Goal: Communication & Community: Participate in discussion

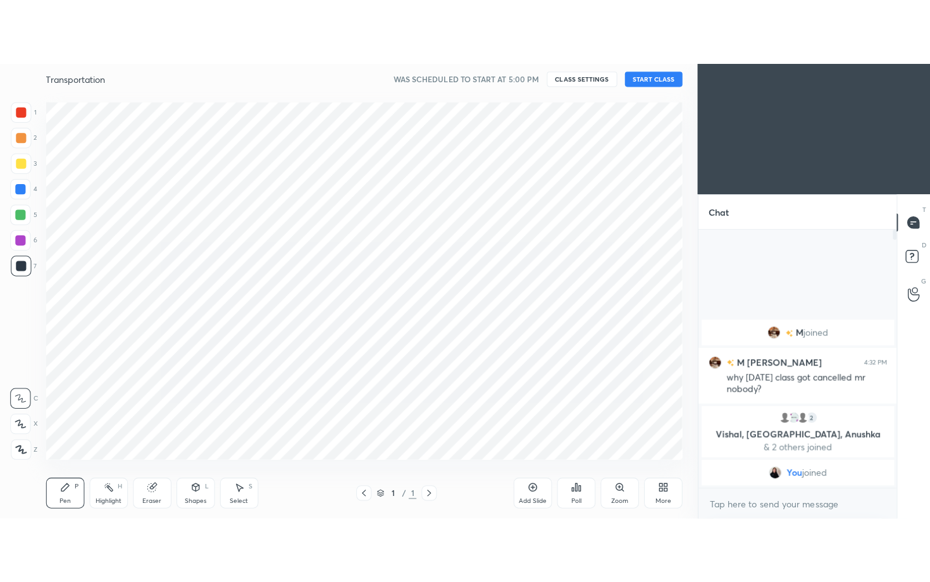
scroll to position [369, 639]
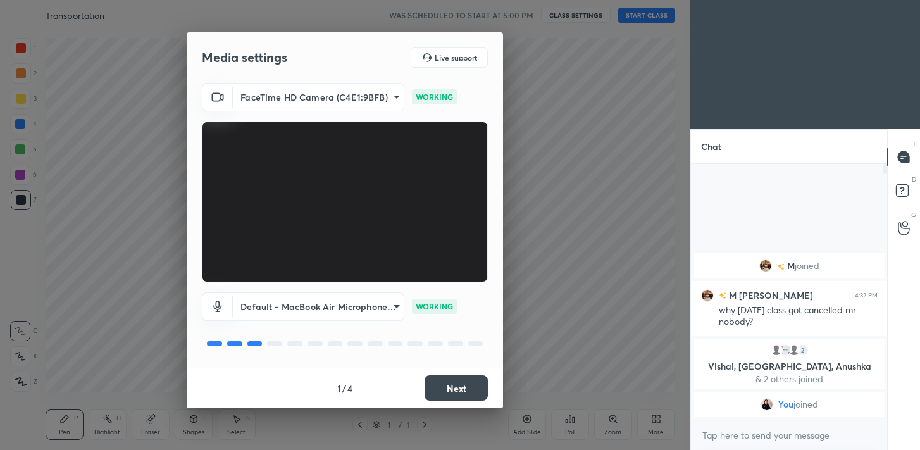
click at [468, 387] on button "Next" at bounding box center [456, 387] width 63 height 25
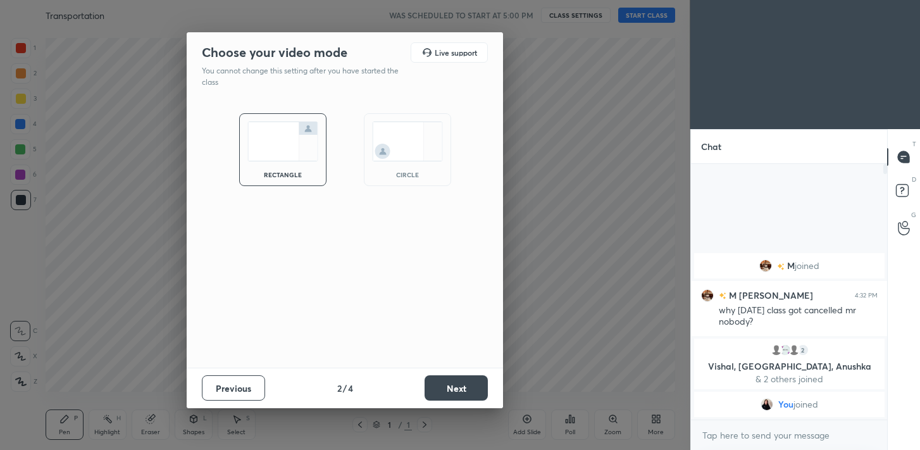
click at [468, 387] on button "Next" at bounding box center [456, 387] width 63 height 25
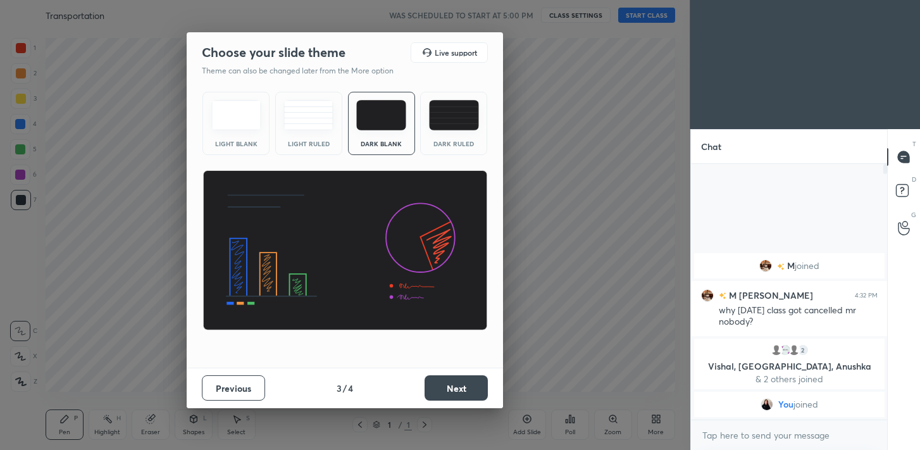
click at [468, 387] on button "Next" at bounding box center [456, 387] width 63 height 25
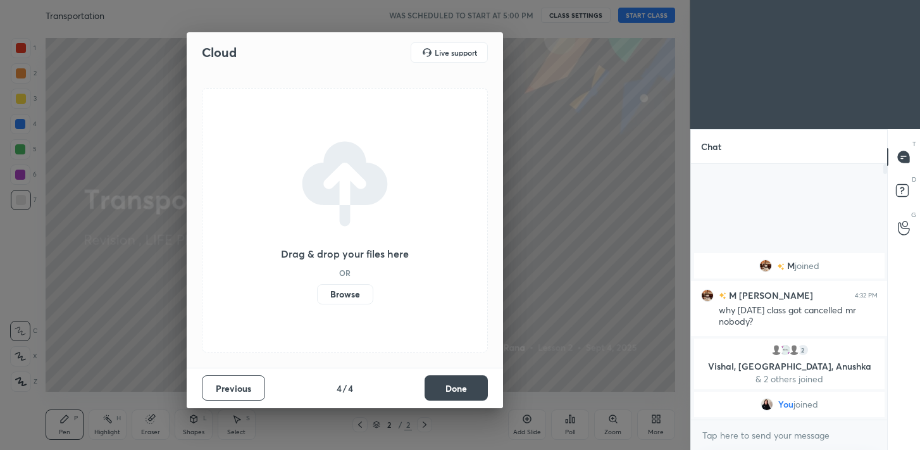
click at [452, 382] on button "Done" at bounding box center [456, 387] width 63 height 25
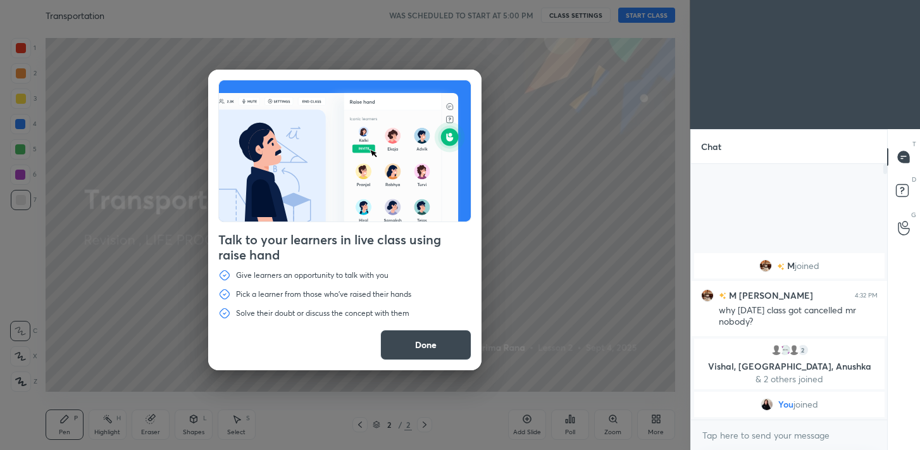
click at [447, 342] on button "Done" at bounding box center [425, 345] width 91 height 30
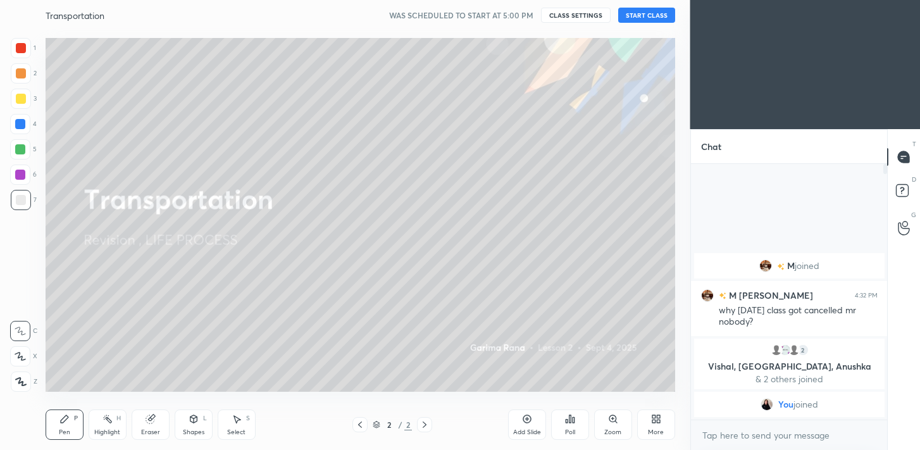
click at [649, 429] on div "More" at bounding box center [656, 432] width 16 height 6
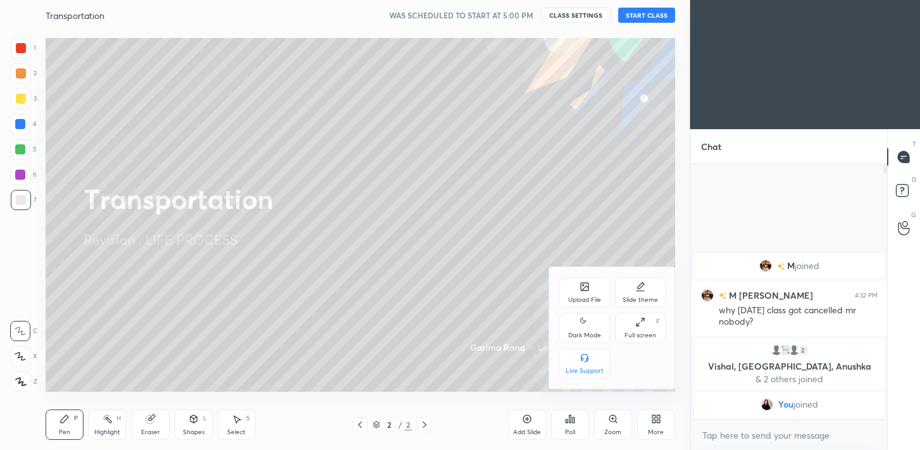
click at [635, 326] on div "Full screen F" at bounding box center [640, 328] width 51 height 30
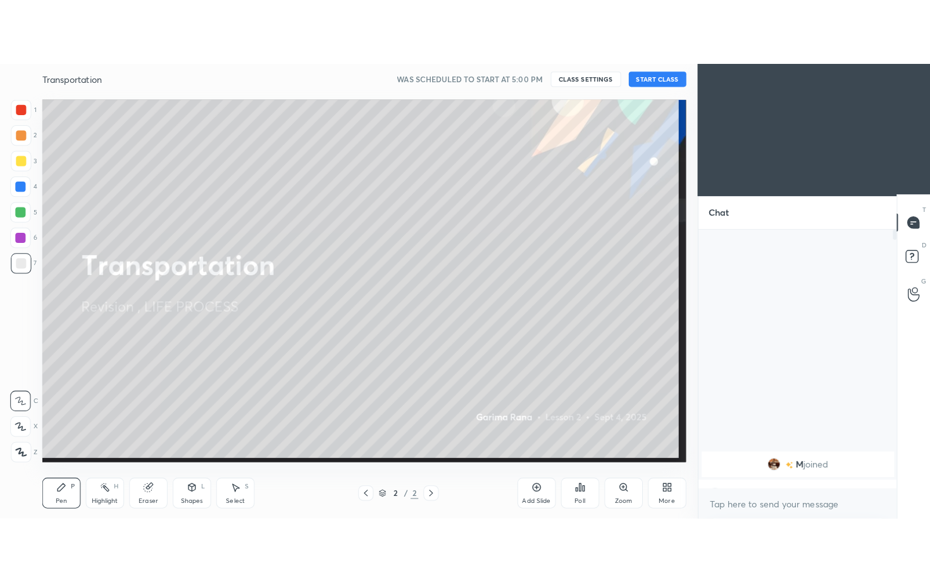
scroll to position [276, 195]
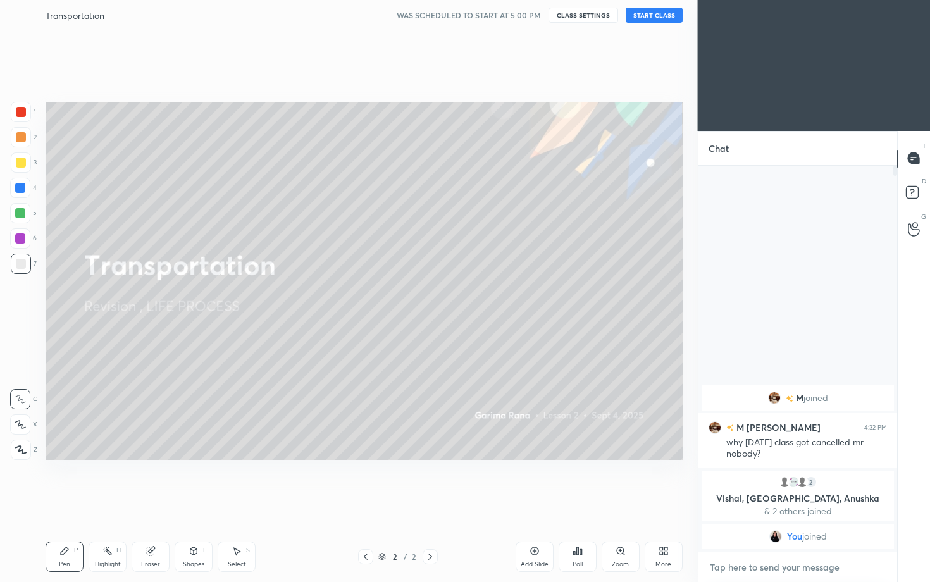
type textarea "x"
click at [812, 449] on textarea at bounding box center [798, 567] width 179 height 20
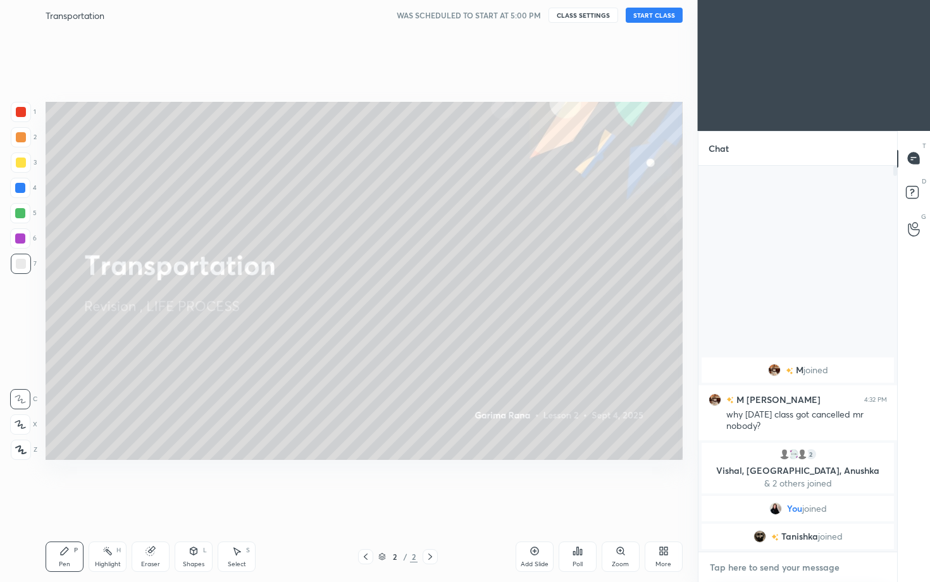
type textarea "s"
type textarea "x"
type textarea "st"
type textarea "x"
type textarea "sta"
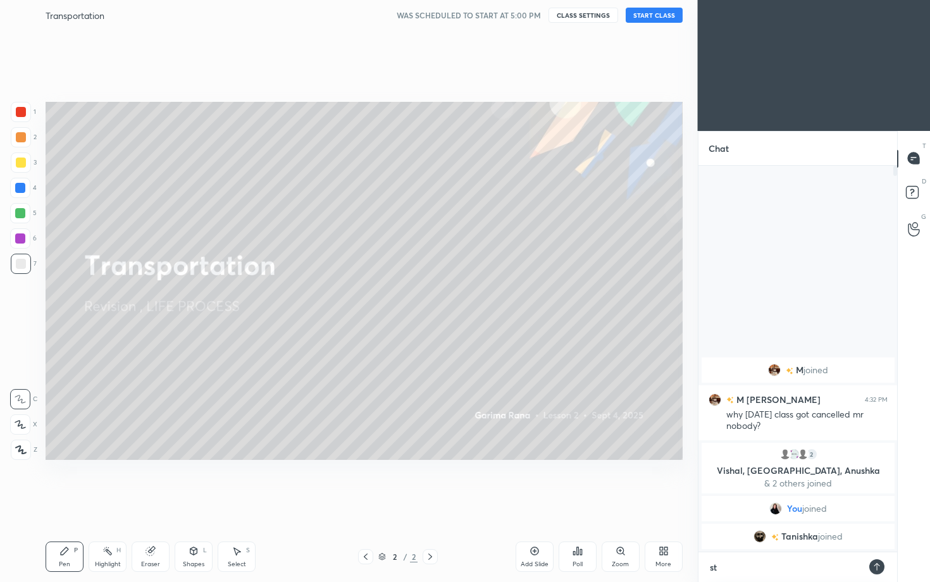
type textarea "x"
type textarea "star"
type textarea "x"
type textarea "start"
type textarea "x"
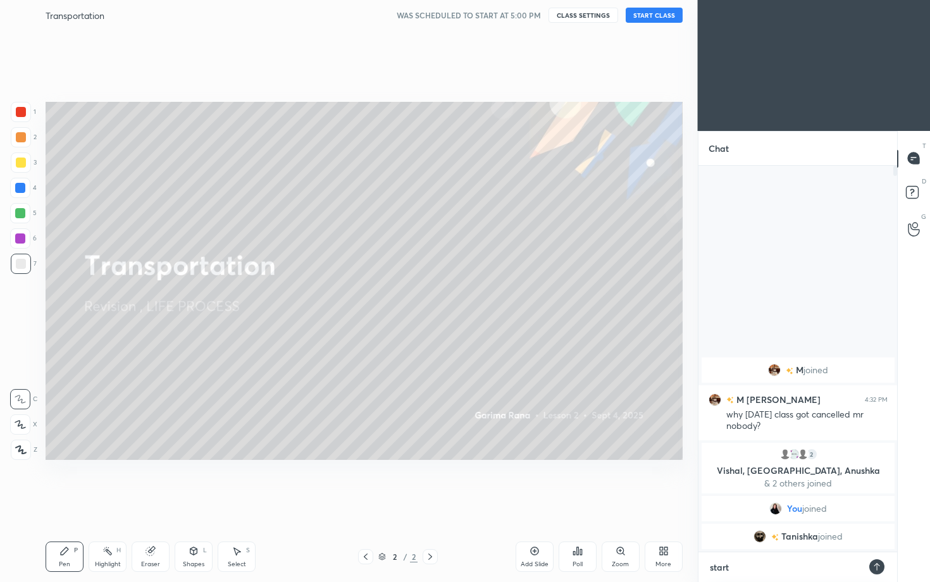
type textarea "starti"
type textarea "x"
type textarea "startin"
type textarea "x"
type textarea "starting"
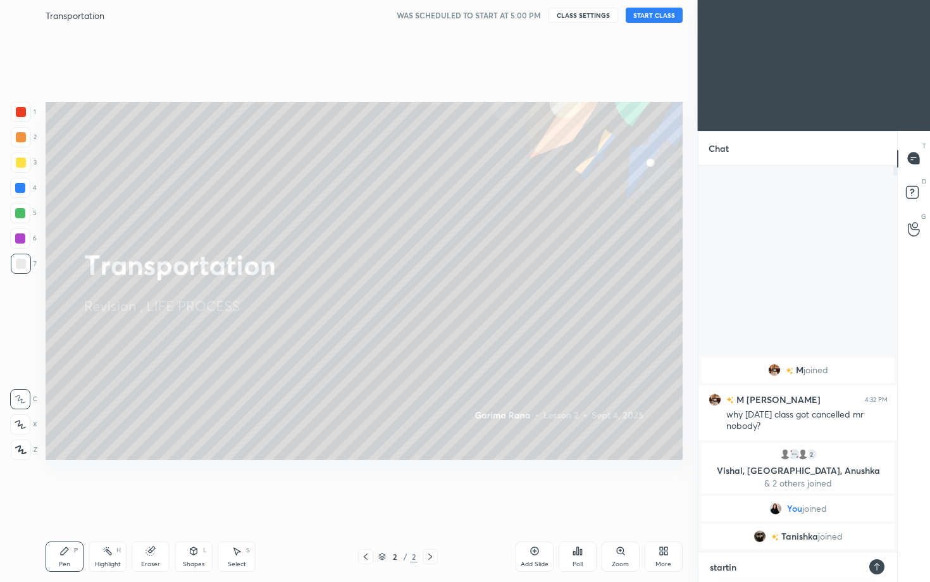
type textarea "x"
type textarea "starting"
type textarea "x"
type textarea "starting i"
type textarea "x"
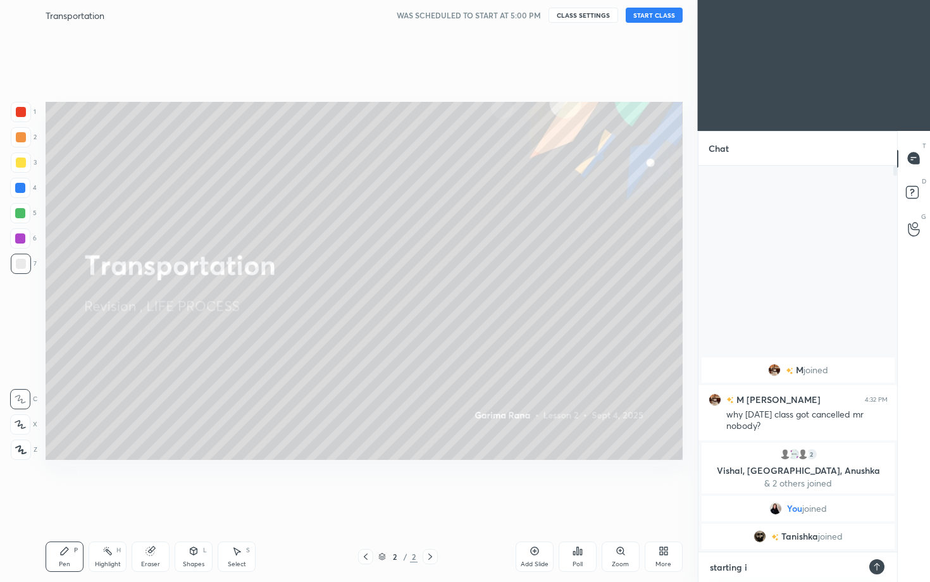
type textarea "starting in"
type textarea "x"
type textarea "starting in"
type textarea "x"
type textarea "starting in 2"
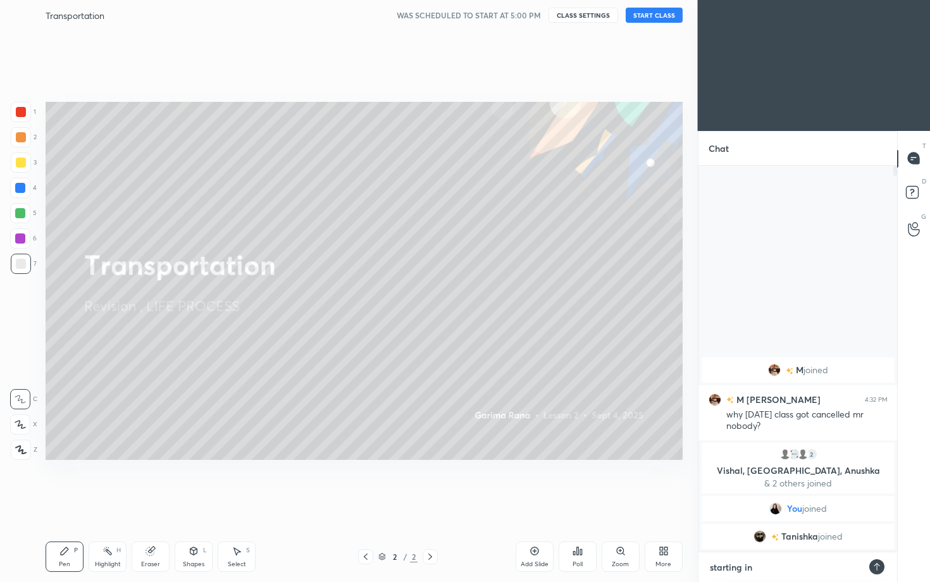
type textarea "x"
type textarea "starting in 2"
type textarea "x"
type textarea "starting in 2 m"
type textarea "x"
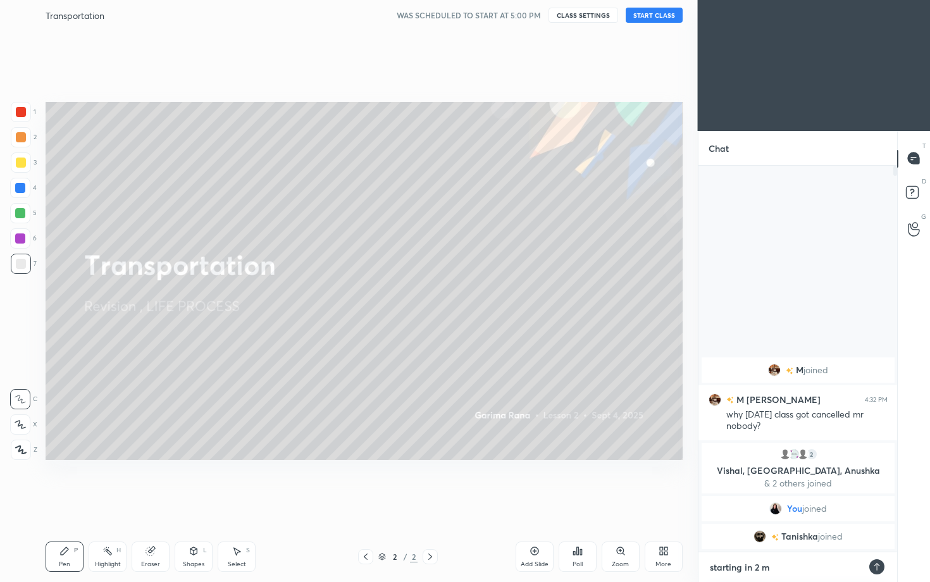
type textarea "starting in 2 mi"
type textarea "x"
type textarea "starting in 2 min"
type textarea "x"
type textarea "starting in 2 min"
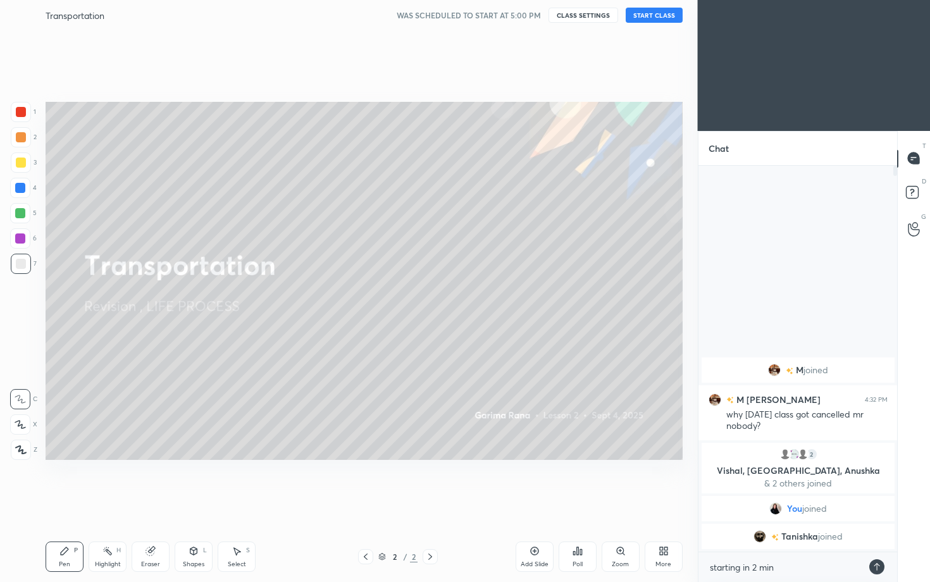
click at [878, 449] on icon at bounding box center [877, 567] width 10 height 10
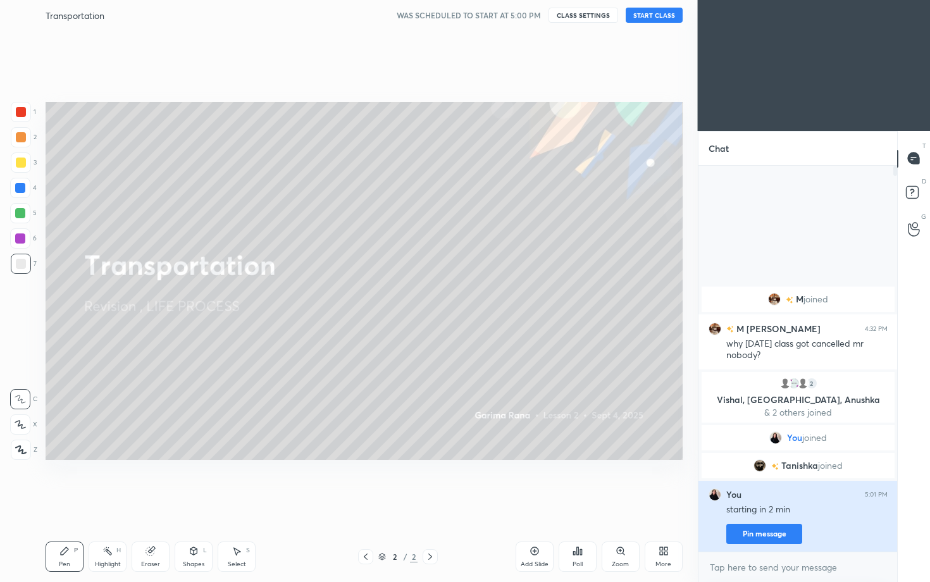
click at [779, 449] on button "Pin message" at bounding box center [764, 534] width 76 height 20
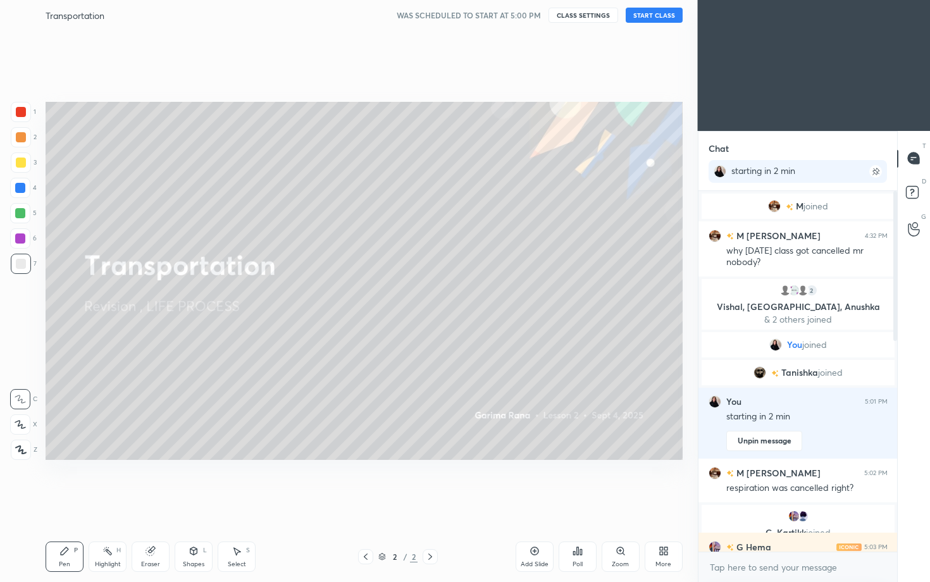
click at [662, 13] on button "START CLASS" at bounding box center [654, 15] width 57 height 15
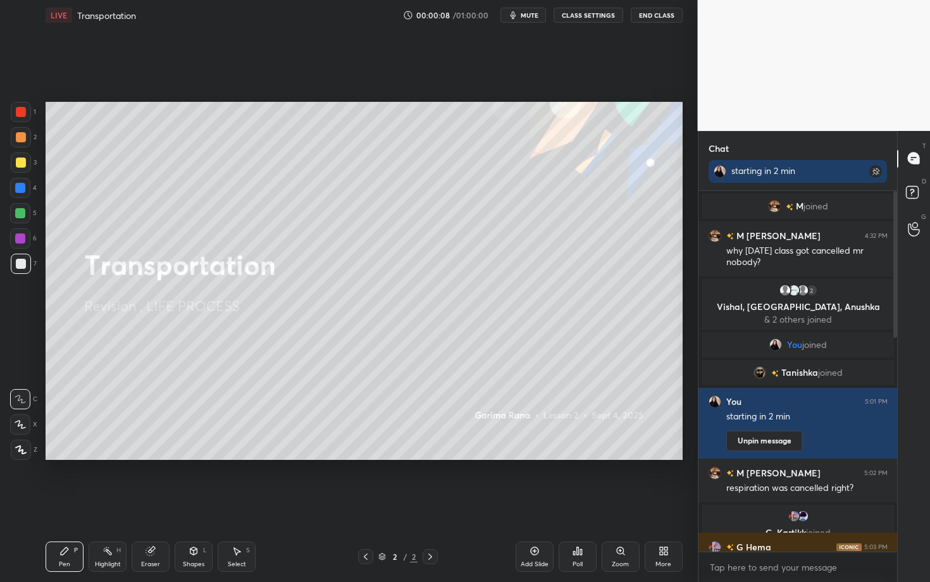
scroll to position [597, 0]
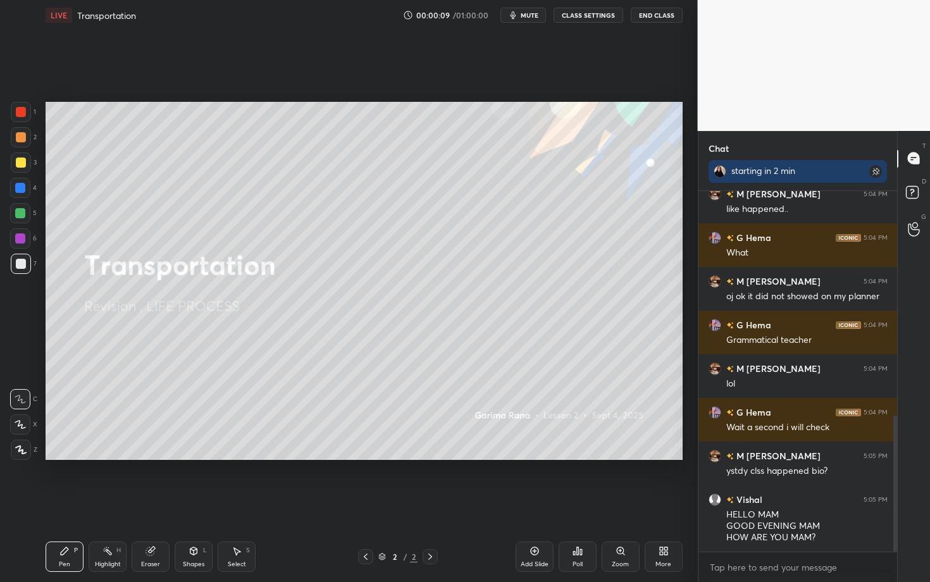
drag, startPoint x: 897, startPoint y: 259, endPoint x: 904, endPoint y: 314, distance: 55.6
click at [904, 314] on div "Chat starting in 2 min G Hema 5:04 PM Sorry was there M [PERSON_NAME] 5:04 PM l…" at bounding box center [814, 356] width 233 height 451
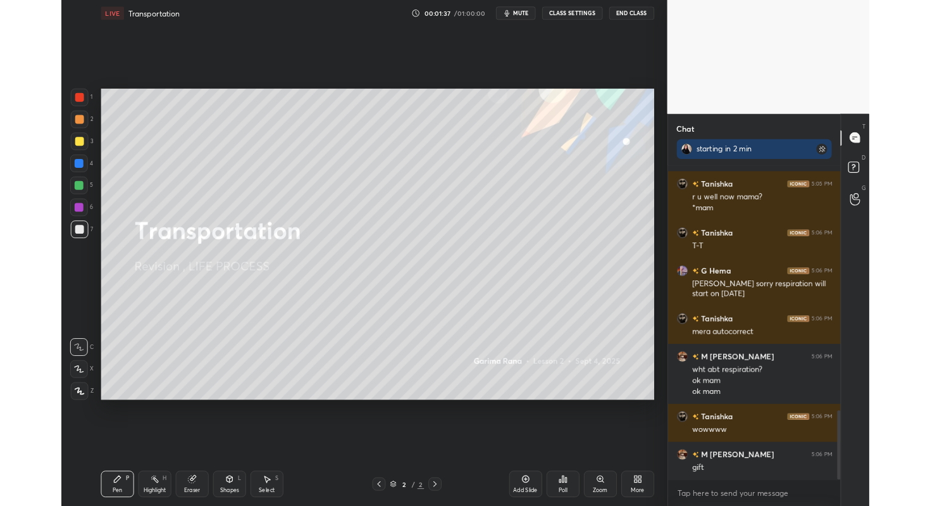
scroll to position [1316, 0]
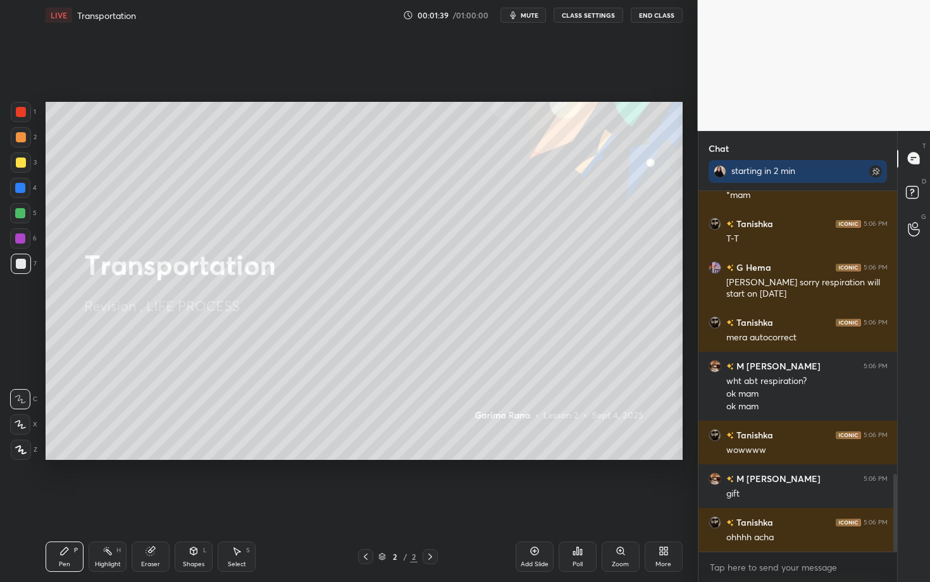
click at [664, 449] on icon at bounding box center [664, 551] width 10 height 10
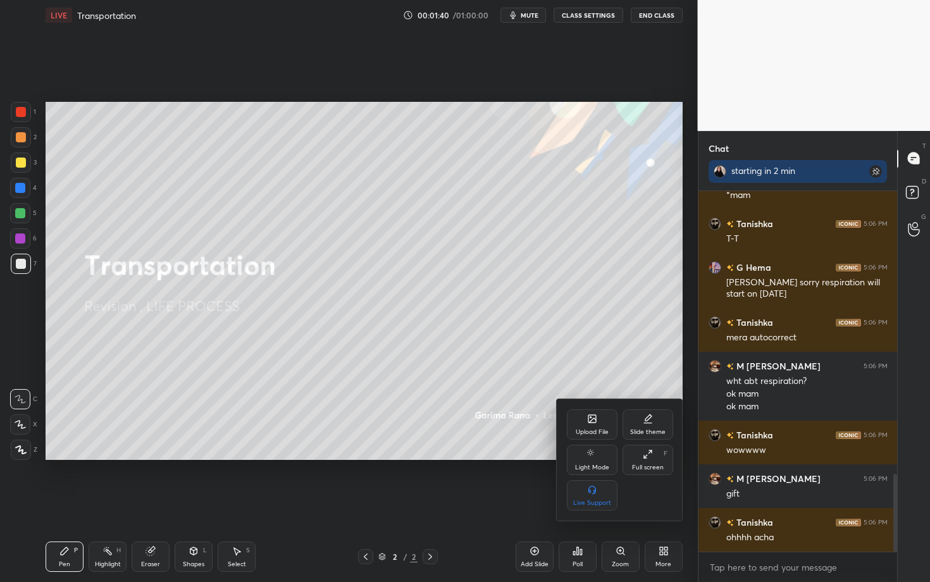
click at [581, 413] on div "Upload File" at bounding box center [592, 424] width 51 height 30
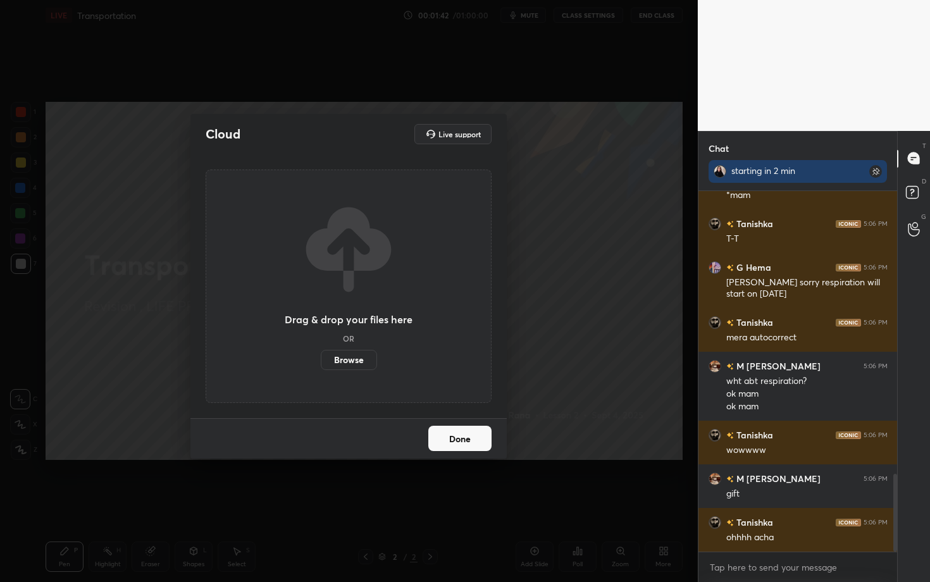
click at [344, 353] on label "Browse" at bounding box center [349, 360] width 56 height 20
click at [321, 353] on input "Browse" at bounding box center [321, 360] width 0 height 20
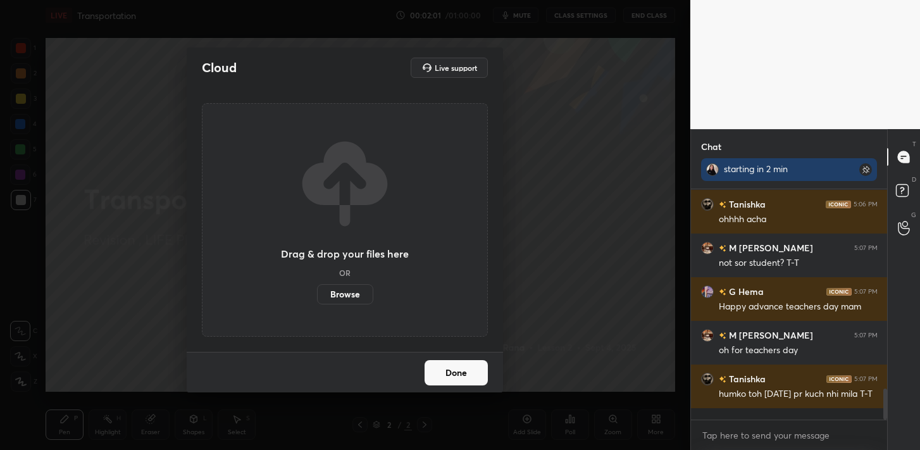
scroll to position [1493, 0]
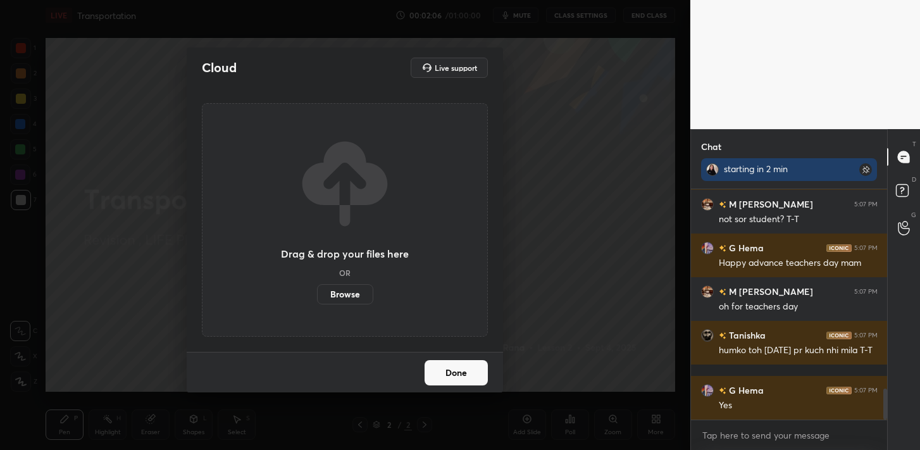
click at [473, 376] on button "Done" at bounding box center [456, 372] width 63 height 25
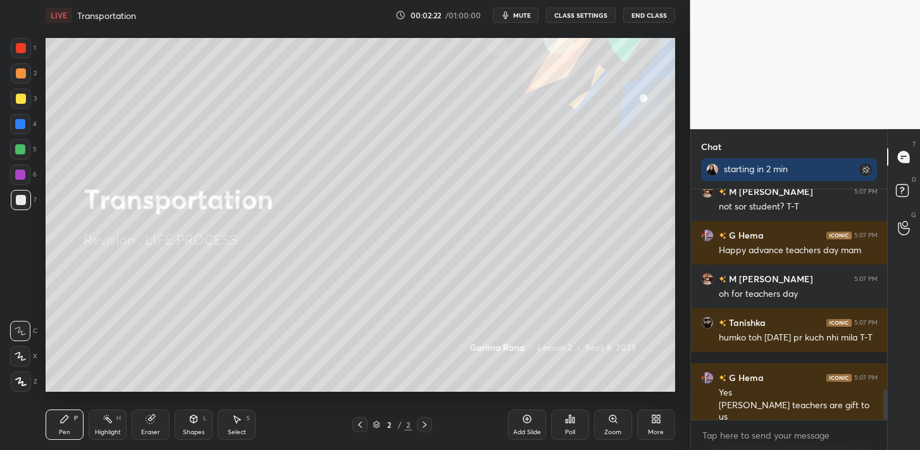
scroll to position [1549, 0]
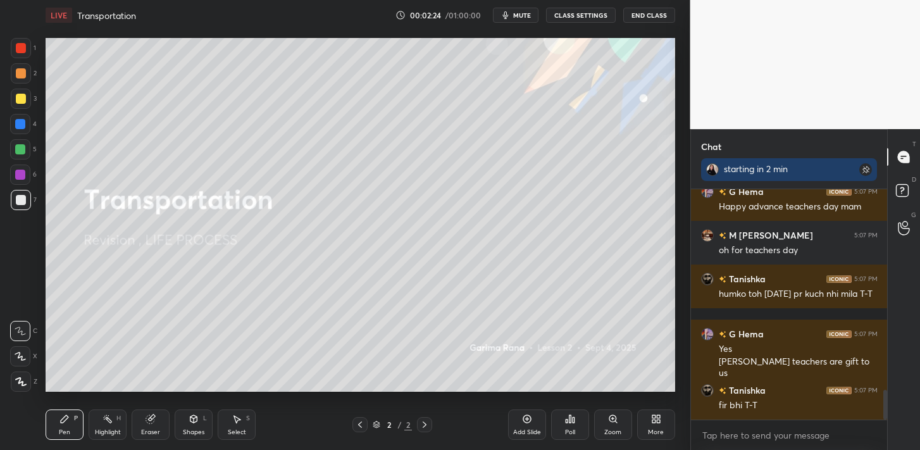
click at [659, 416] on icon at bounding box center [658, 416] width 3 height 3
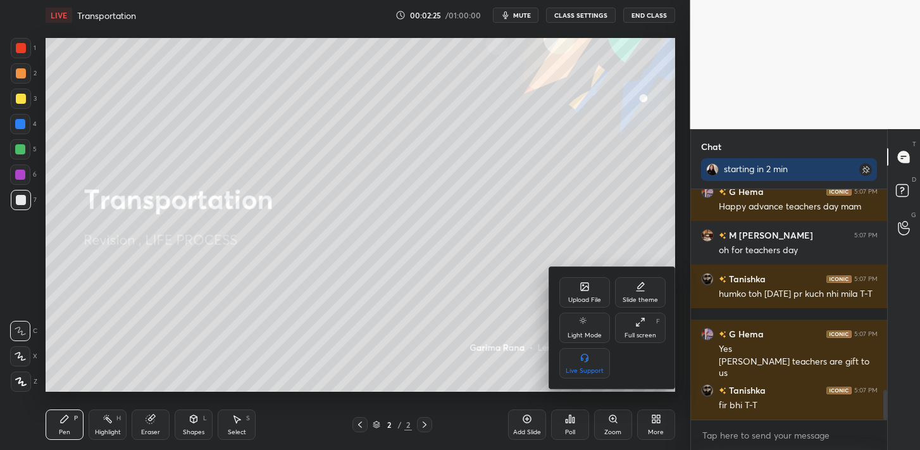
click at [564, 299] on div "Upload File" at bounding box center [584, 292] width 51 height 30
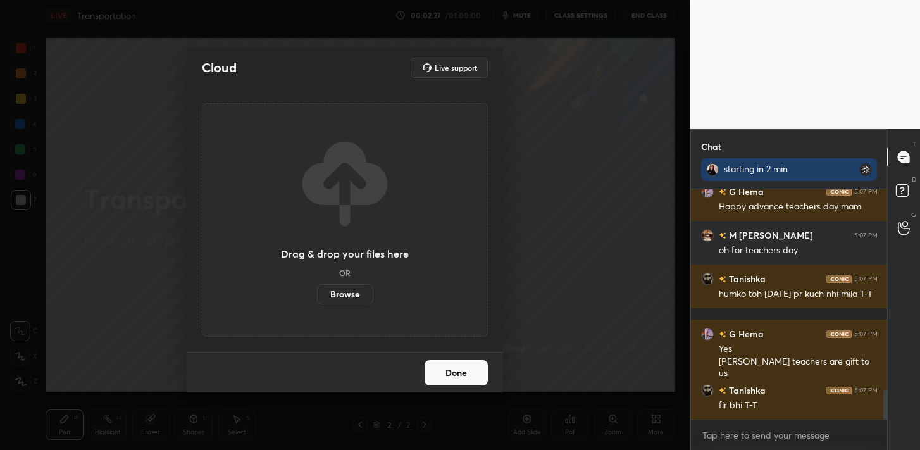
click at [365, 292] on label "Browse" at bounding box center [345, 294] width 56 height 20
click at [317, 292] on input "Browse" at bounding box center [317, 294] width 0 height 20
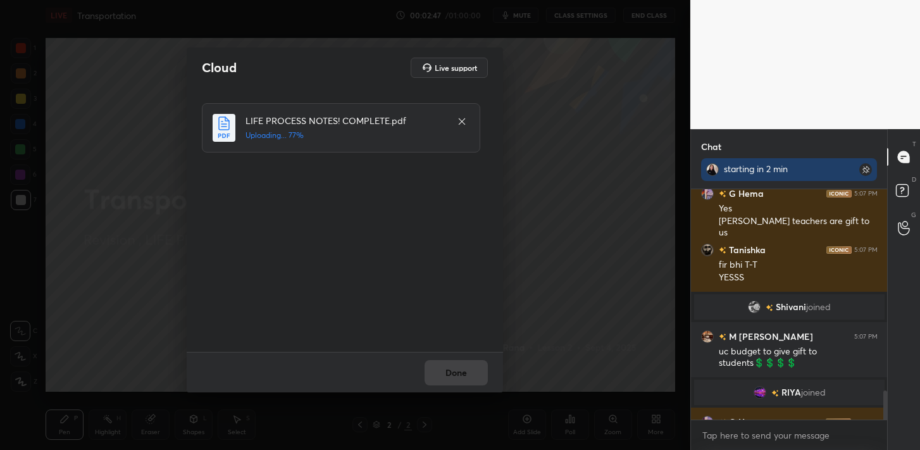
scroll to position [1579, 0]
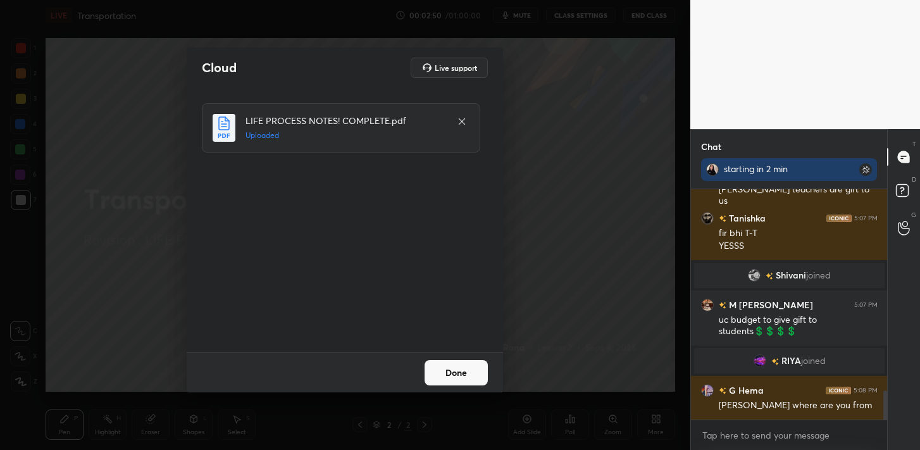
click at [459, 365] on button "Done" at bounding box center [456, 372] width 63 height 25
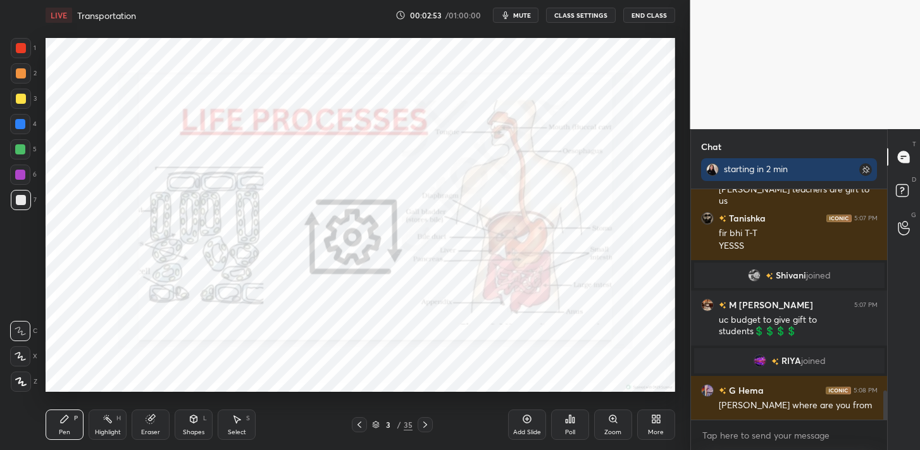
click at [427, 420] on icon at bounding box center [425, 424] width 10 height 10
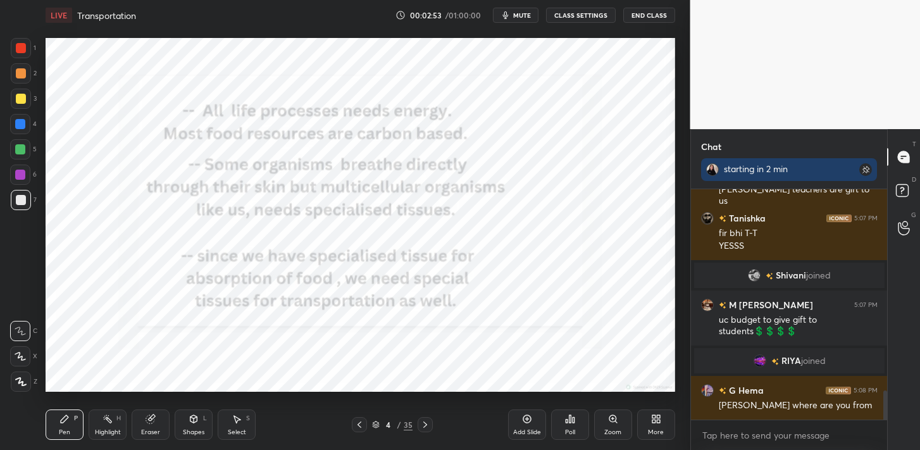
click at [427, 420] on icon at bounding box center [425, 424] width 10 height 10
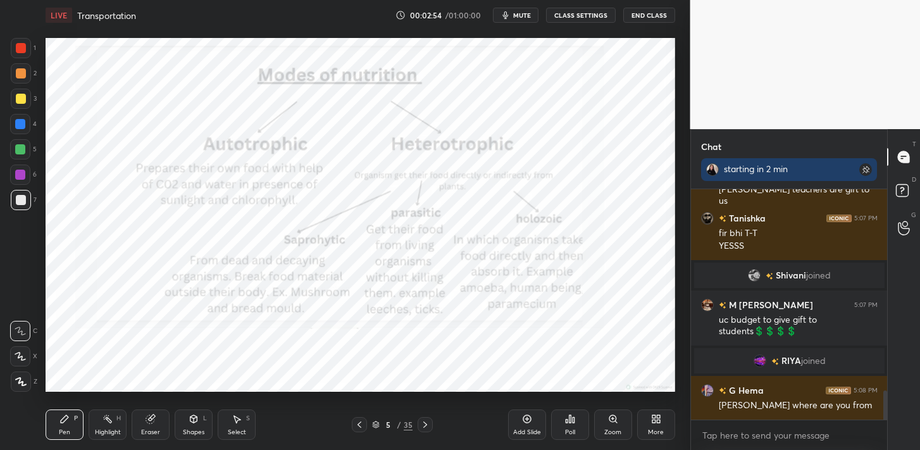
click at [427, 420] on icon at bounding box center [425, 424] width 10 height 10
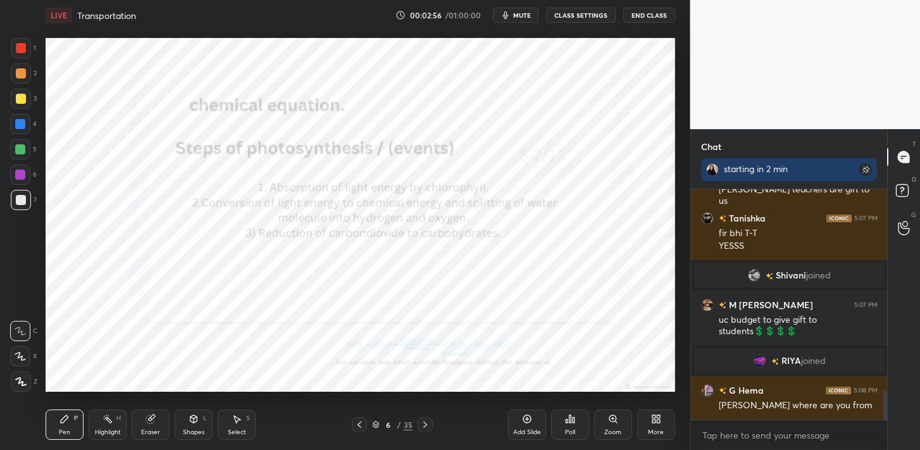
click at [427, 420] on icon at bounding box center [425, 424] width 10 height 10
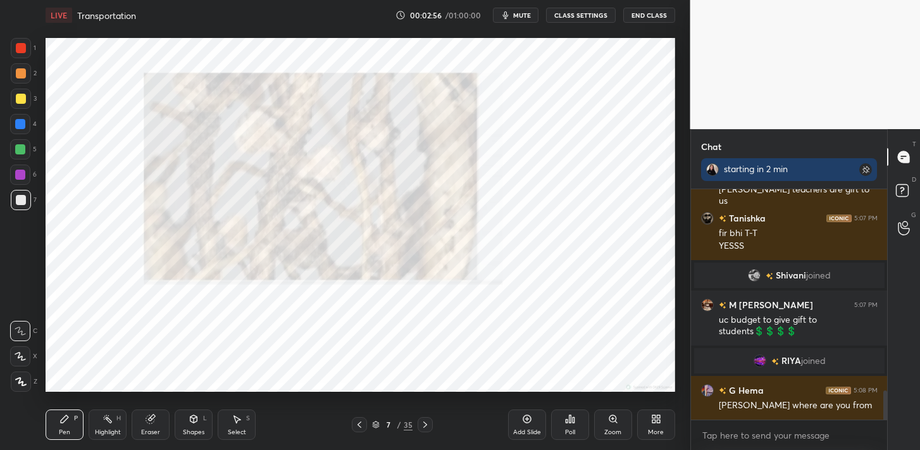
click at [427, 420] on icon at bounding box center [425, 424] width 10 height 10
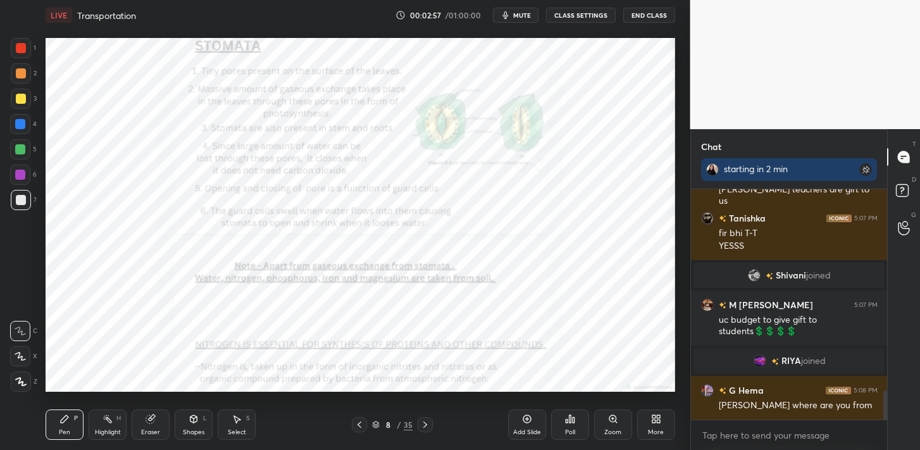
click at [427, 420] on icon at bounding box center [425, 424] width 10 height 10
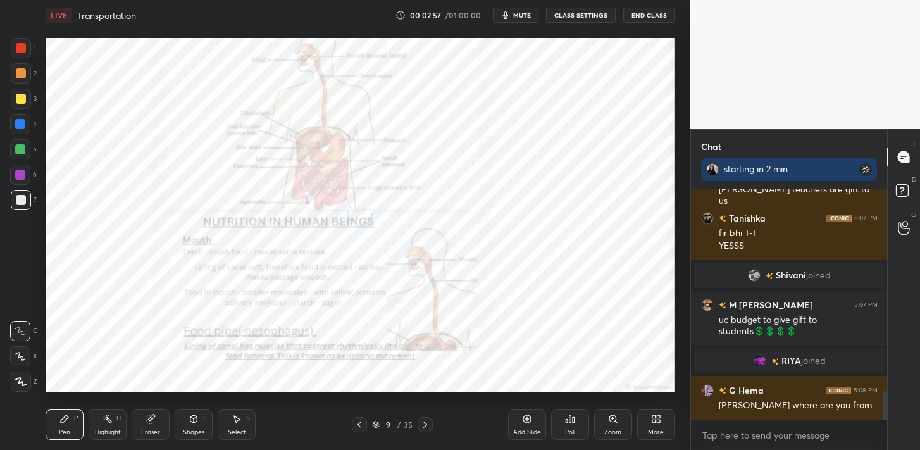
click at [427, 420] on icon at bounding box center [425, 424] width 10 height 10
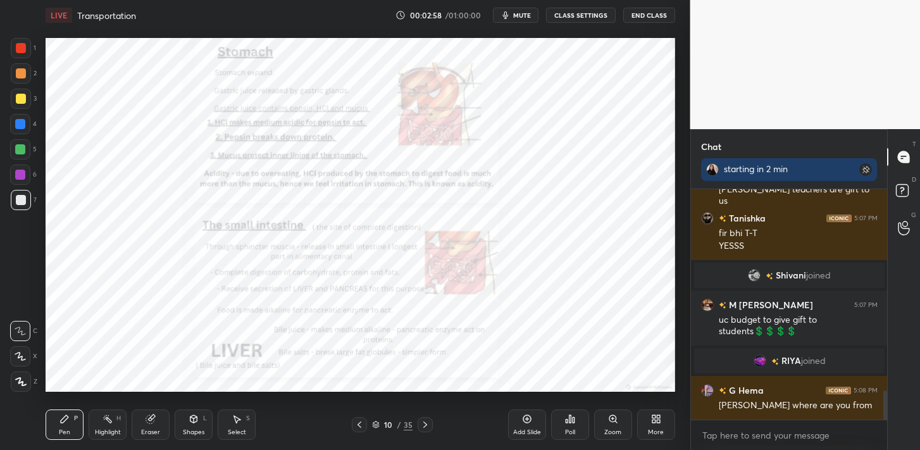
click at [427, 420] on icon at bounding box center [425, 424] width 10 height 10
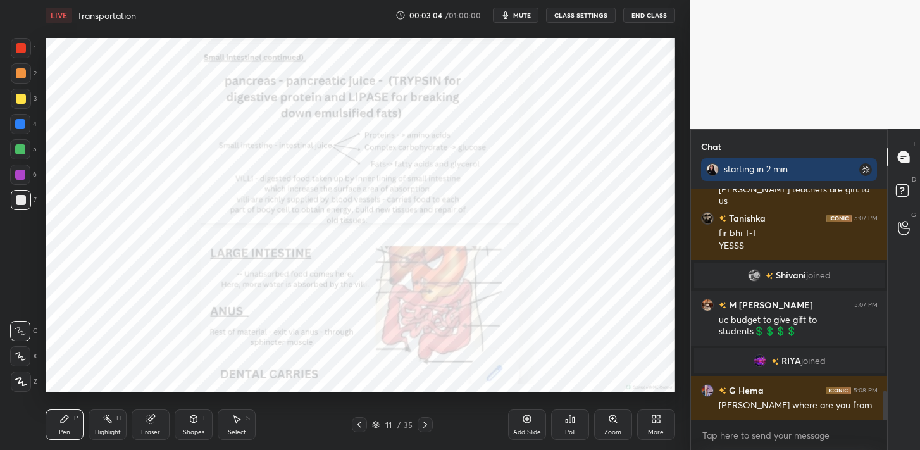
click at [427, 420] on icon at bounding box center [425, 424] width 10 height 10
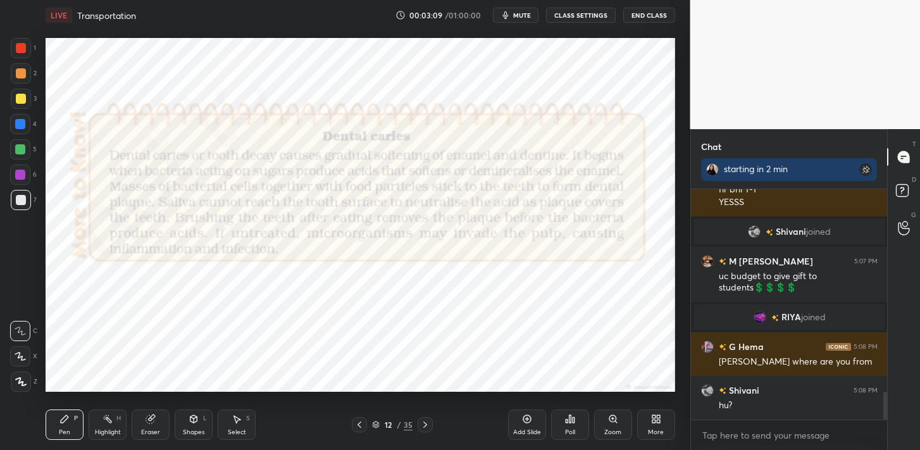
scroll to position [1653, 0]
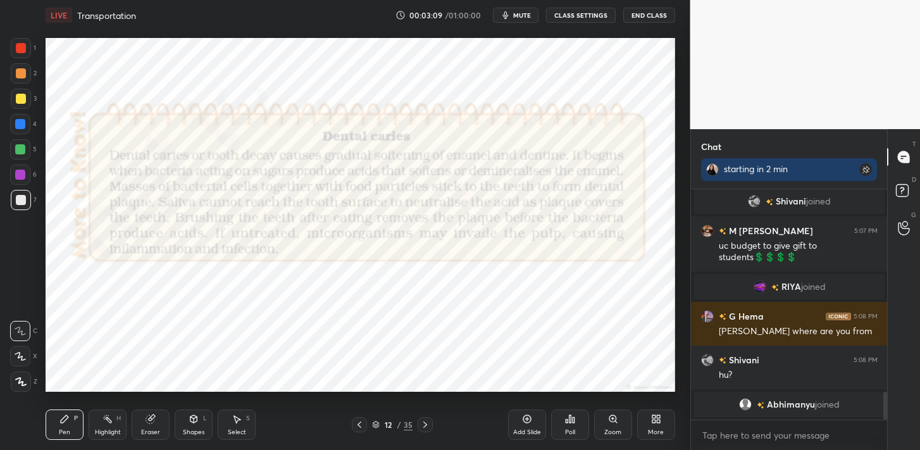
click at [427, 420] on icon at bounding box center [425, 424] width 10 height 10
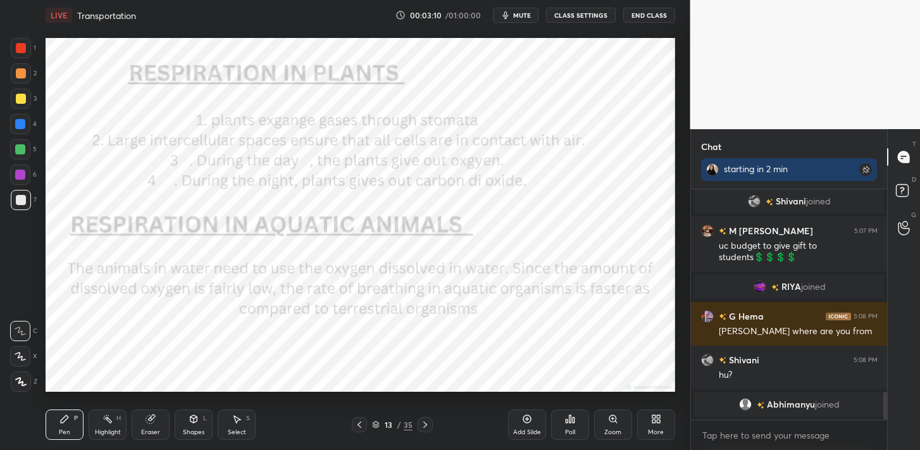
click at [427, 420] on icon at bounding box center [425, 424] width 10 height 10
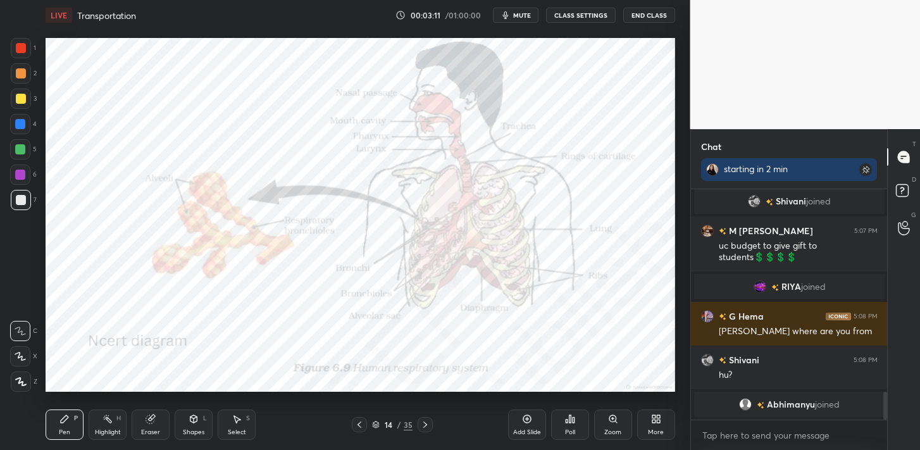
click at [427, 420] on icon at bounding box center [425, 424] width 10 height 10
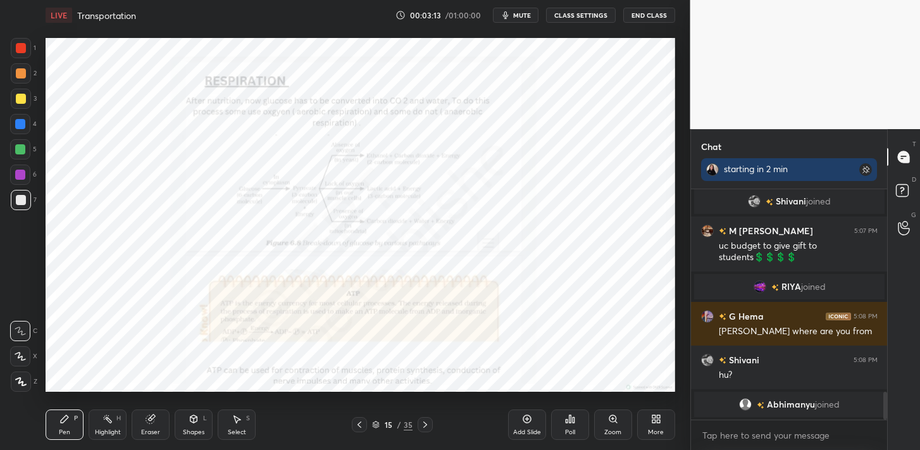
click at [365, 425] on div at bounding box center [359, 424] width 15 height 15
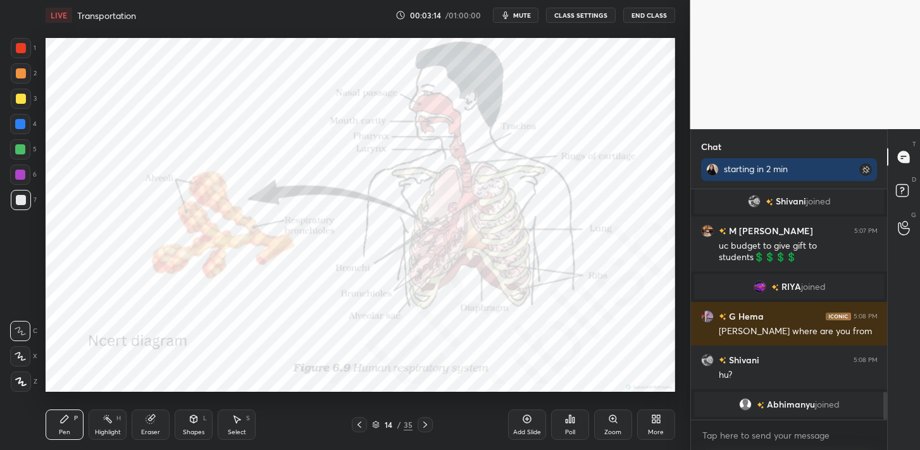
click at [365, 425] on div at bounding box center [359, 424] width 15 height 15
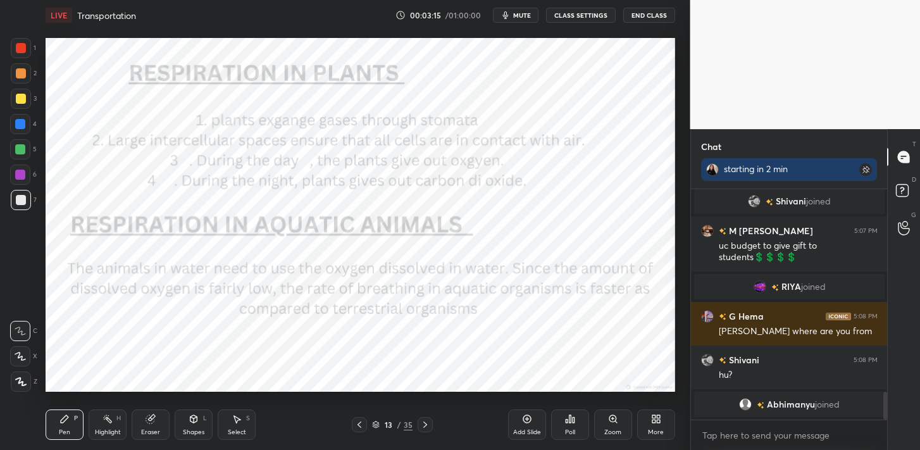
click at [425, 421] on icon at bounding box center [425, 424] width 10 height 10
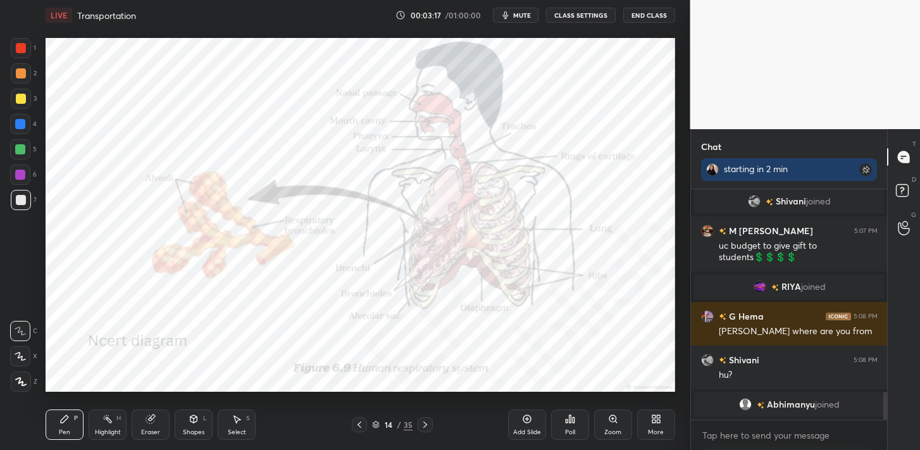
scroll to position [1637, 0]
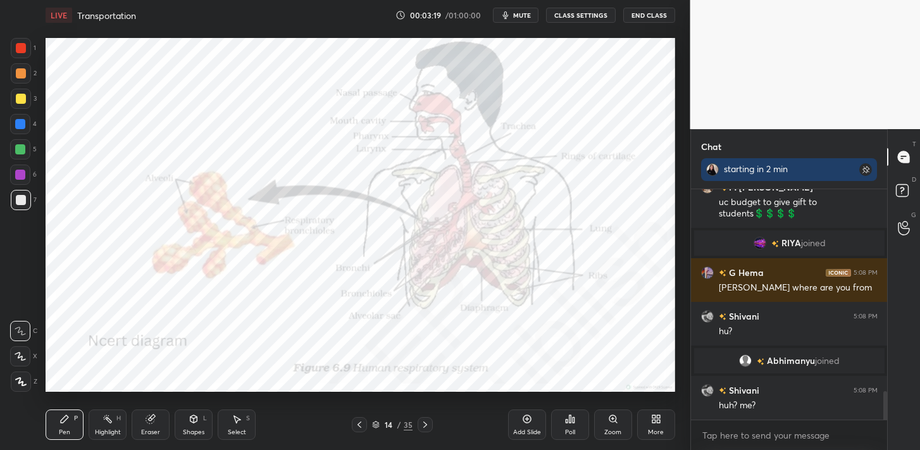
click at [425, 421] on icon at bounding box center [425, 424] width 10 height 10
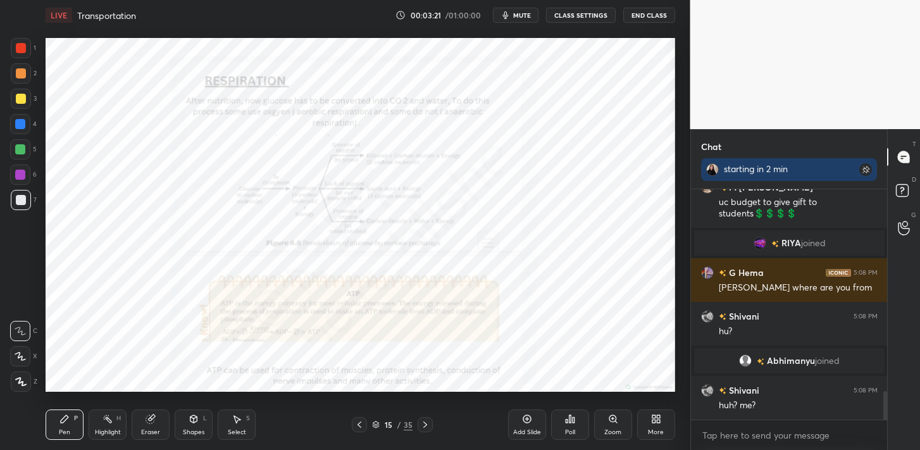
click at [425, 421] on icon at bounding box center [425, 424] width 10 height 10
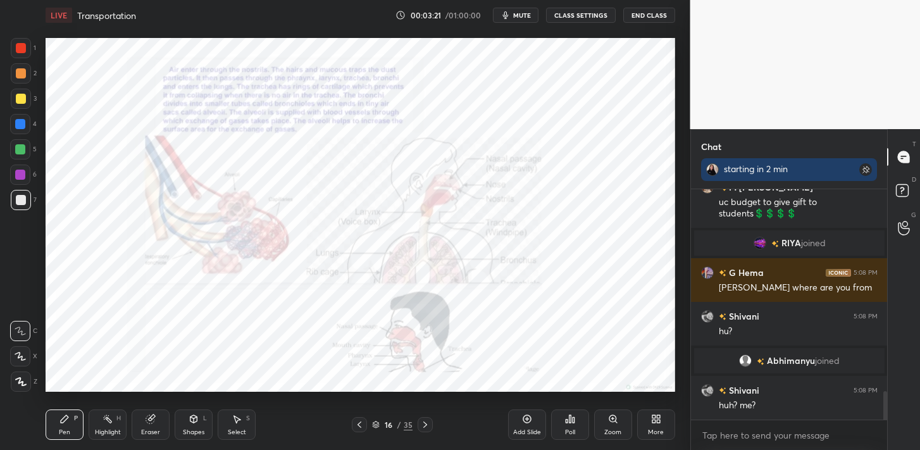
click at [425, 421] on icon at bounding box center [425, 424] width 10 height 10
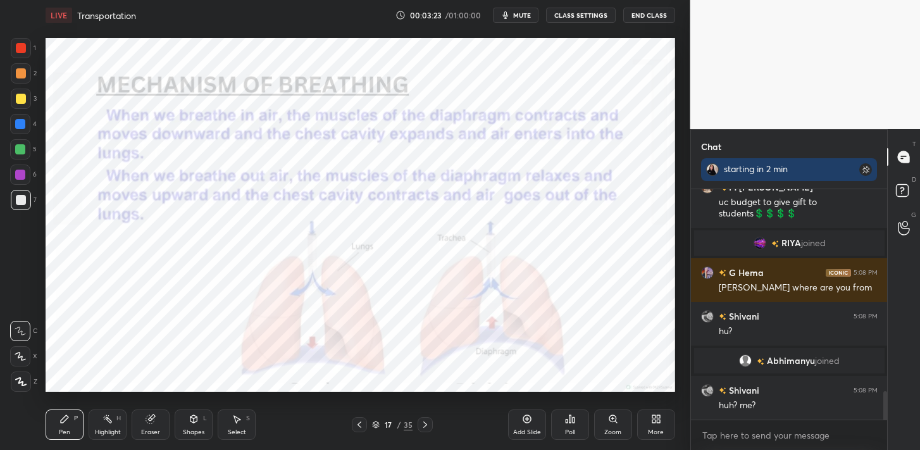
click at [425, 421] on icon at bounding box center [425, 424] width 10 height 10
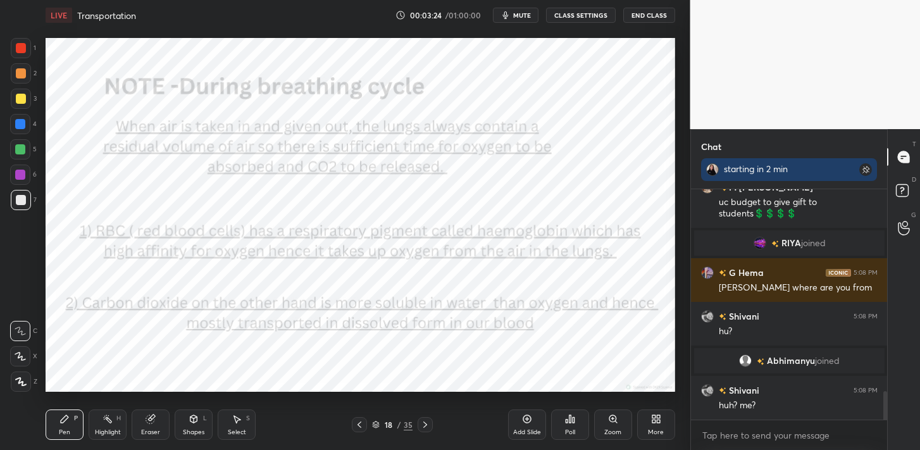
click at [425, 421] on icon at bounding box center [425, 424] width 10 height 10
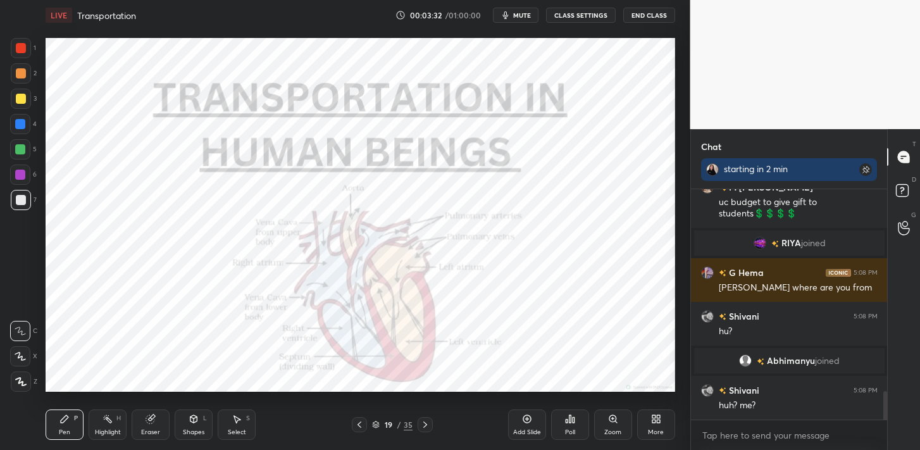
scroll to position [1680, 0]
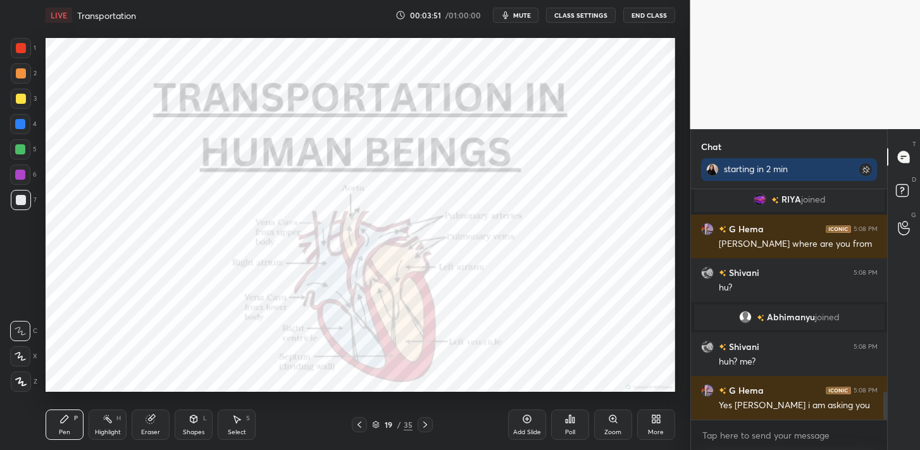
click at [23, 48] on div at bounding box center [21, 48] width 10 height 10
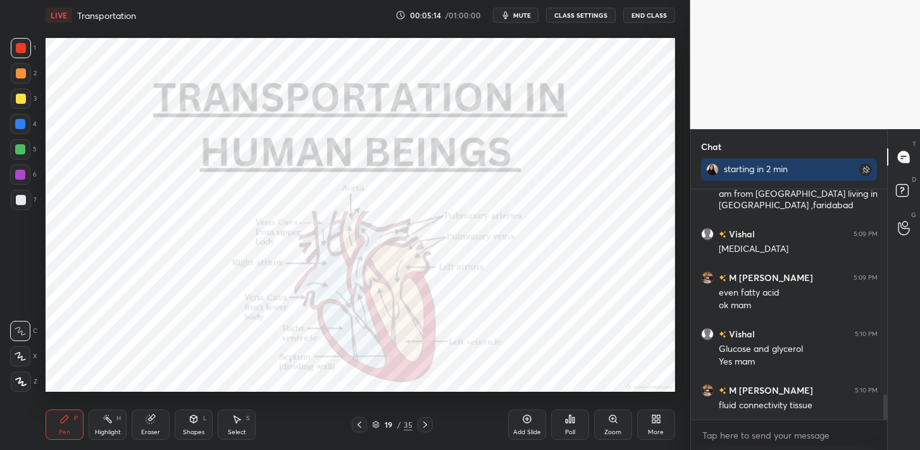
scroll to position [1894, 0]
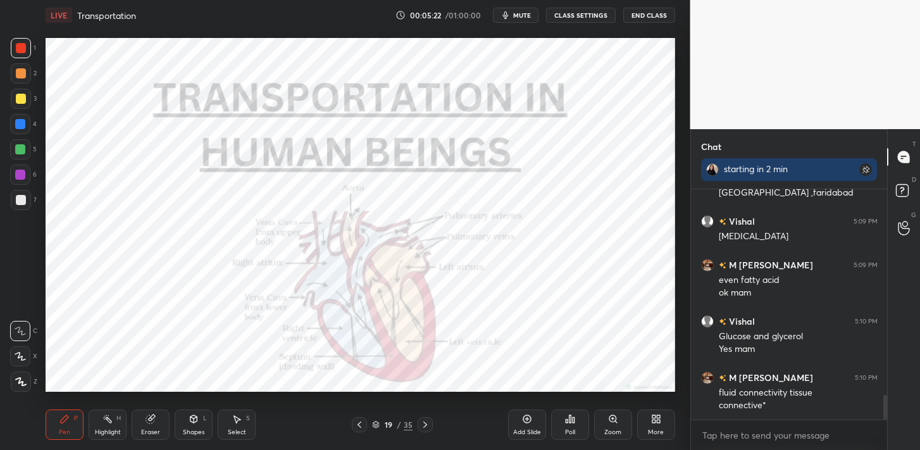
drag, startPoint x: 537, startPoint y: 422, endPoint x: 540, endPoint y: 415, distance: 7.6
click at [536, 421] on div "Add Slide" at bounding box center [527, 424] width 38 height 30
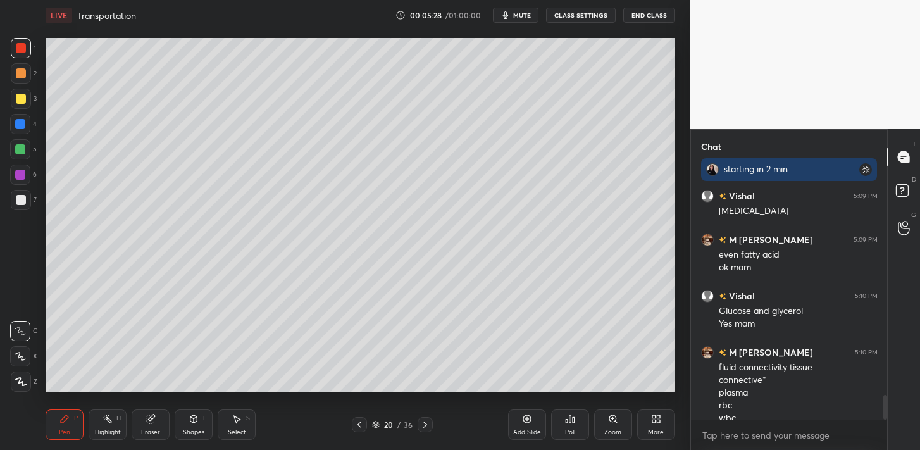
scroll to position [1932, 0]
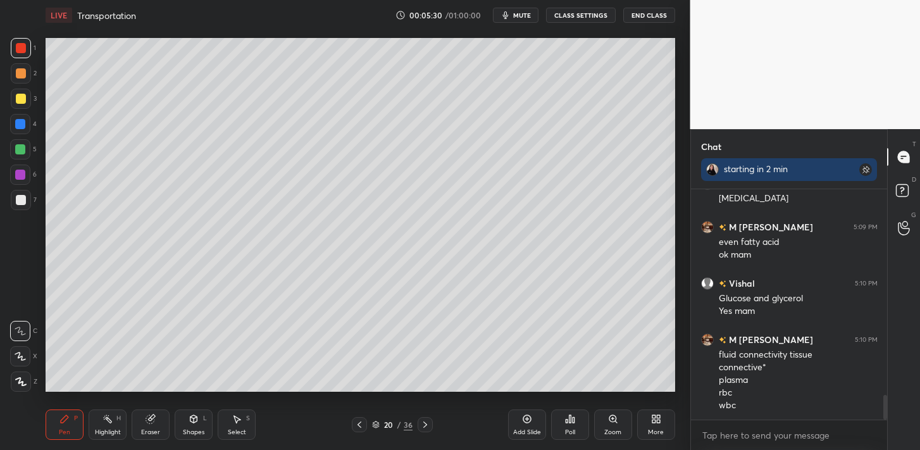
drag, startPoint x: 20, startPoint y: 199, endPoint x: 36, endPoint y: 177, distance: 26.7
click at [21, 198] on div at bounding box center [21, 200] width 10 height 10
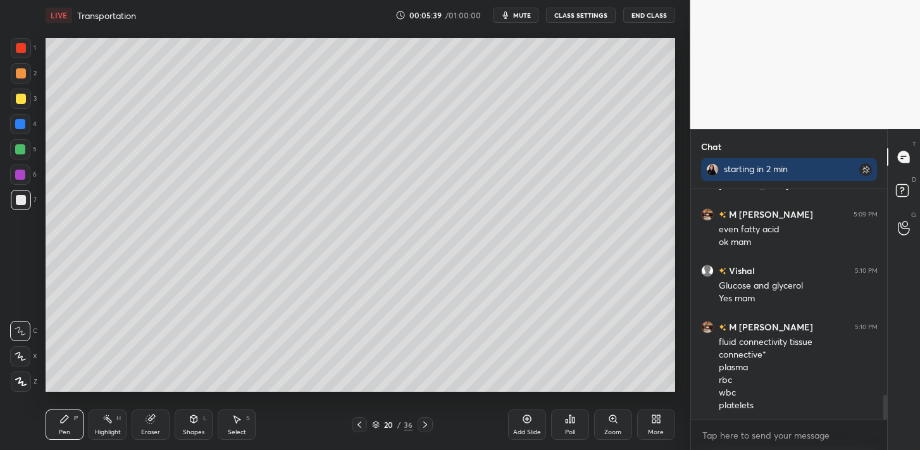
click at [27, 99] on div at bounding box center [21, 99] width 20 height 20
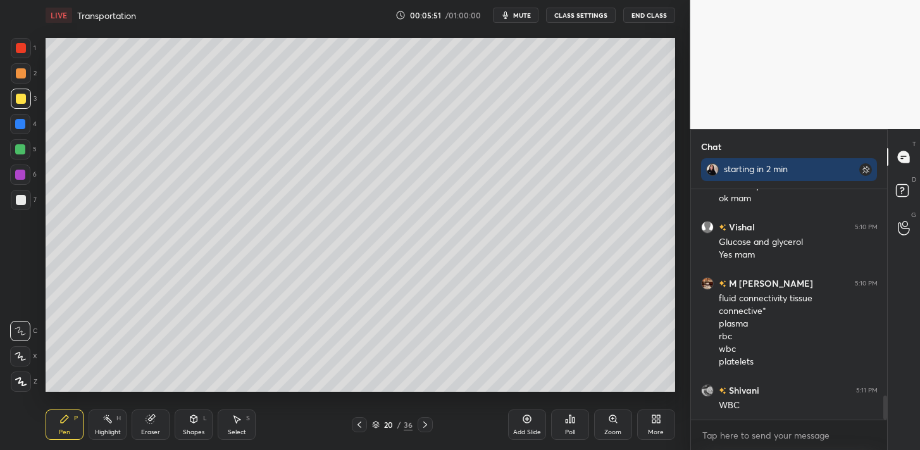
click at [30, 56] on div "1" at bounding box center [23, 48] width 25 height 20
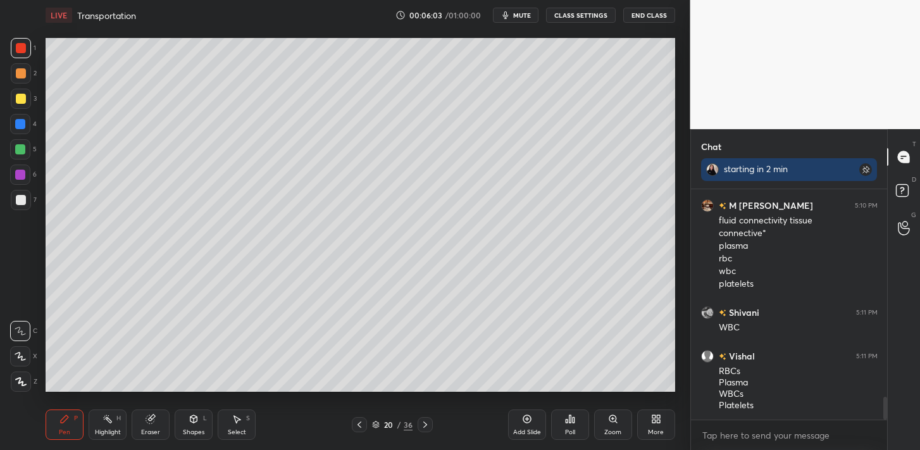
click at [26, 197] on div at bounding box center [21, 200] width 20 height 20
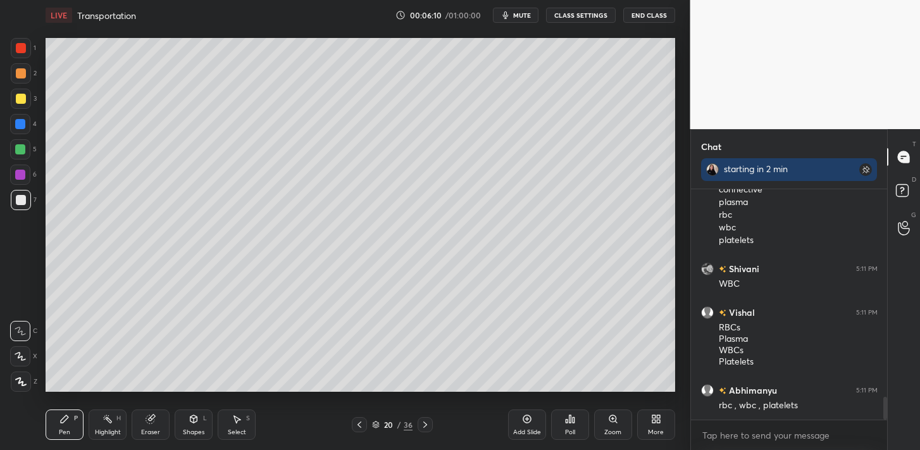
scroll to position [2153, 0]
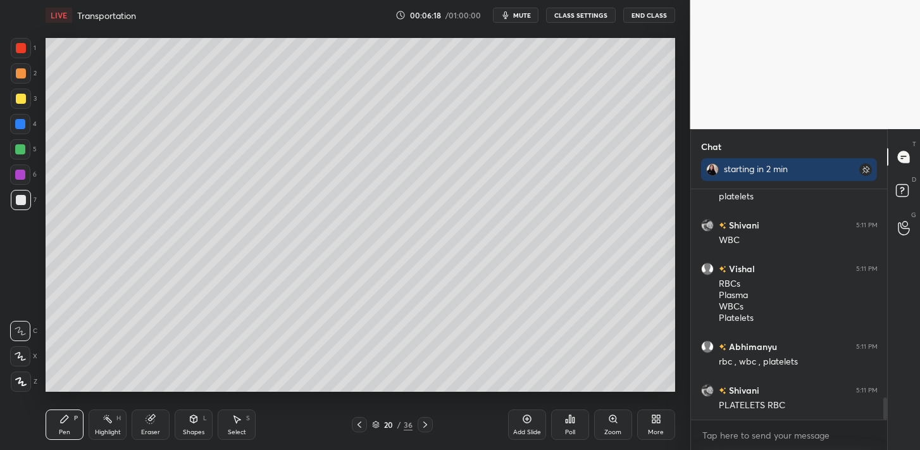
drag, startPoint x: 22, startPoint y: 70, endPoint x: 31, endPoint y: 71, distance: 8.9
click at [23, 71] on div at bounding box center [21, 73] width 10 height 10
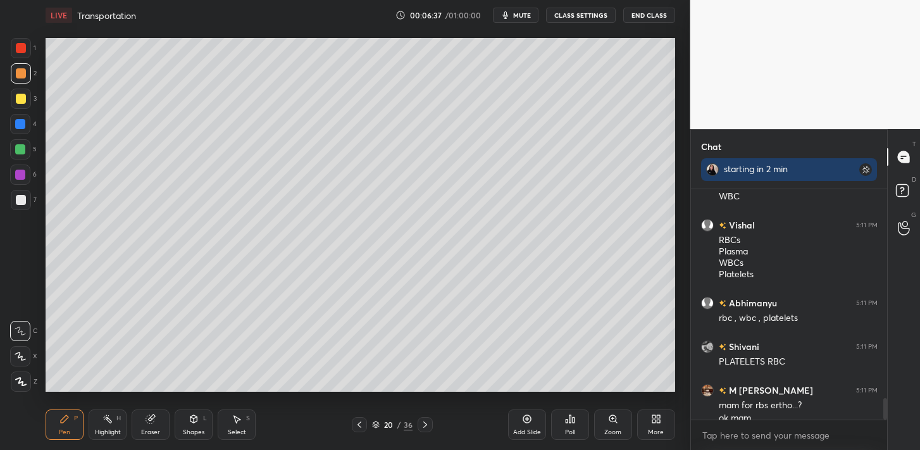
scroll to position [2209, 0]
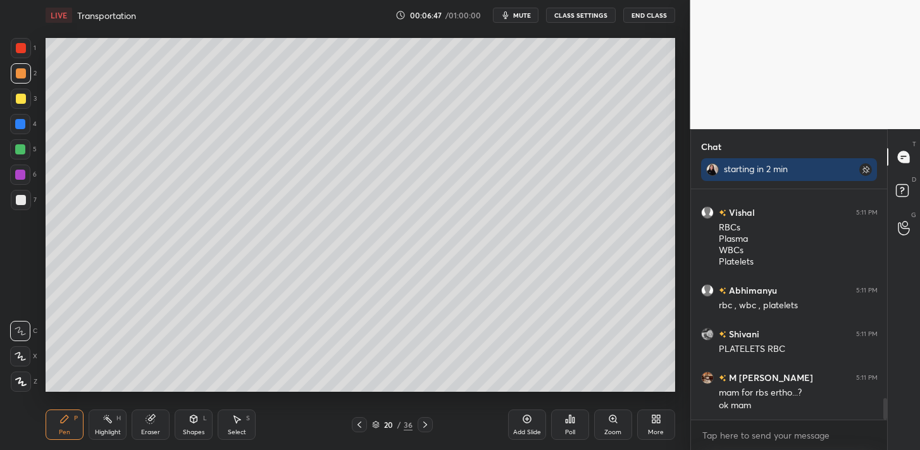
click at [113, 429] on div "Highlight" at bounding box center [108, 432] width 26 height 6
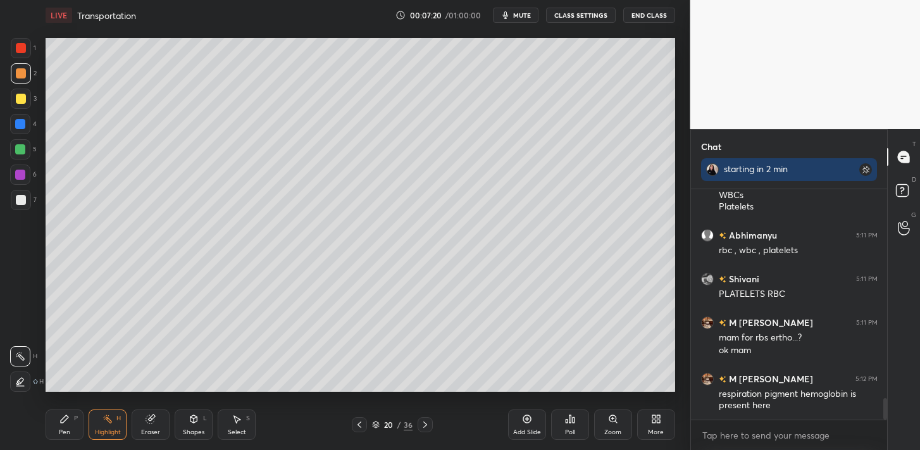
scroll to position [2277, 0]
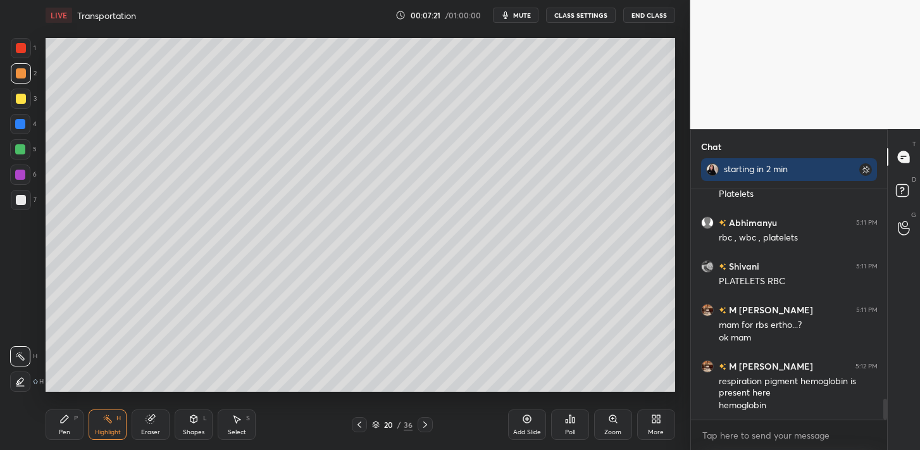
click at [80, 417] on div "Pen P" at bounding box center [65, 424] width 38 height 30
click at [28, 163] on div "5" at bounding box center [23, 151] width 27 height 25
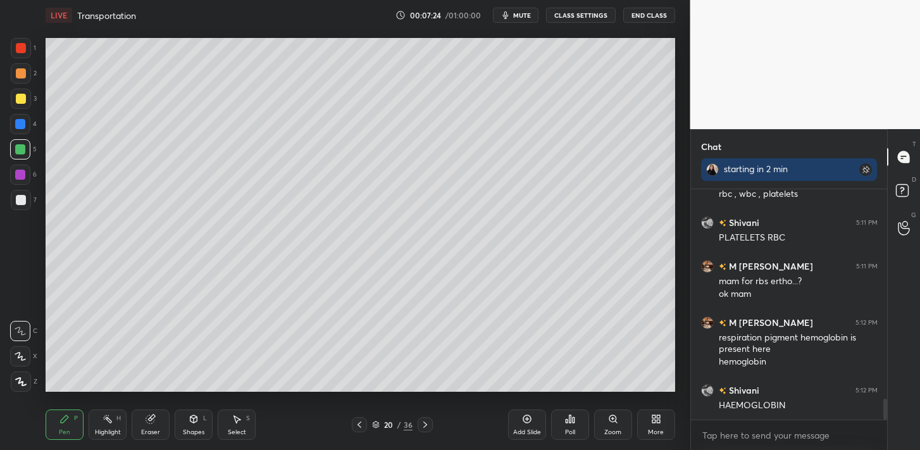
drag, startPoint x: 23, startPoint y: 176, endPoint x: 31, endPoint y: 168, distance: 11.6
click at [23, 176] on div at bounding box center [20, 175] width 10 height 10
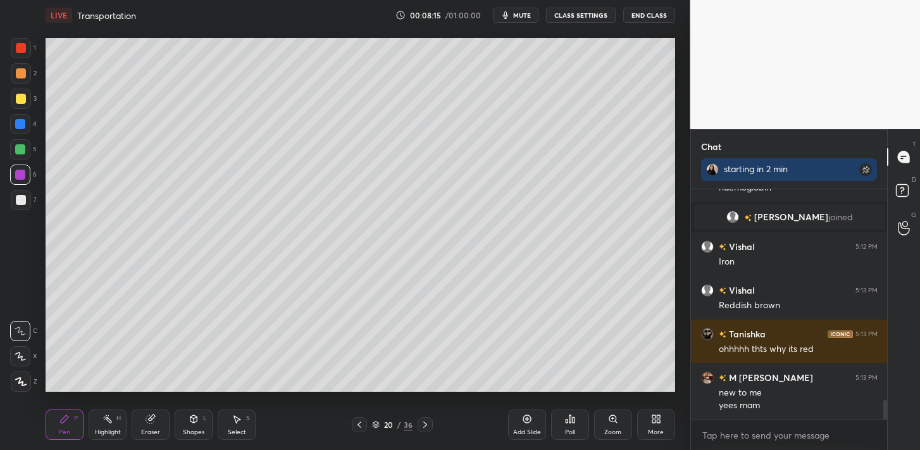
scroll to position [2480, 0]
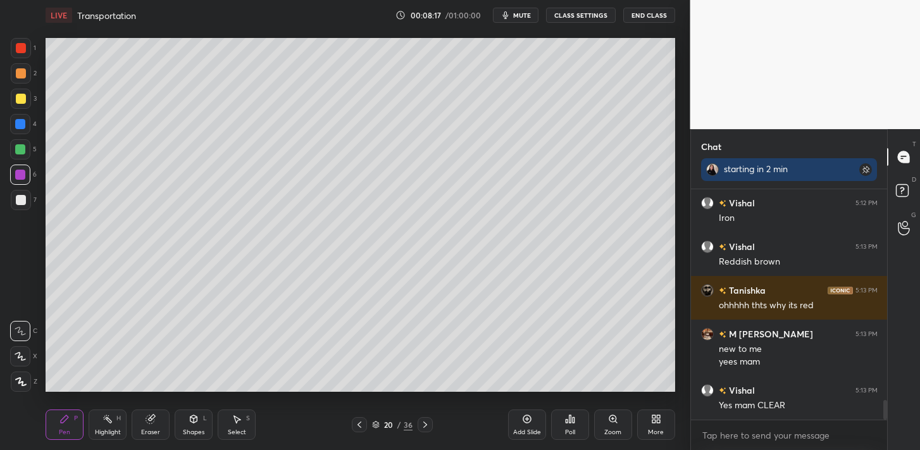
click at [24, 198] on div at bounding box center [21, 200] width 20 height 20
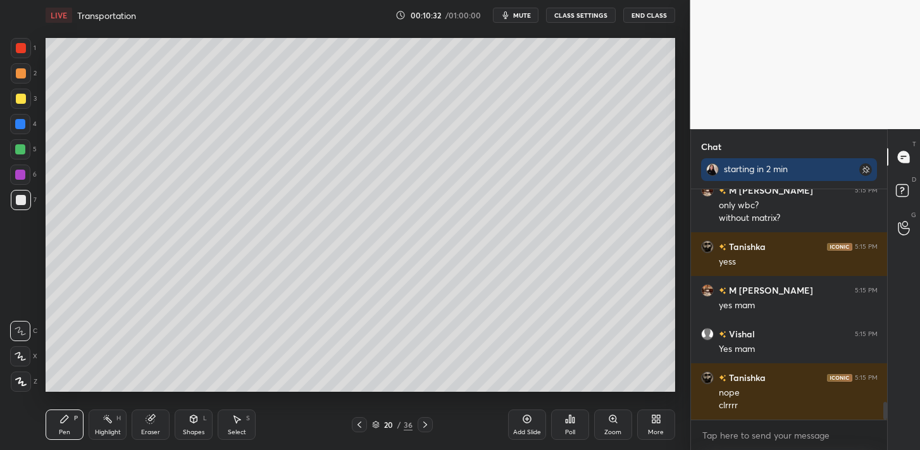
scroll to position [2820, 0]
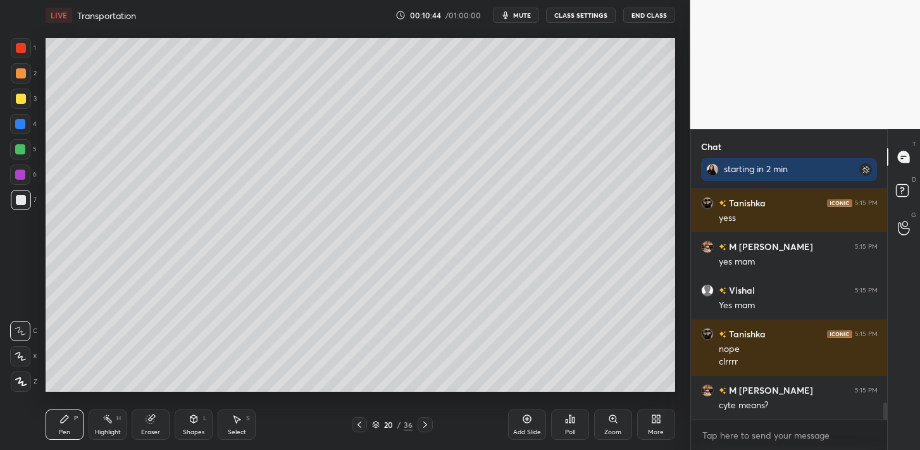
click at [360, 422] on icon at bounding box center [359, 424] width 4 height 6
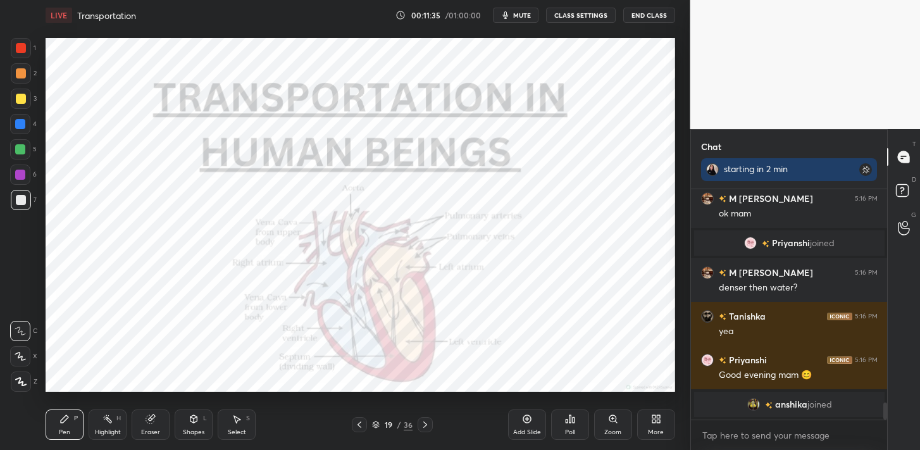
scroll to position [2894, 0]
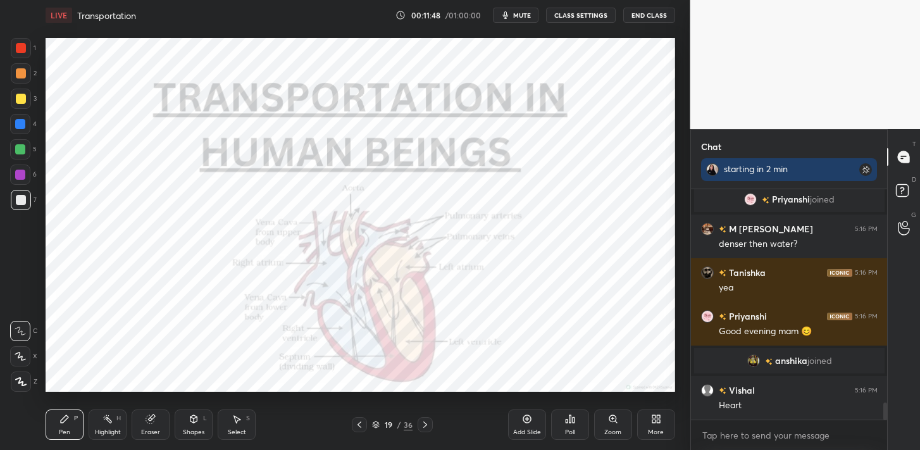
click at [421, 430] on div at bounding box center [425, 424] width 15 height 15
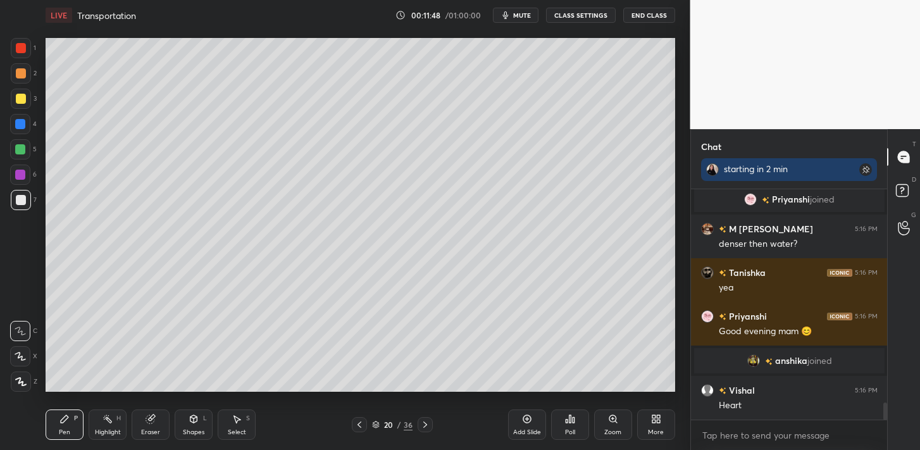
click at [421, 430] on div at bounding box center [425, 424] width 15 height 15
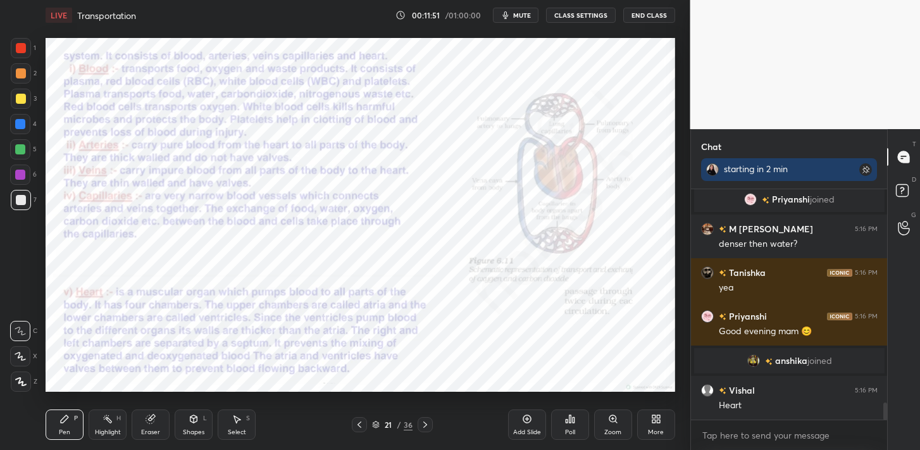
click at [619, 419] on div "Zoom" at bounding box center [613, 424] width 38 height 30
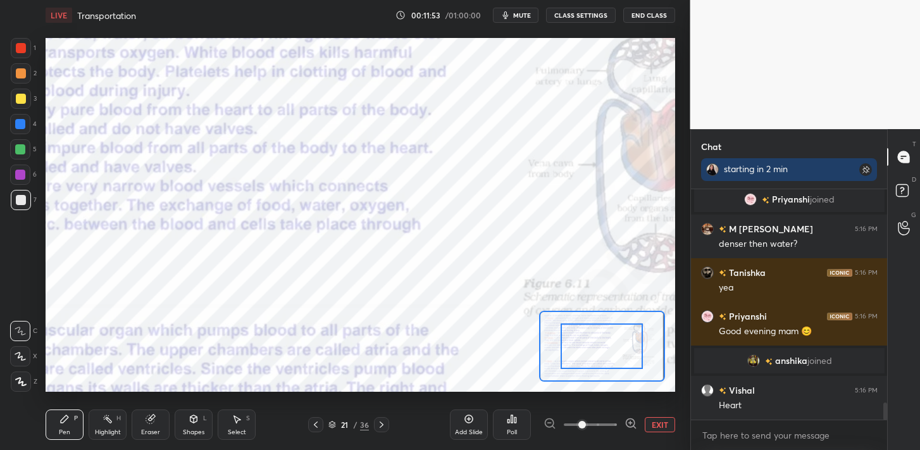
click at [659, 427] on button "EXIT" at bounding box center [660, 424] width 30 height 15
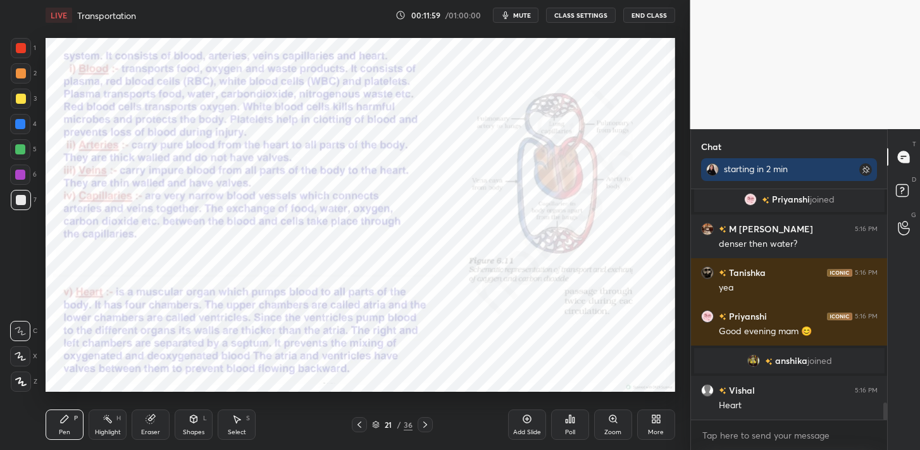
drag, startPoint x: 15, startPoint y: 46, endPoint x: 40, endPoint y: 47, distance: 24.7
click at [16, 46] on div at bounding box center [21, 48] width 20 height 20
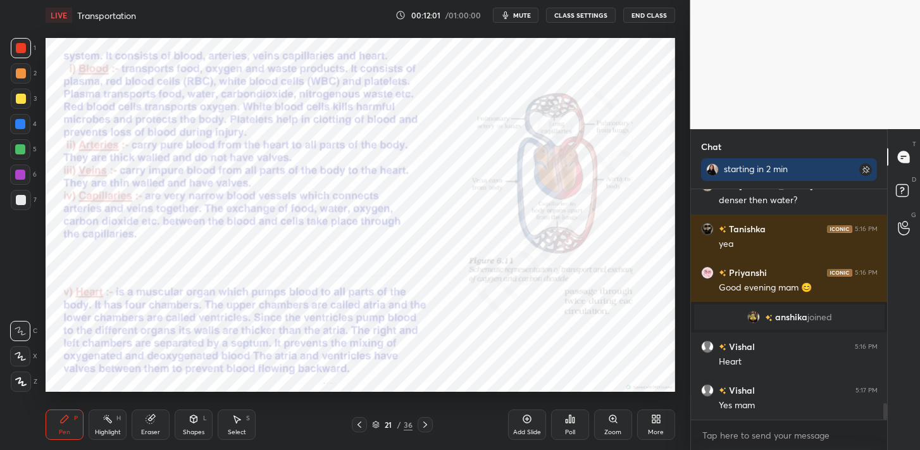
scroll to position [2981, 0]
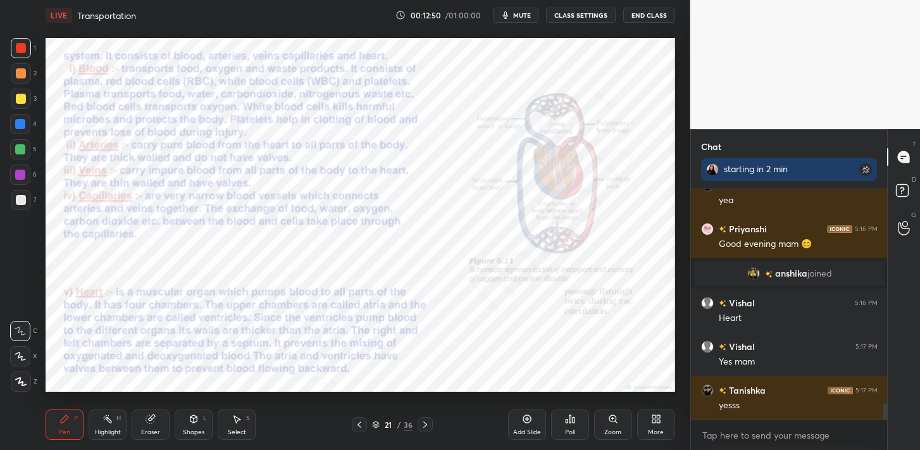
click at [526, 418] on icon at bounding box center [527, 419] width 10 height 10
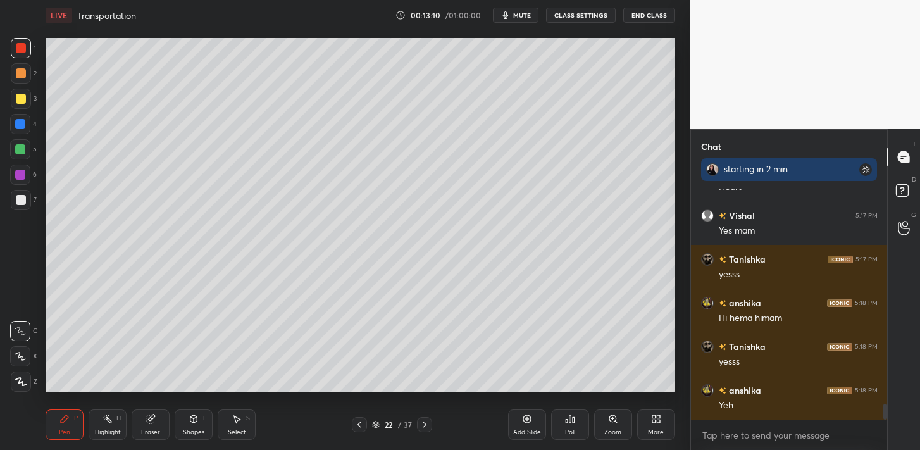
scroll to position [3156, 0]
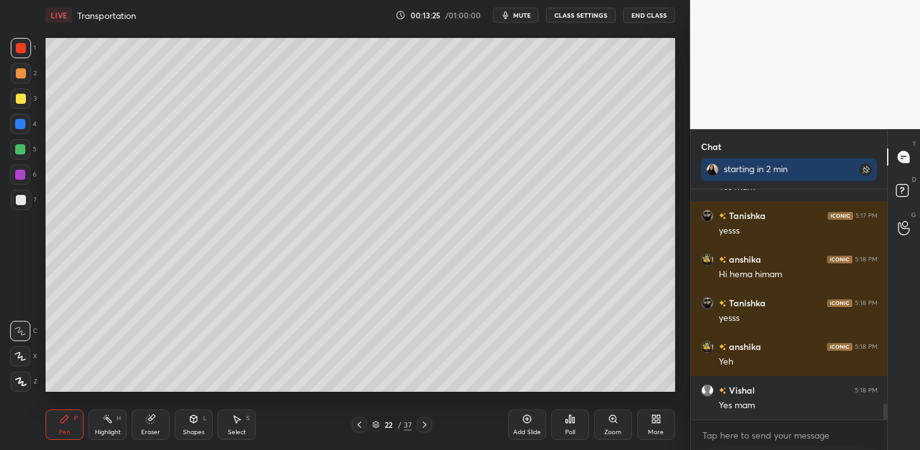
click at [18, 204] on div at bounding box center [21, 200] width 10 height 10
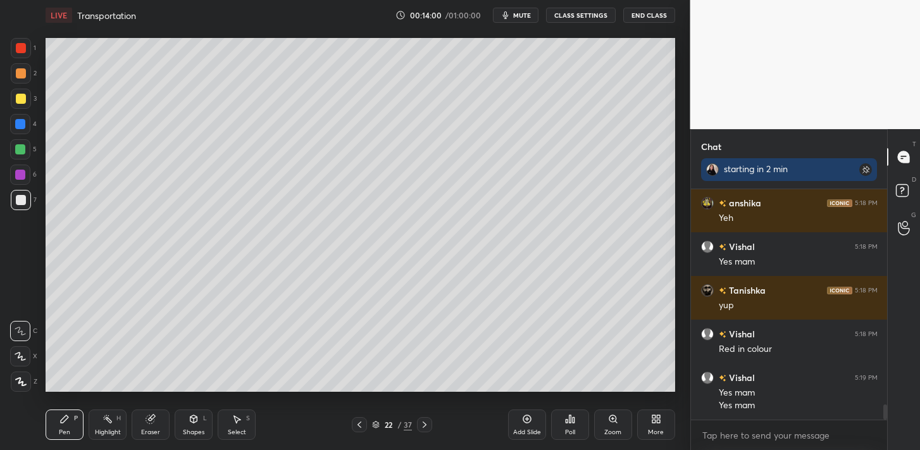
scroll to position [3330, 0]
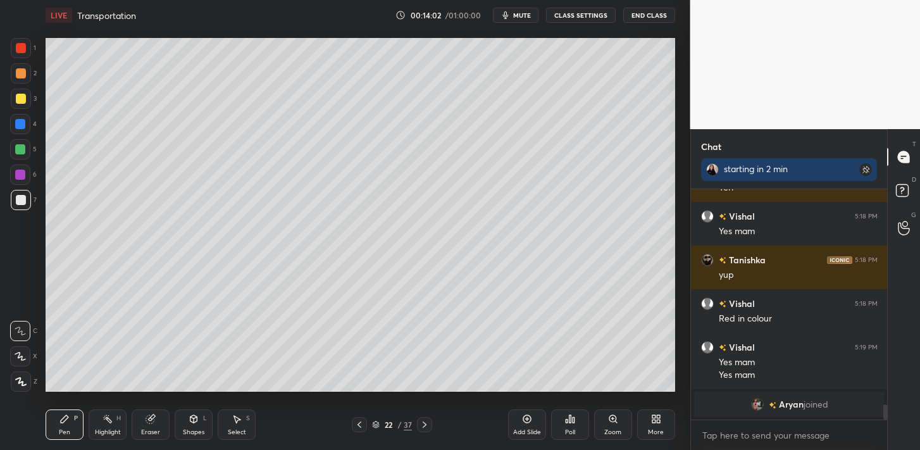
click at [30, 49] on div at bounding box center [21, 48] width 20 height 20
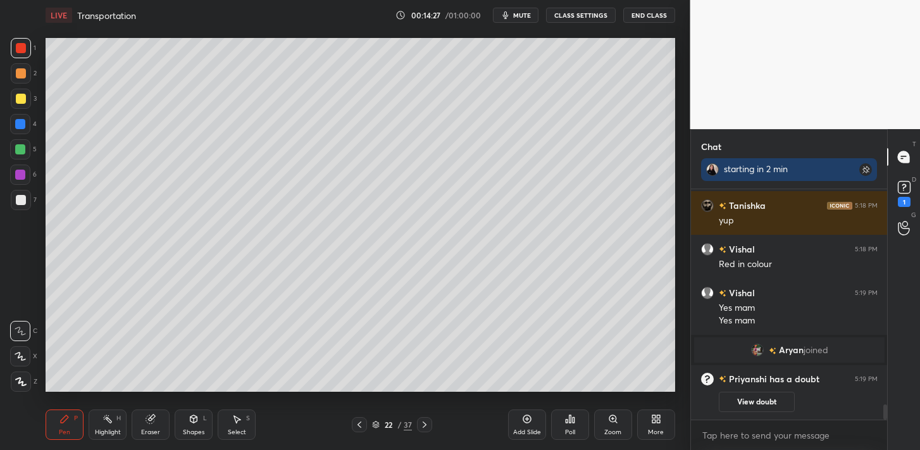
scroll to position [3260, 0]
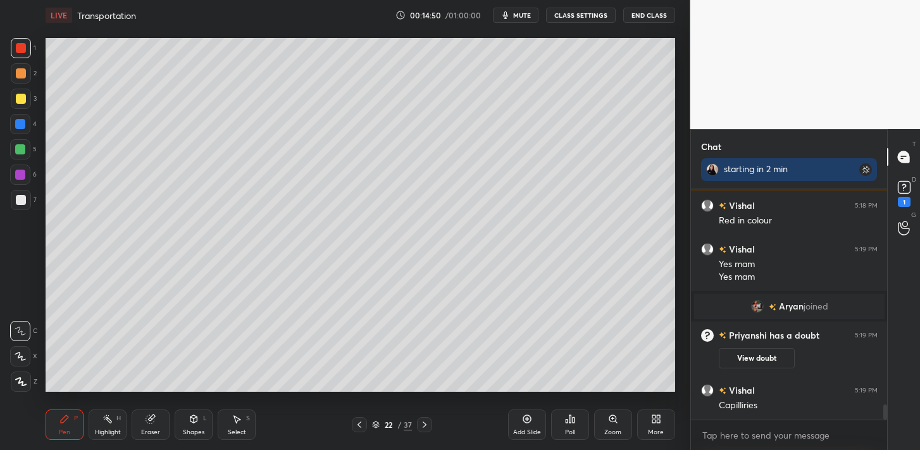
drag, startPoint x: 24, startPoint y: 120, endPoint x: 37, endPoint y: 129, distance: 15.8
click at [25, 120] on div at bounding box center [20, 124] width 20 height 20
drag, startPoint x: 25, startPoint y: 63, endPoint x: 24, endPoint y: 56, distance: 7.7
click at [26, 61] on div "1 2 3 4 5 6 7" at bounding box center [23, 126] width 27 height 177
click at [25, 56] on div at bounding box center [21, 48] width 20 height 20
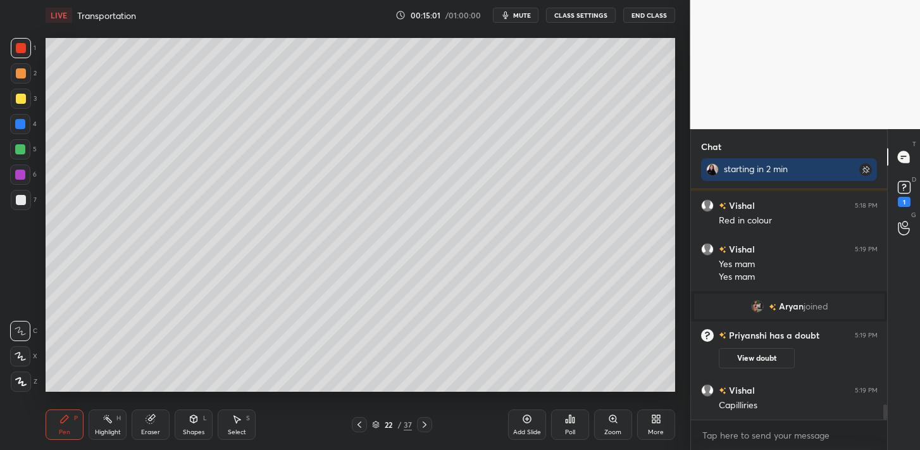
drag, startPoint x: 26, startPoint y: 126, endPoint x: 39, endPoint y: 123, distance: 13.7
click at [27, 125] on div at bounding box center [20, 124] width 20 height 20
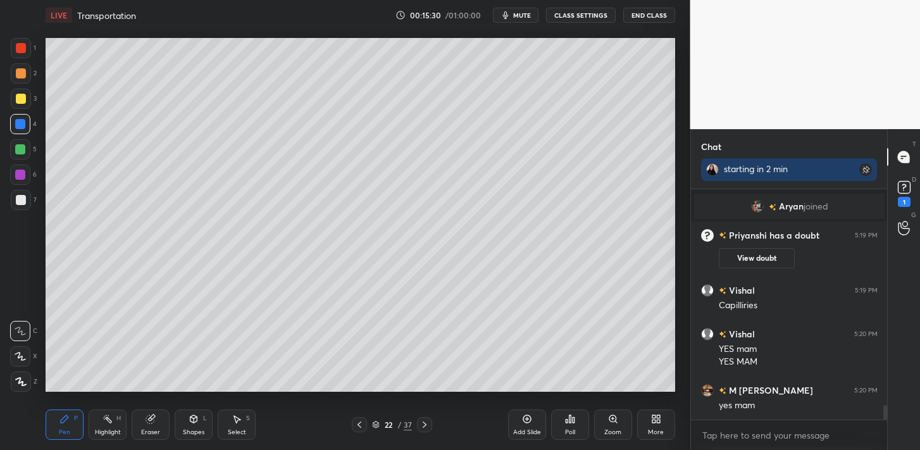
scroll to position [3405, 0]
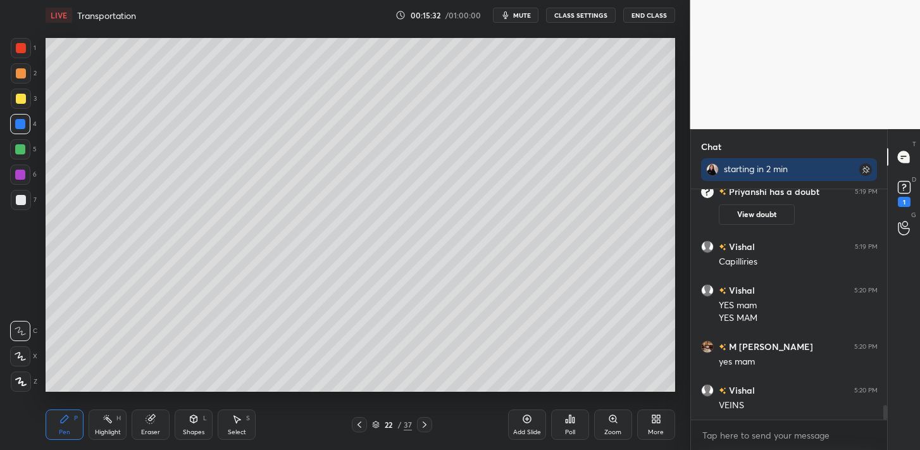
drag, startPoint x: 22, startPoint y: 201, endPoint x: 36, endPoint y: 191, distance: 17.7
click at [22, 201] on div at bounding box center [21, 200] width 10 height 10
click at [24, 53] on div at bounding box center [21, 48] width 10 height 10
click at [27, 124] on div at bounding box center [20, 124] width 20 height 20
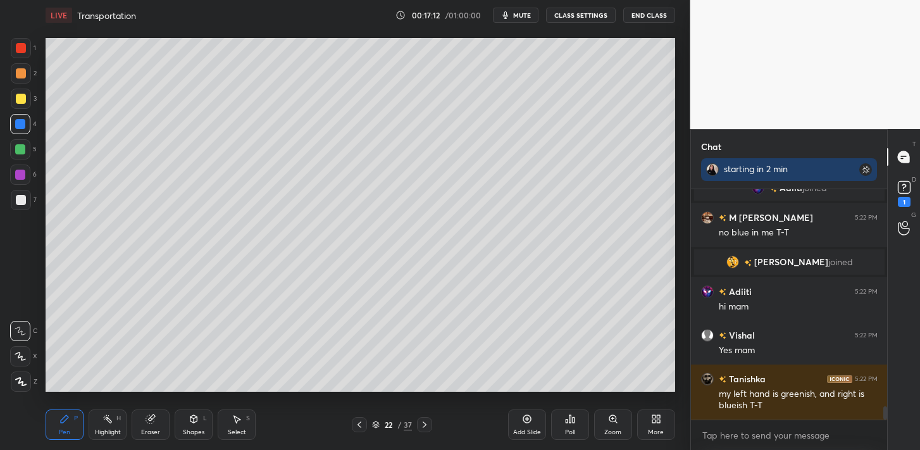
scroll to position [3819, 0]
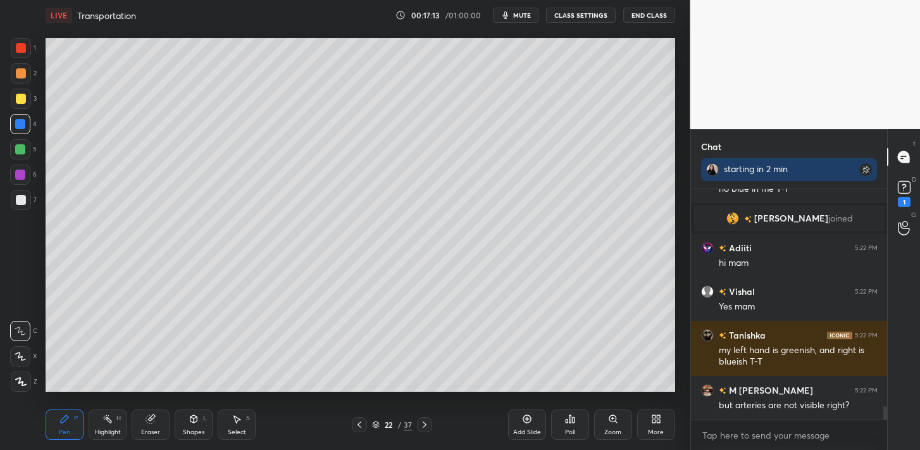
click at [23, 54] on div at bounding box center [21, 48] width 20 height 20
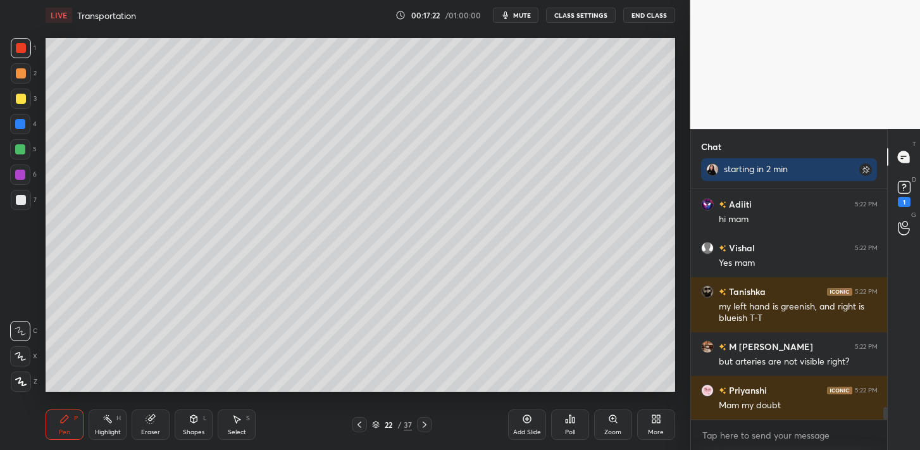
scroll to position [3906, 0]
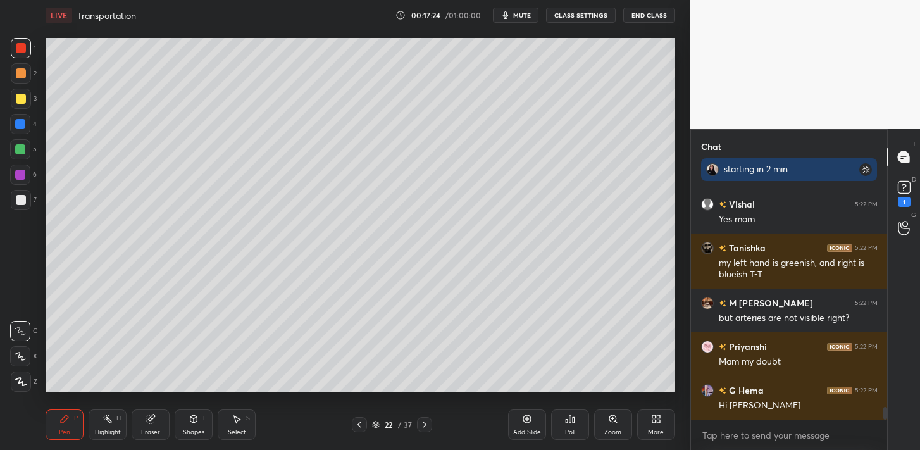
click at [25, 123] on div at bounding box center [20, 124] width 20 height 20
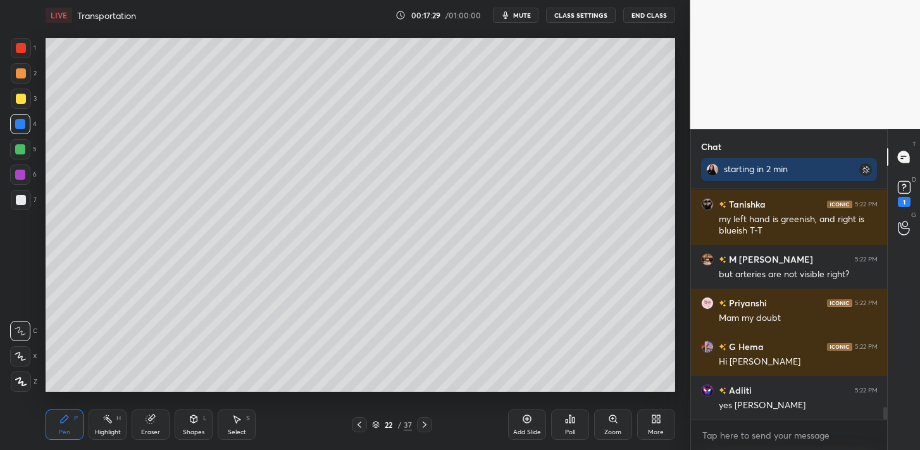
click at [22, 194] on div at bounding box center [21, 200] width 20 height 20
drag, startPoint x: 15, startPoint y: 53, endPoint x: 38, endPoint y: 80, distance: 35.4
click at [18, 54] on div at bounding box center [21, 48] width 20 height 20
click at [21, 132] on div at bounding box center [20, 124] width 20 height 20
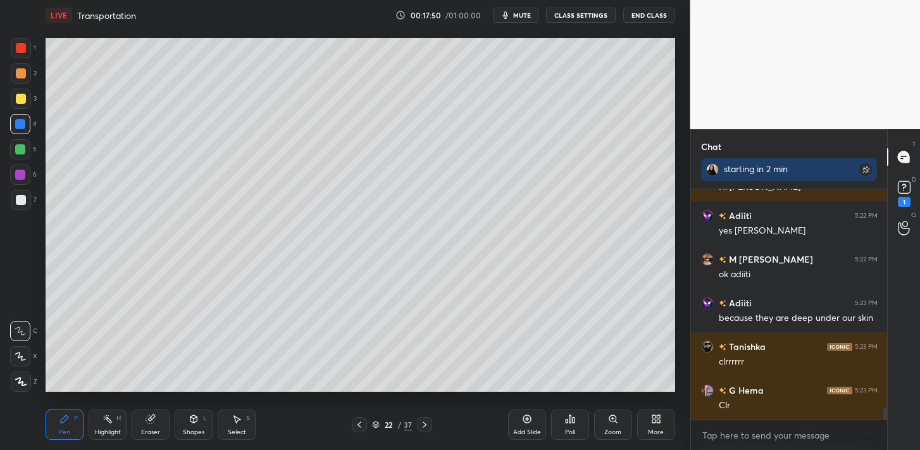
scroll to position [4168, 0]
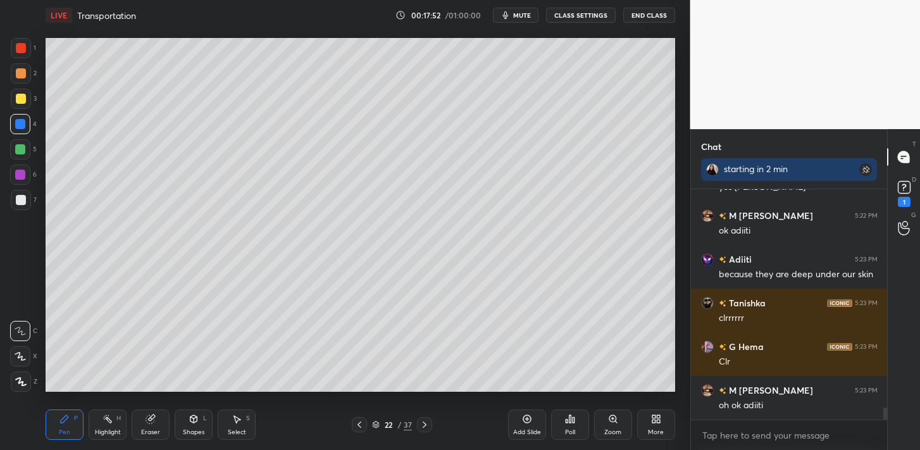
click at [358, 427] on icon at bounding box center [359, 424] width 10 height 10
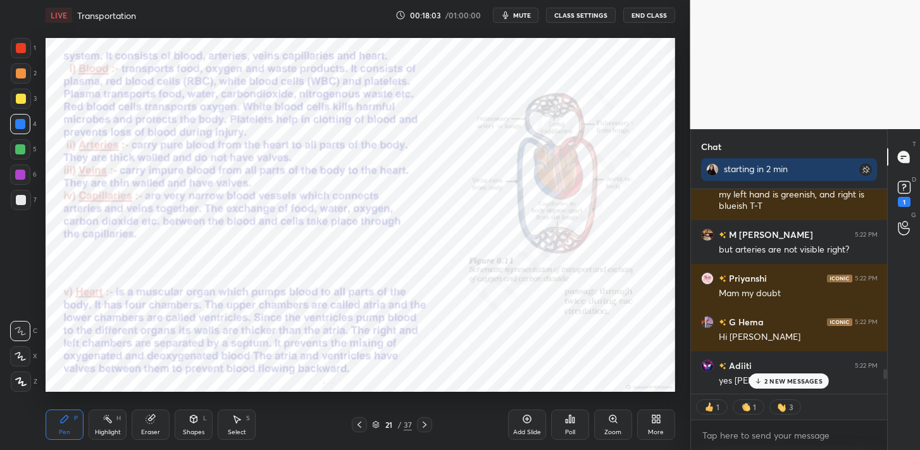
scroll to position [3905, 0]
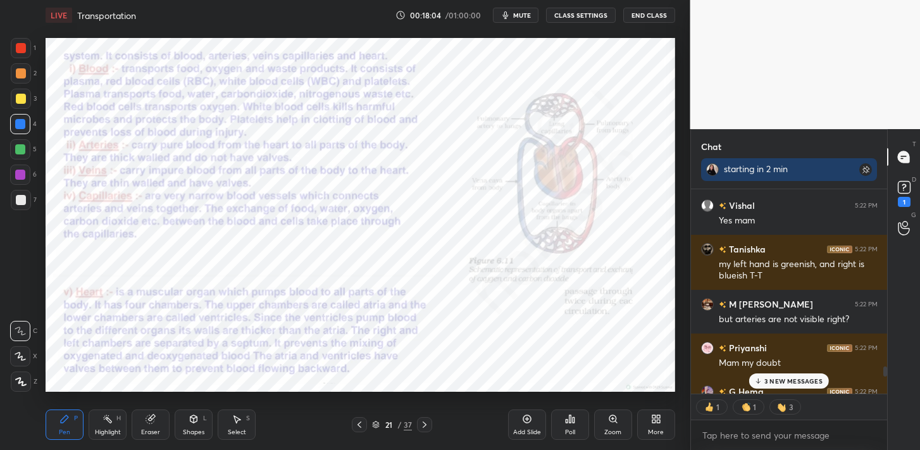
drag, startPoint x: 886, startPoint y: 388, endPoint x: 887, endPoint y: 371, distance: 17.1
click at [887, 371] on div "Chat starting in 2 min M [PERSON_NAME] 5:20 PM yes mam Vishal 5:20 PM VEINS M […" at bounding box center [805, 289] width 230 height 321
click at [776, 383] on p "5 NEW MESSAGES" at bounding box center [793, 381] width 59 height 8
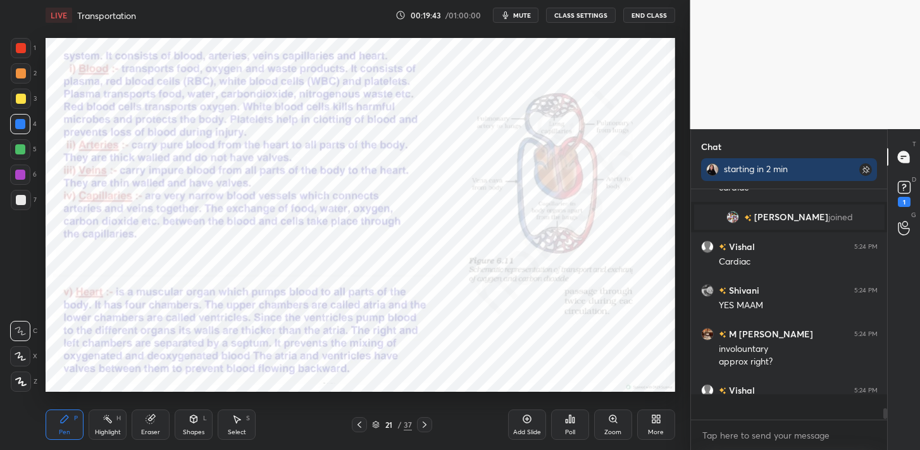
scroll to position [4470, 0]
click at [21, 51] on div at bounding box center [21, 48] width 10 height 10
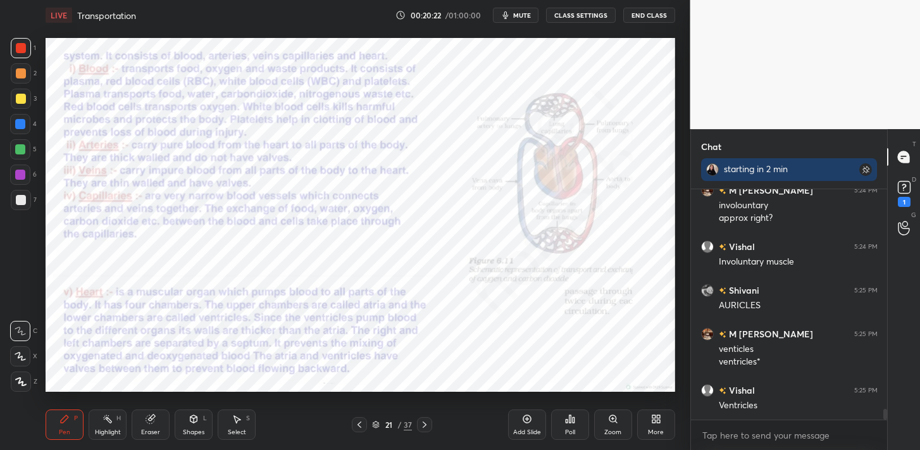
scroll to position [4626, 0]
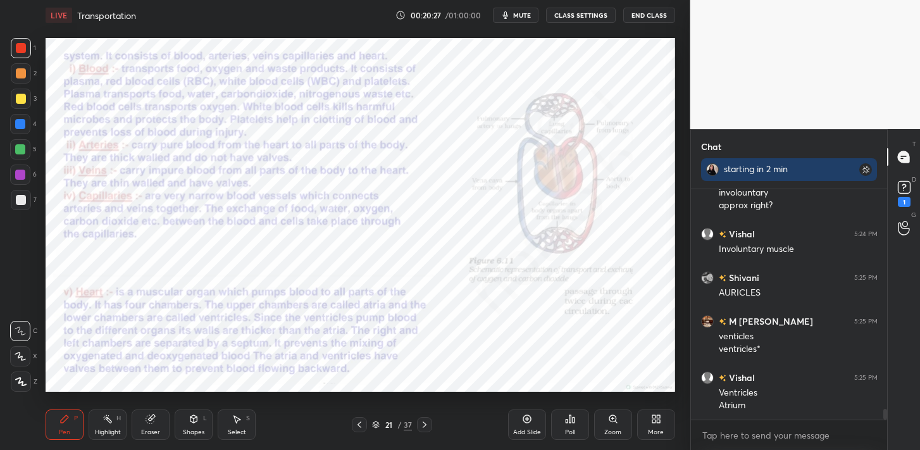
click at [357, 419] on icon at bounding box center [359, 424] width 10 height 10
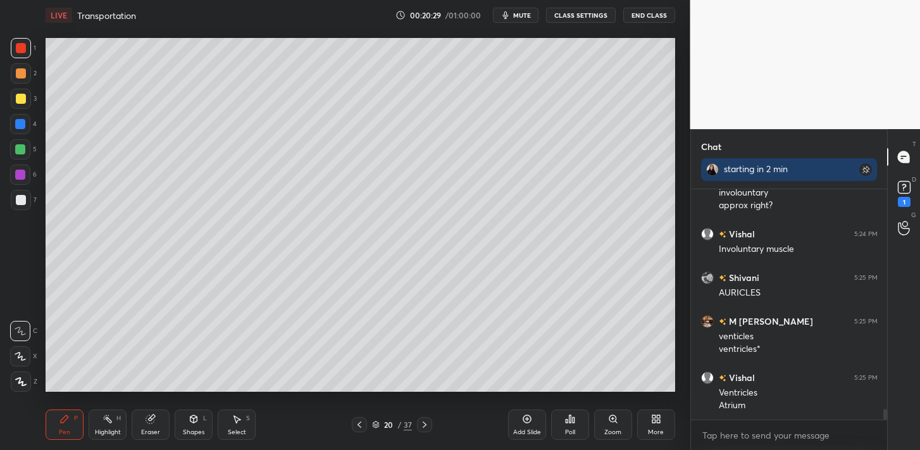
click at [361, 426] on icon at bounding box center [359, 424] width 10 height 10
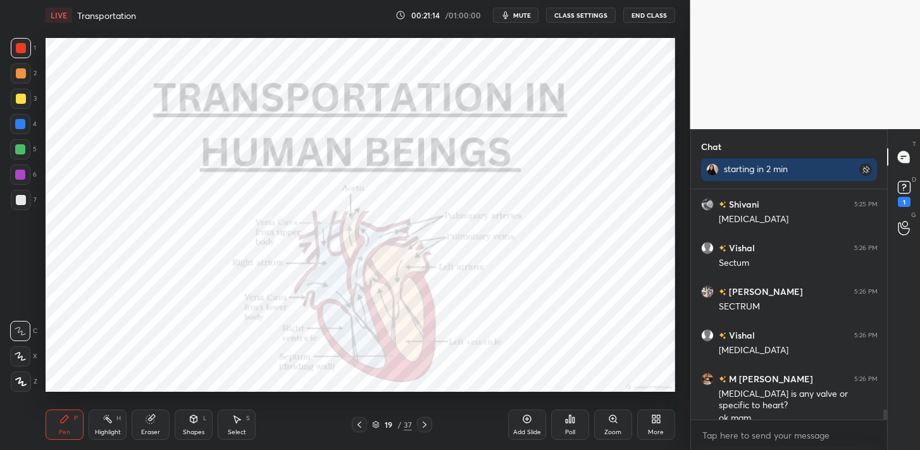
scroll to position [4912, 0]
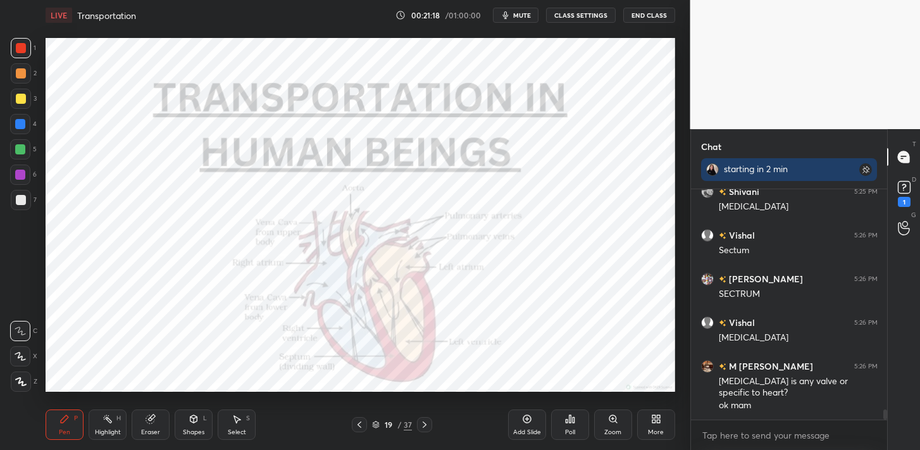
click at [423, 421] on icon at bounding box center [425, 424] width 4 height 6
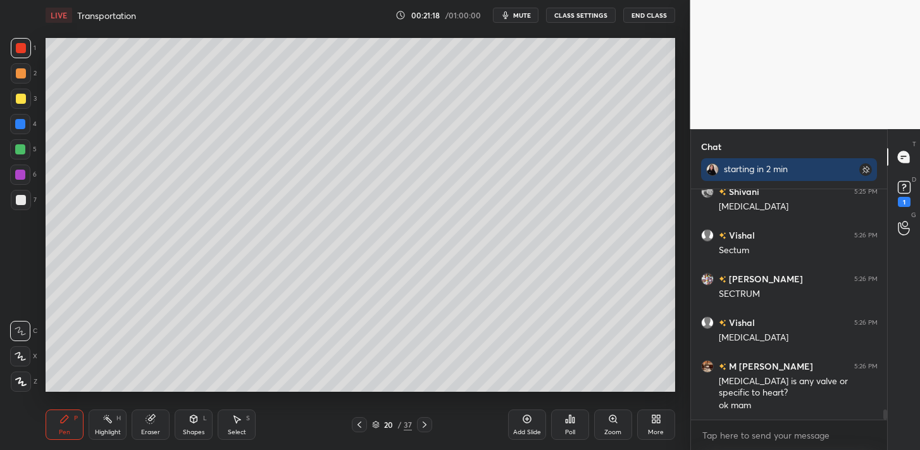
click at [423, 421] on icon at bounding box center [425, 424] width 4 height 6
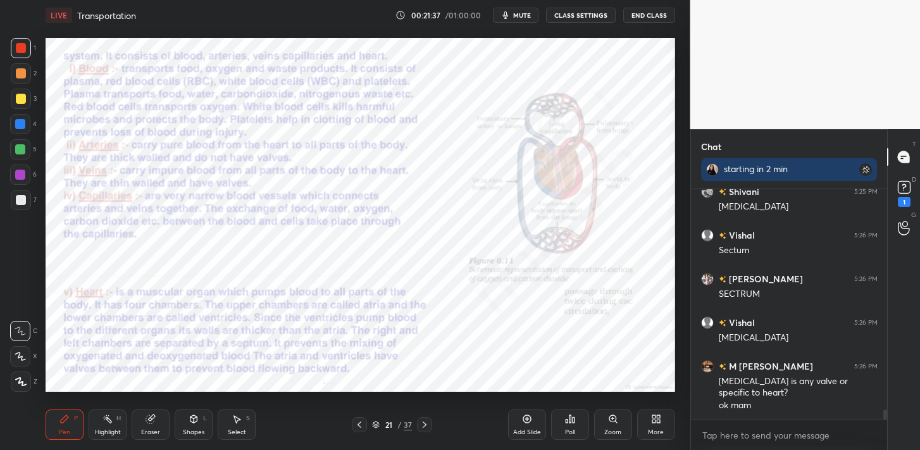
click at [421, 422] on icon at bounding box center [424, 424] width 10 height 10
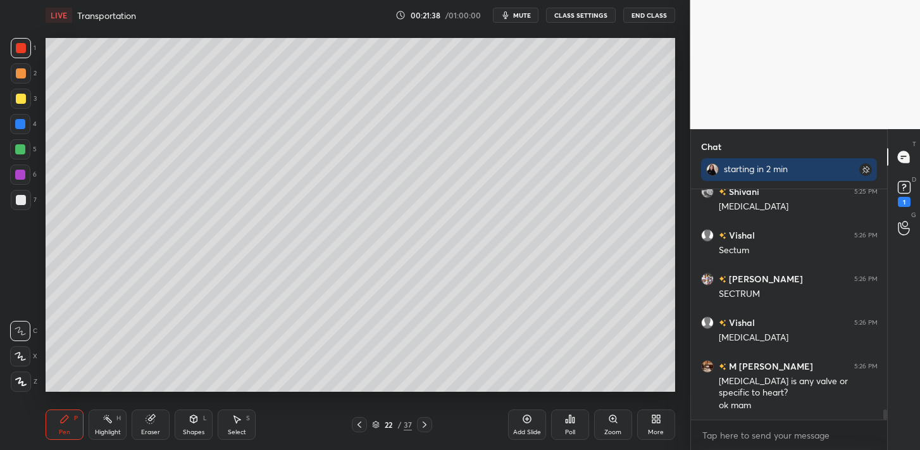
click at [421, 422] on icon at bounding box center [424, 424] width 10 height 10
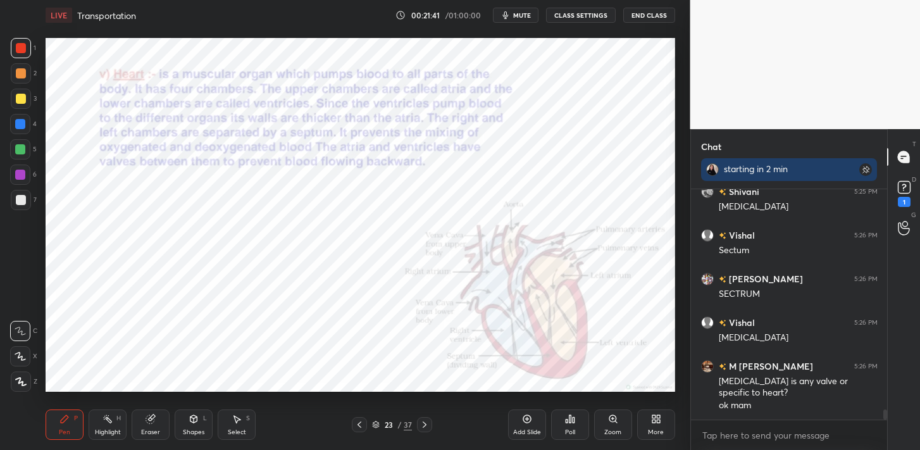
click at [428, 423] on icon at bounding box center [424, 424] width 10 height 10
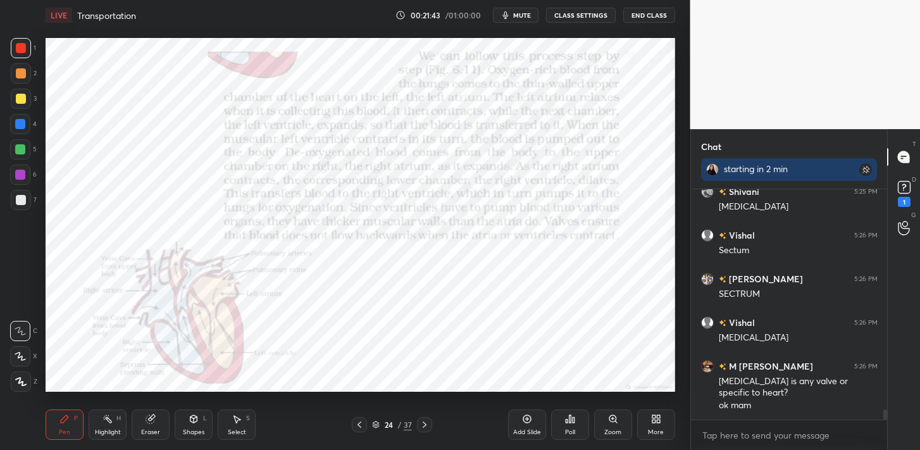
click at [361, 421] on icon at bounding box center [359, 424] width 4 height 6
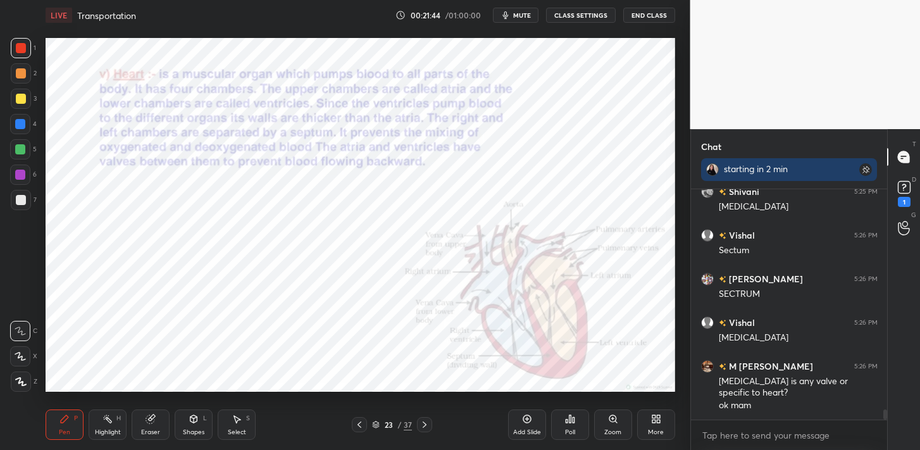
click at [602, 426] on div "Zoom" at bounding box center [613, 424] width 38 height 30
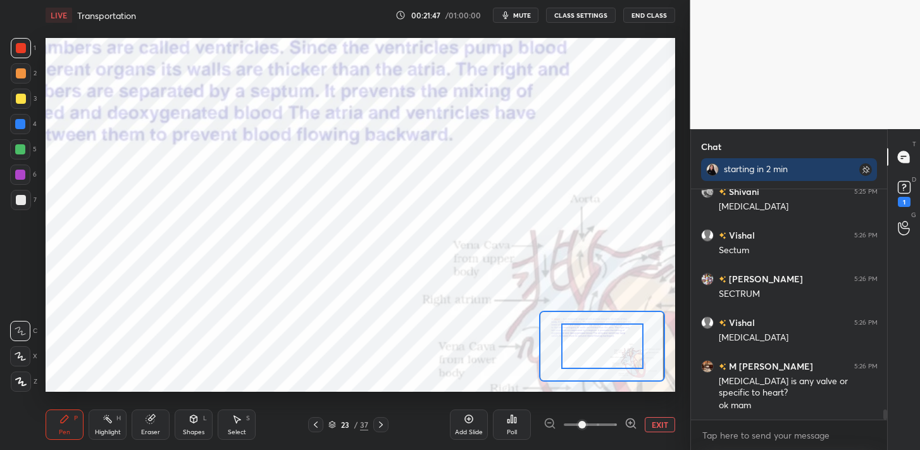
drag, startPoint x: 592, startPoint y: 328, endPoint x: 619, endPoint y: 337, distance: 28.2
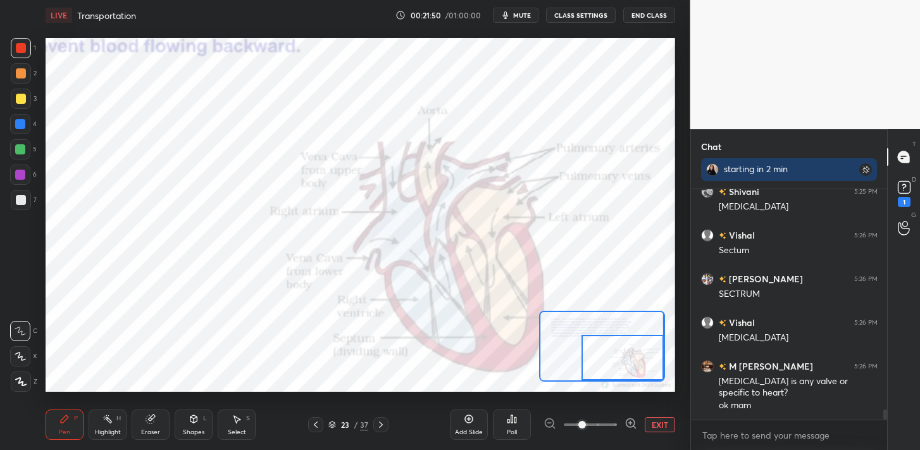
drag, startPoint x: 619, startPoint y: 337, endPoint x: 659, endPoint y: 394, distance: 69.0
click at [659, 394] on div "LIVE Transportation 00:21:50 / 01:00:00 mute CLASS SETTINGS End Class Setting u…" at bounding box center [360, 225] width 640 height 450
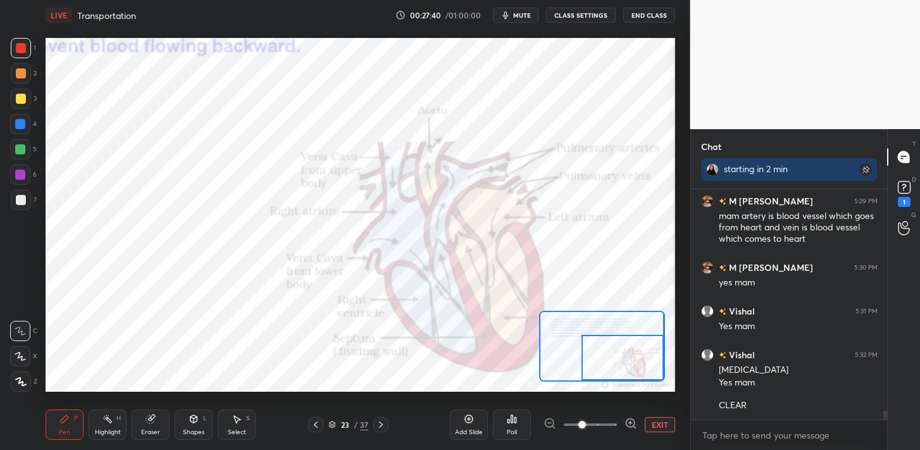
scroll to position [5661, 0]
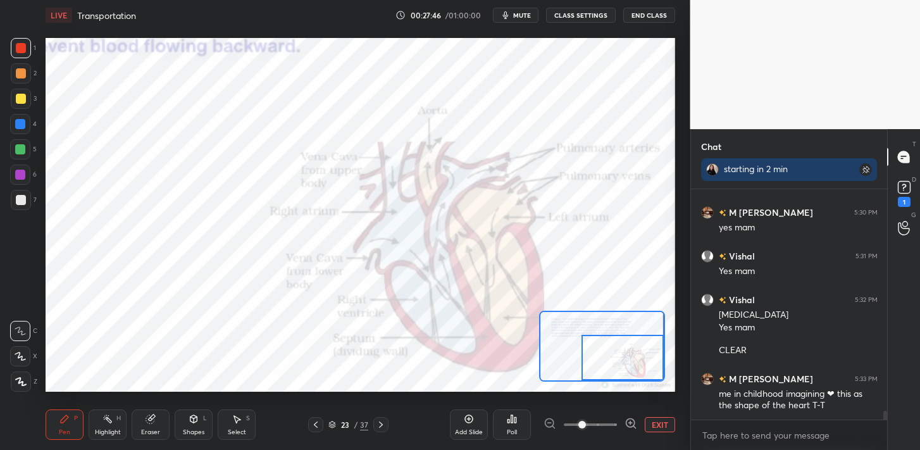
drag, startPoint x: 203, startPoint y: 435, endPoint x: 211, endPoint y: 418, distance: 19.3
click at [203, 435] on div "Shapes L" at bounding box center [194, 424] width 38 height 30
click at [165, 419] on div "Eraser" at bounding box center [151, 424] width 38 height 30
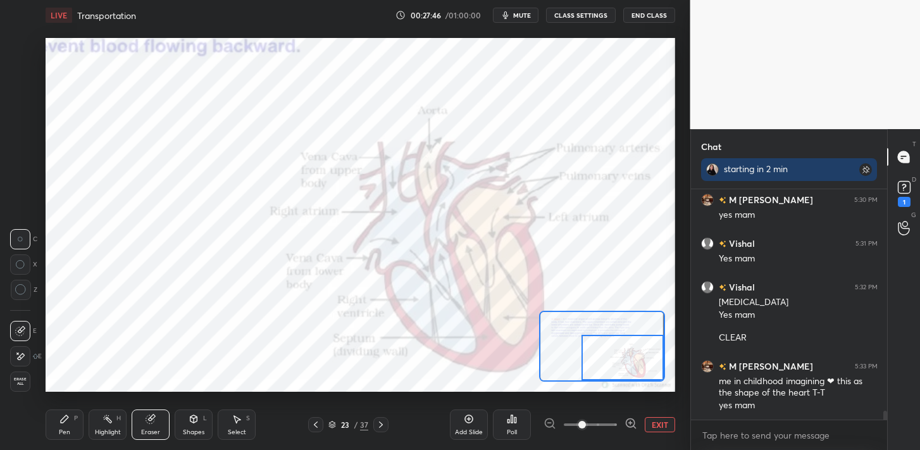
click at [158, 418] on div "Eraser" at bounding box center [151, 424] width 38 height 30
click at [113, 418] on div "Highlight H" at bounding box center [108, 424] width 38 height 30
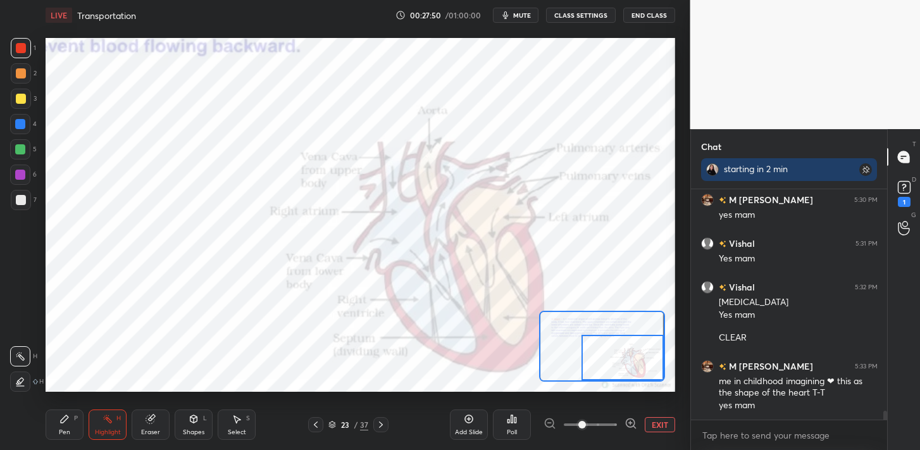
click at [137, 419] on div "Eraser" at bounding box center [151, 424] width 38 height 30
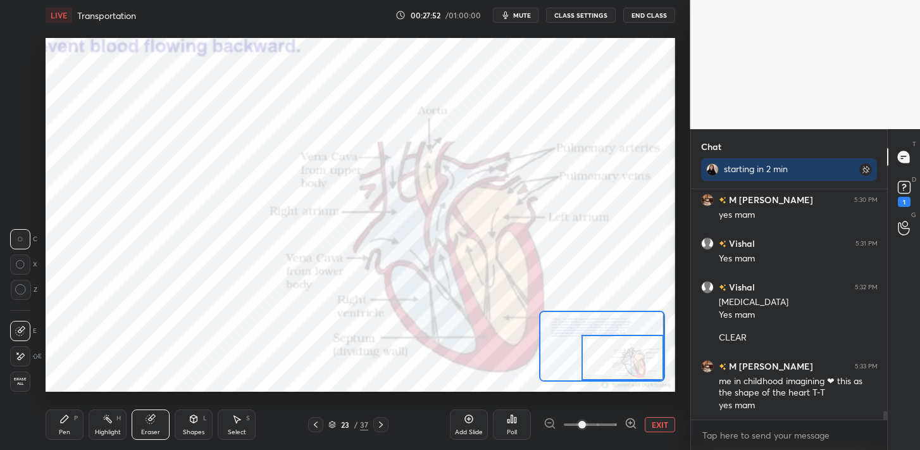
click at [18, 382] on span "Erase all" at bounding box center [20, 381] width 19 height 9
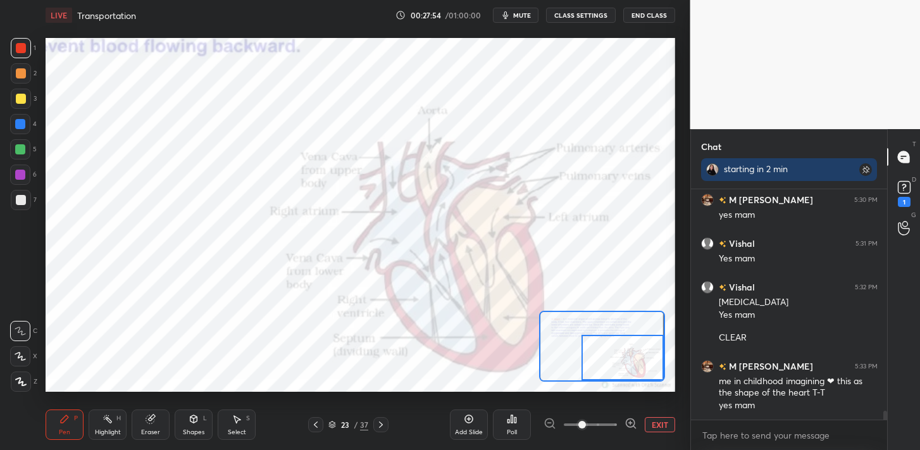
click at [25, 72] on div at bounding box center [21, 73] width 10 height 10
click at [22, 50] on div at bounding box center [21, 48] width 10 height 10
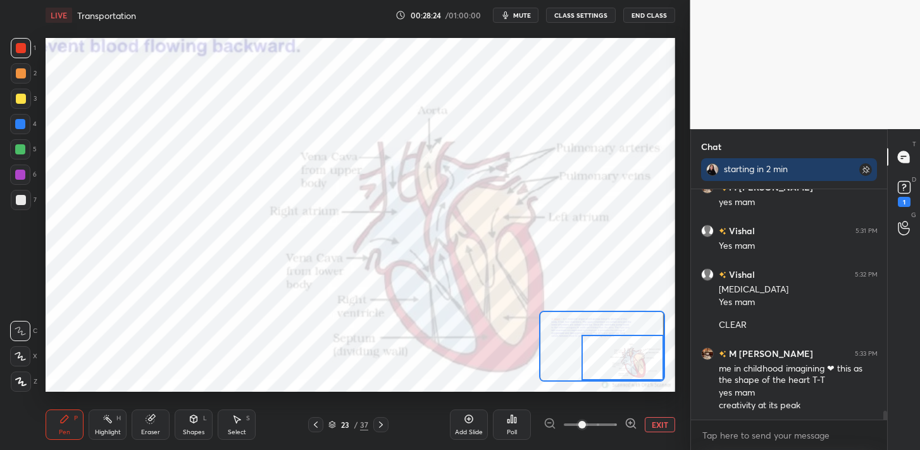
drag, startPoint x: 26, startPoint y: 120, endPoint x: 45, endPoint y: 115, distance: 19.6
click at [28, 121] on div at bounding box center [20, 124] width 20 height 20
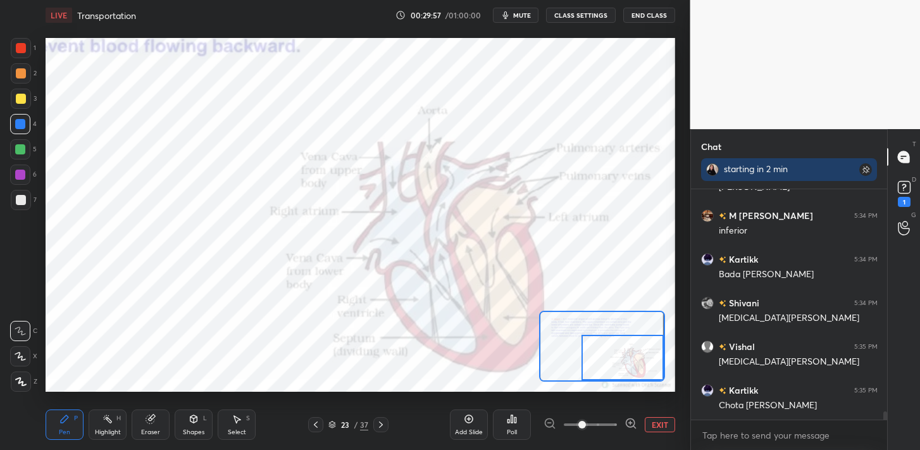
scroll to position [6276, 0]
click at [113, 416] on div "Highlight H" at bounding box center [108, 424] width 38 height 30
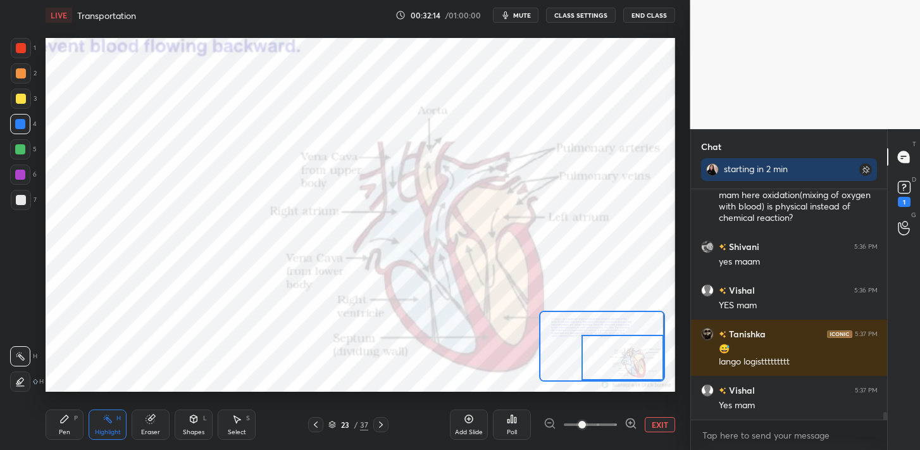
scroll to position [6705, 0]
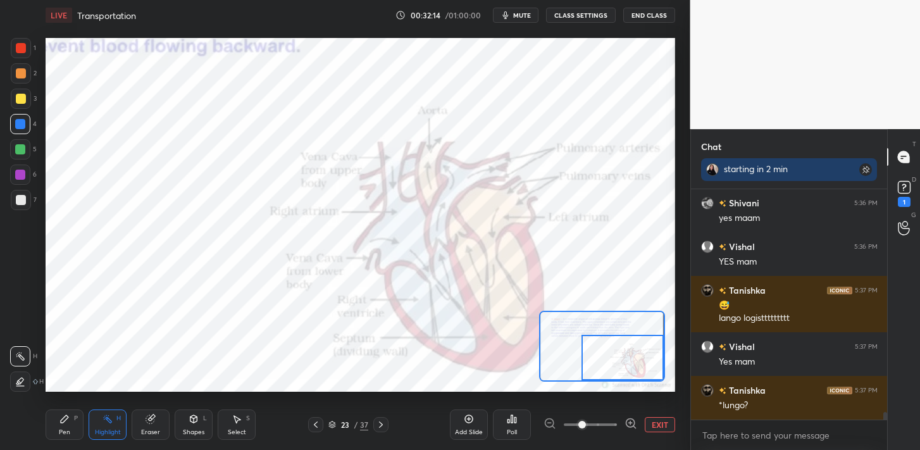
click at [381, 426] on icon at bounding box center [381, 424] width 10 height 10
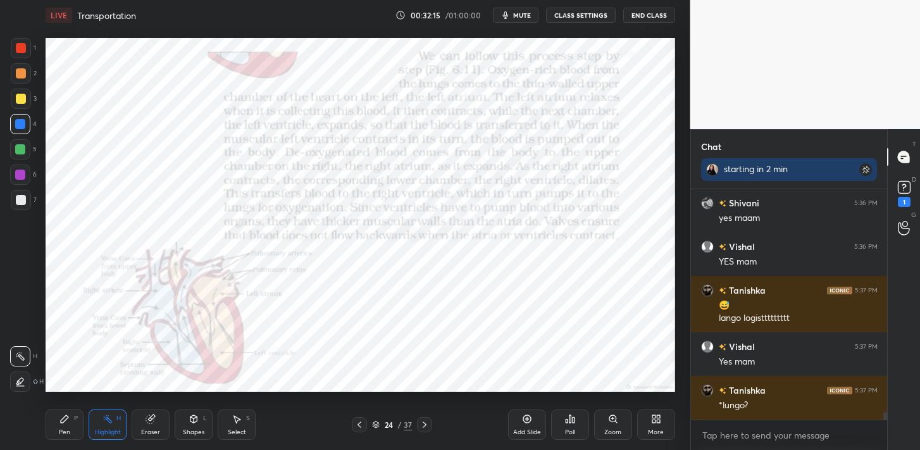
click at [427, 424] on icon at bounding box center [424, 424] width 10 height 10
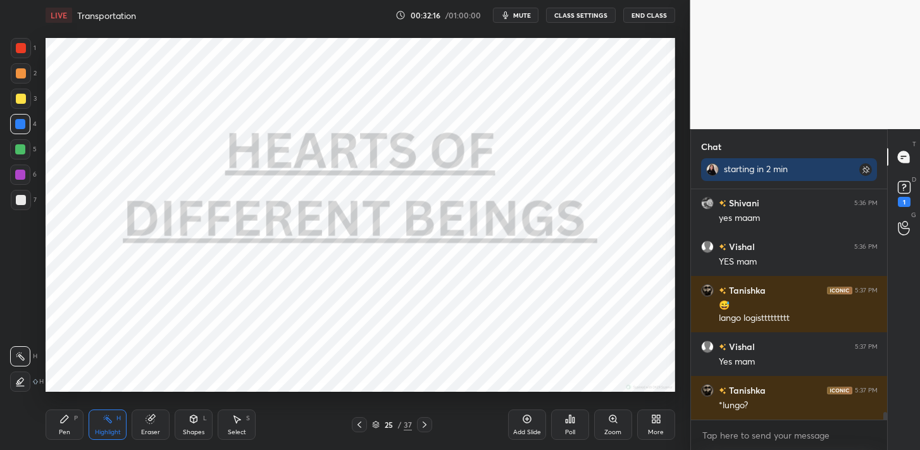
click at [361, 425] on icon at bounding box center [359, 424] width 10 height 10
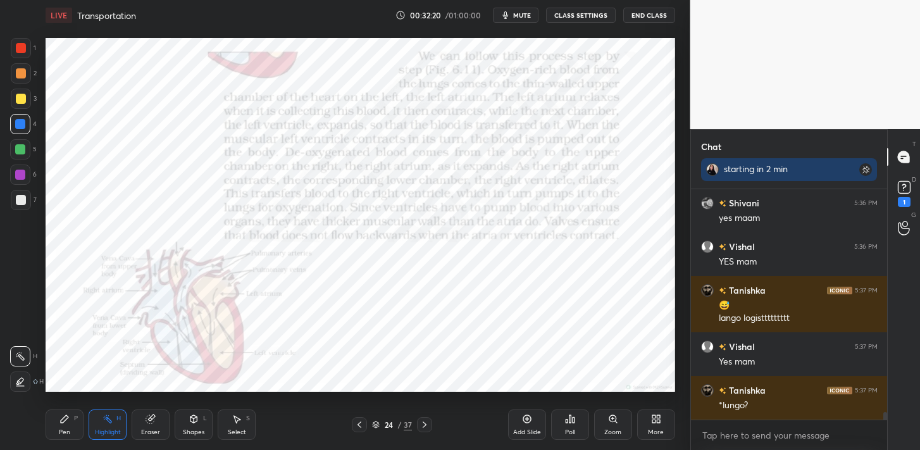
click at [427, 424] on icon at bounding box center [424, 424] width 10 height 10
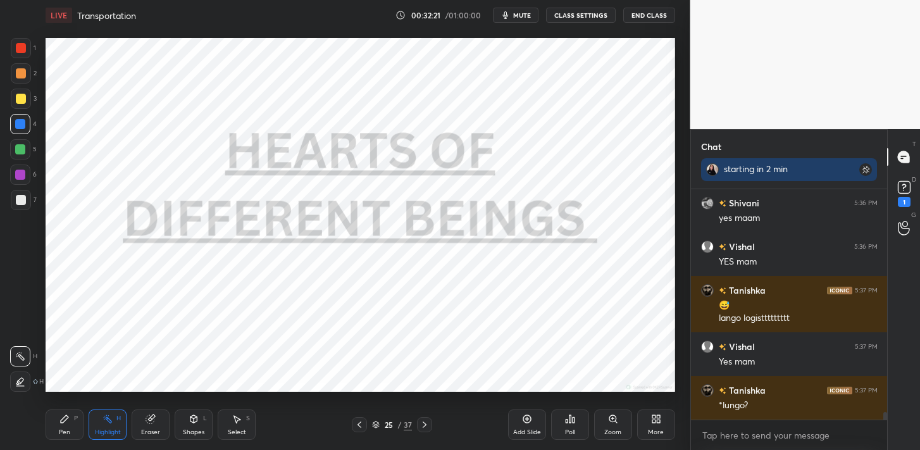
click at [427, 423] on icon at bounding box center [424, 424] width 10 height 10
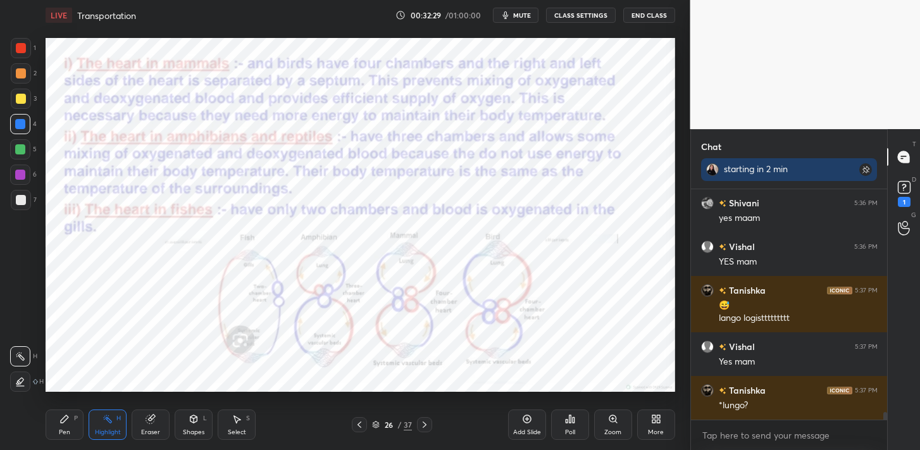
click at [364, 425] on icon at bounding box center [359, 424] width 10 height 10
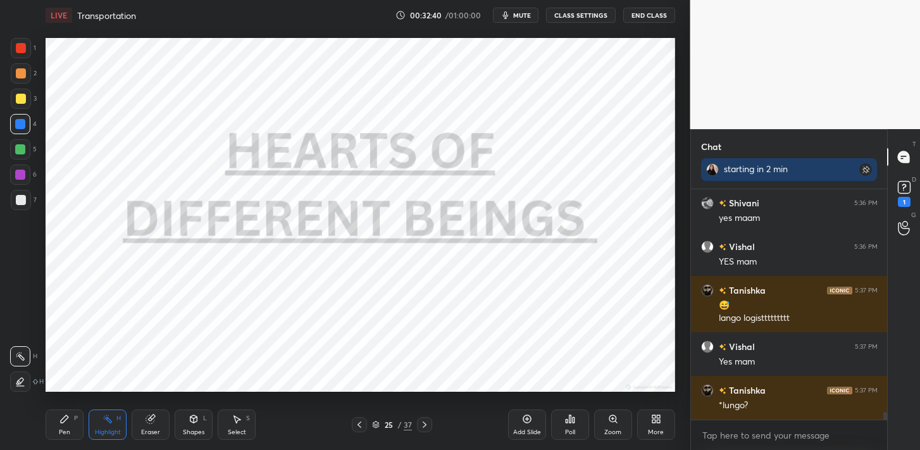
click at [359, 423] on icon at bounding box center [359, 424] width 10 height 10
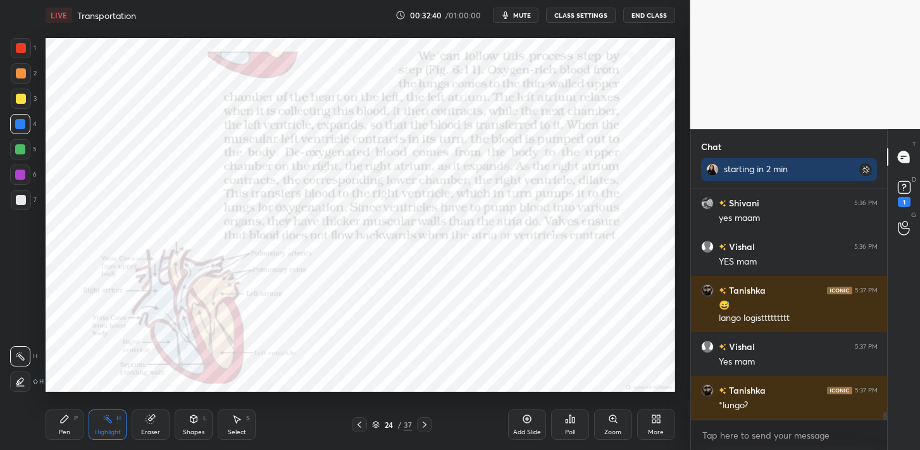
scroll to position [6748, 0]
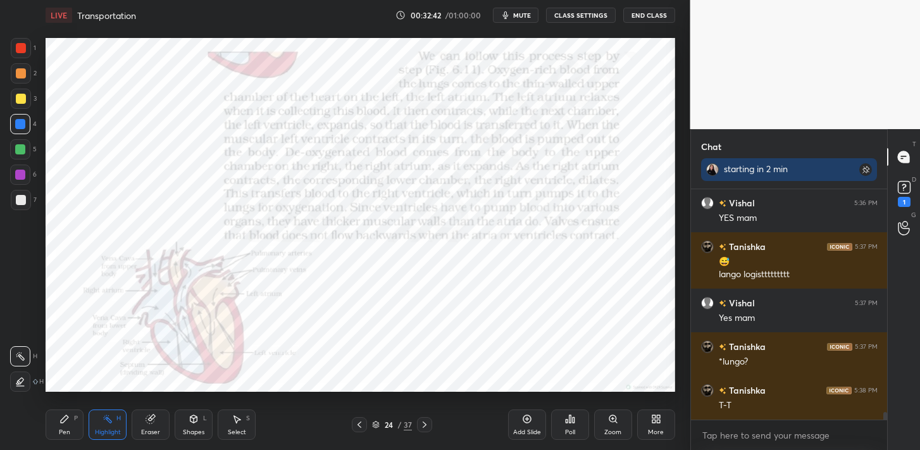
click at [360, 426] on icon at bounding box center [359, 424] width 10 height 10
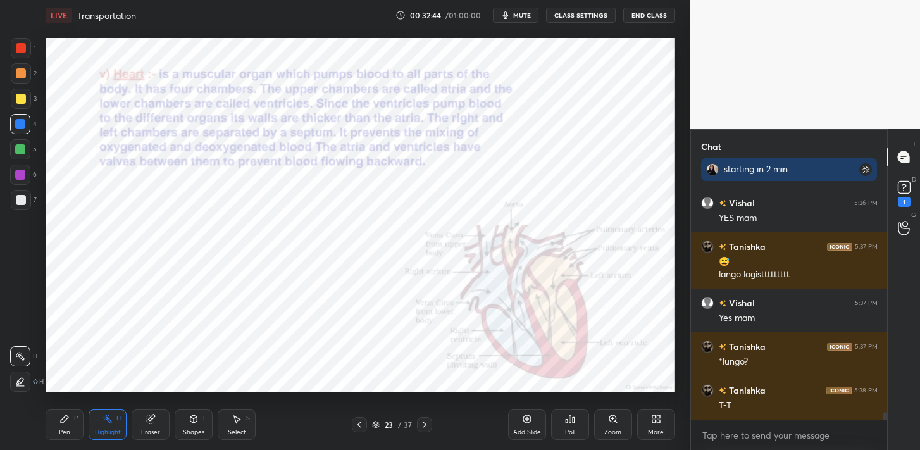
click at [359, 425] on icon at bounding box center [359, 424] width 10 height 10
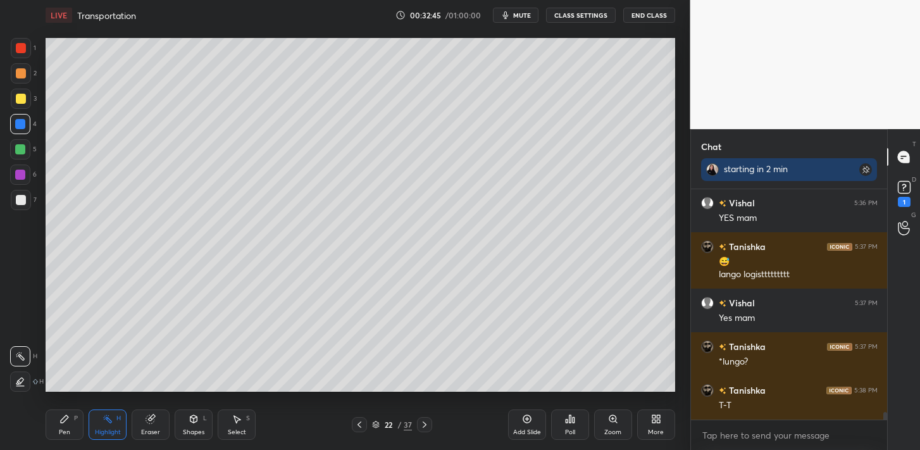
click at [423, 423] on icon at bounding box center [424, 424] width 10 height 10
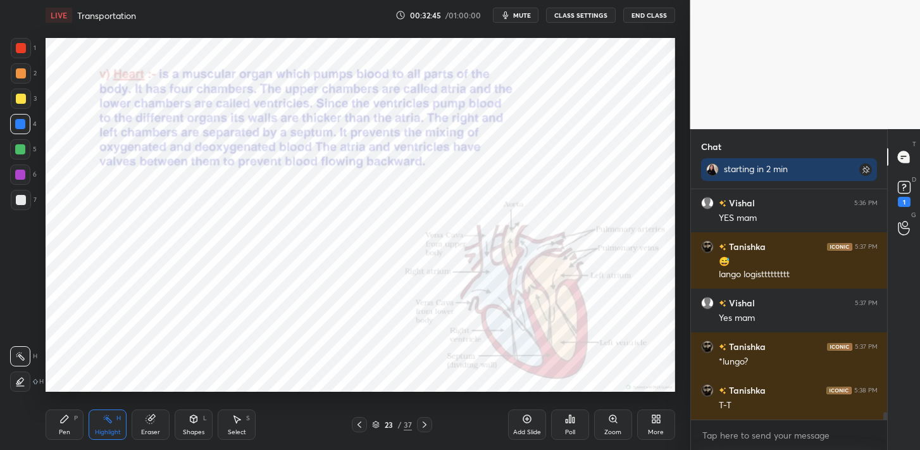
click at [424, 422] on icon at bounding box center [424, 424] width 10 height 10
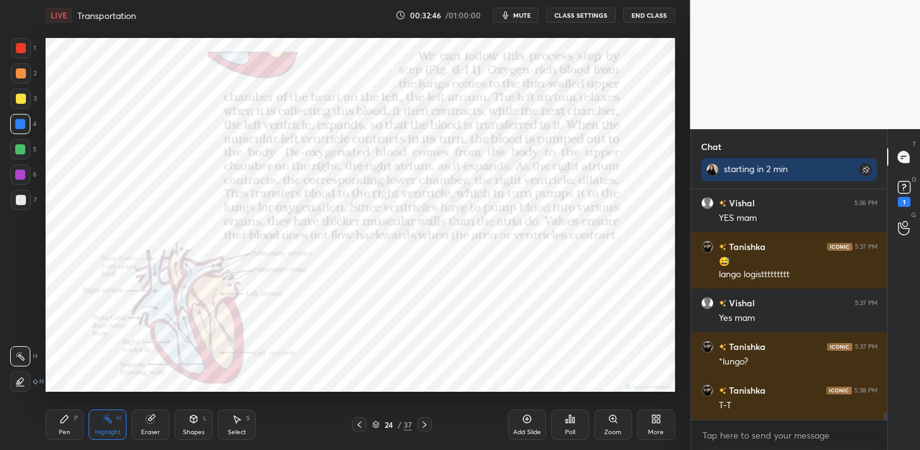
click at [424, 423] on icon at bounding box center [424, 424] width 10 height 10
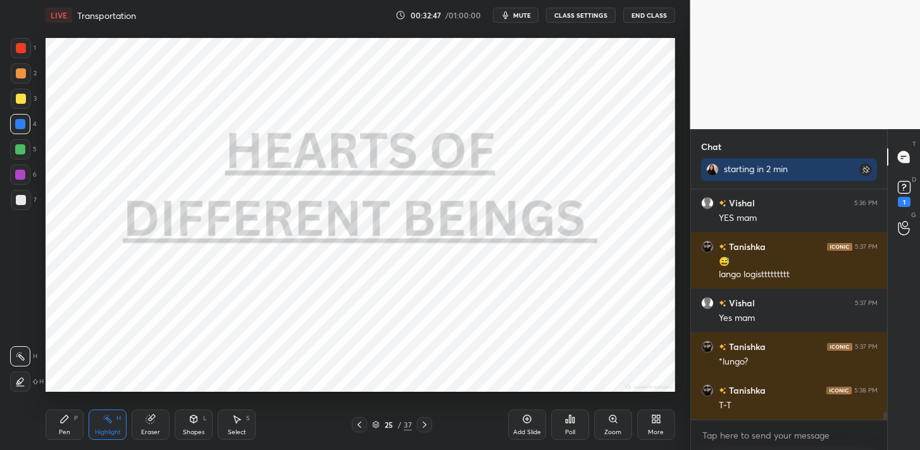
click at [363, 422] on icon at bounding box center [359, 424] width 10 height 10
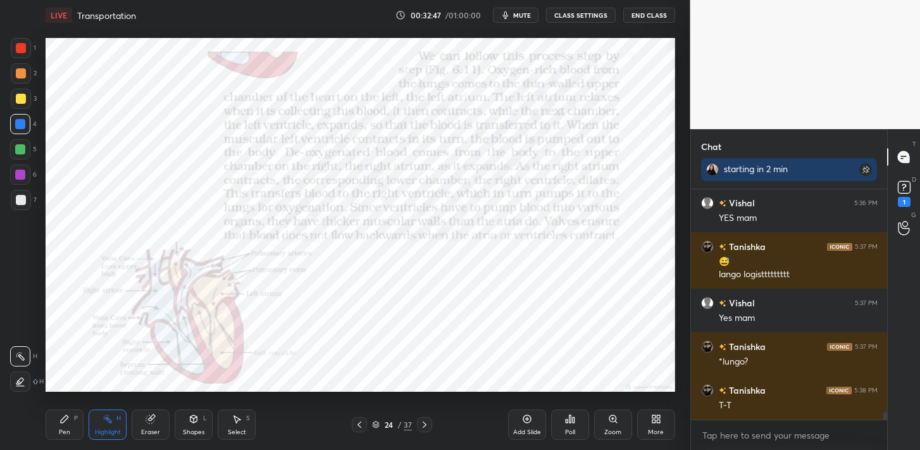
click at [363, 423] on icon at bounding box center [359, 424] width 10 height 10
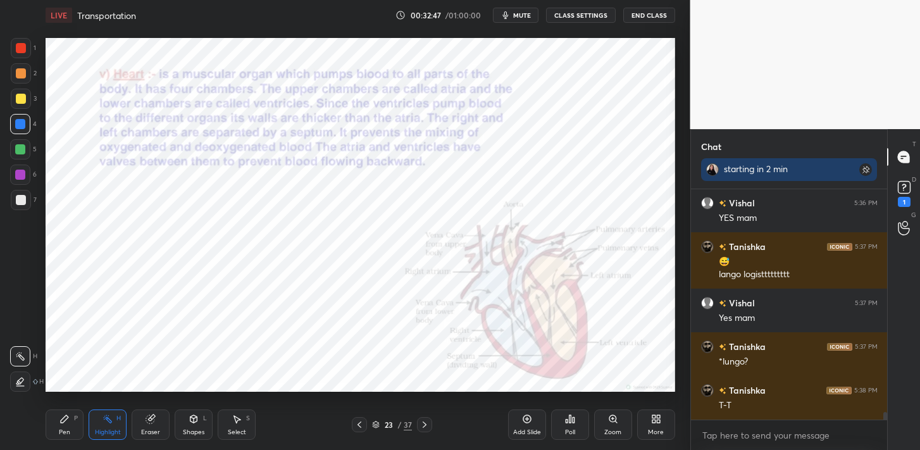
click at [364, 423] on div at bounding box center [359, 424] width 15 height 15
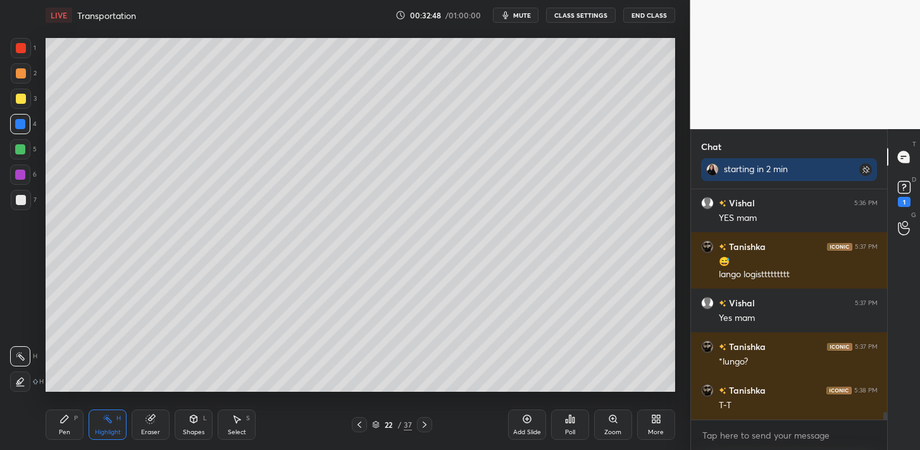
scroll to position [6792, 0]
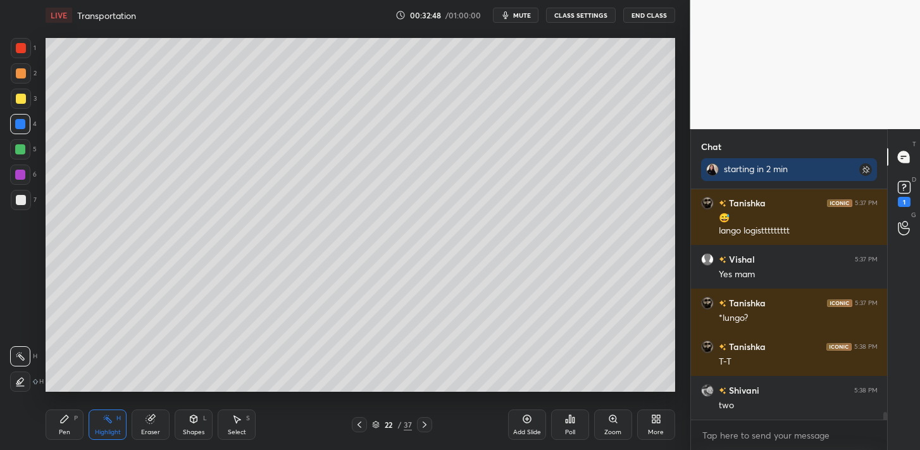
click at [365, 425] on div at bounding box center [359, 424] width 15 height 15
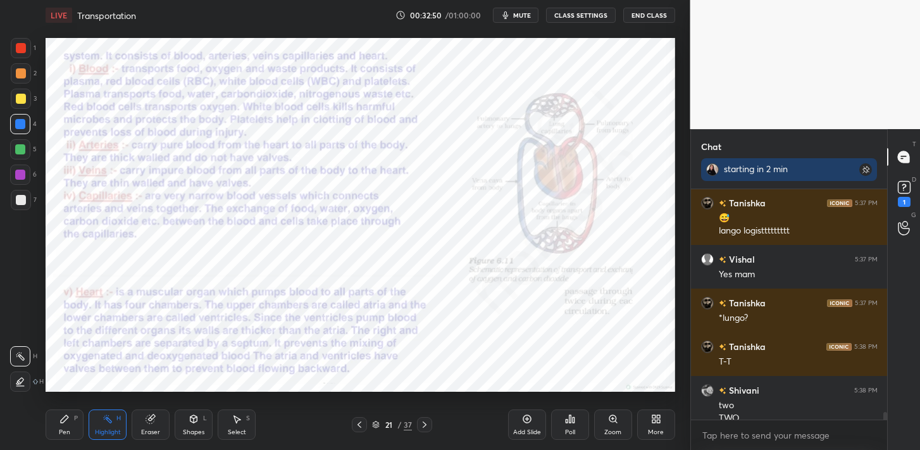
scroll to position [6805, 0]
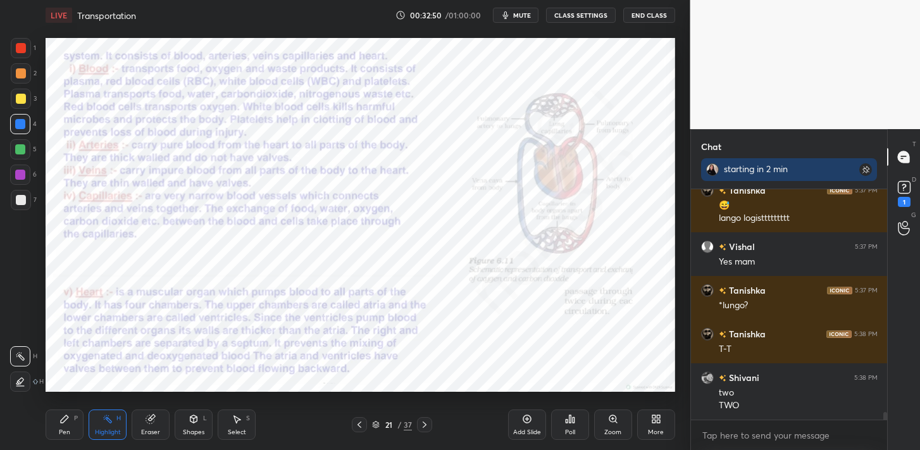
drag, startPoint x: 616, startPoint y: 418, endPoint x: 615, endPoint y: 394, distance: 24.1
click at [616, 416] on icon at bounding box center [613, 419] width 10 height 10
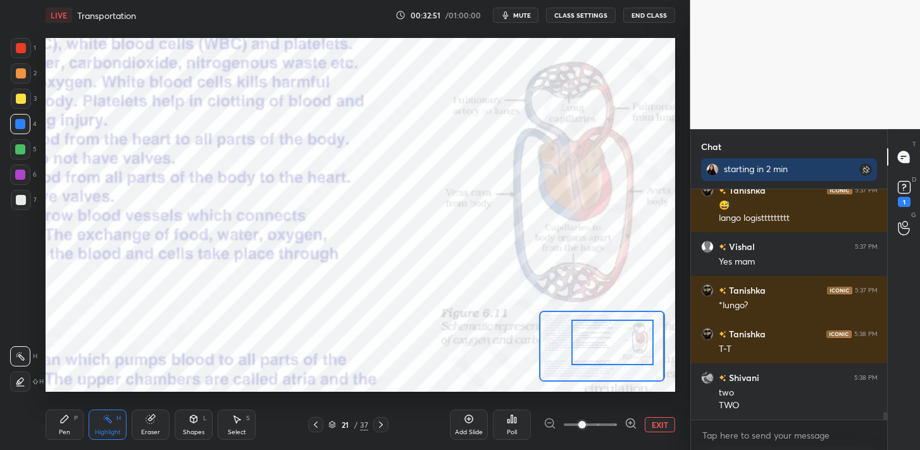
drag, startPoint x: 612, startPoint y: 346, endPoint x: 624, endPoint y: 343, distance: 12.4
click at [636, 340] on div at bounding box center [612, 343] width 82 height 46
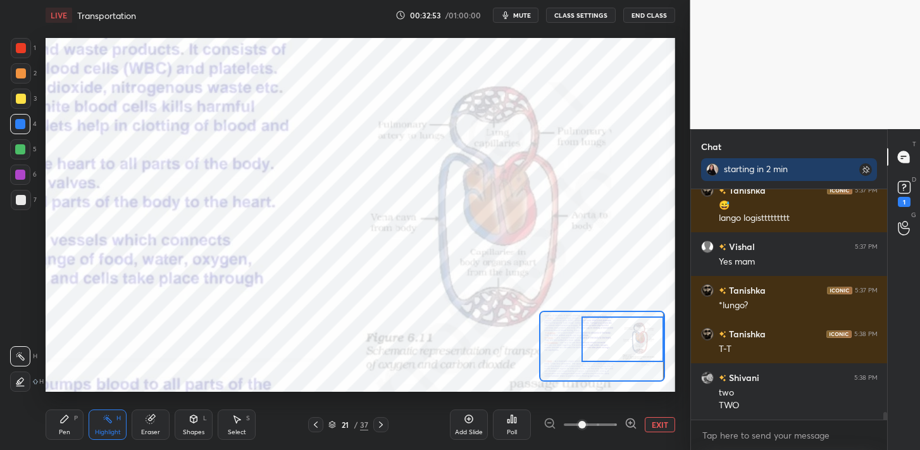
drag, startPoint x: 622, startPoint y: 343, endPoint x: 607, endPoint y: 349, distance: 15.6
click at [623, 344] on div at bounding box center [622, 339] width 82 height 46
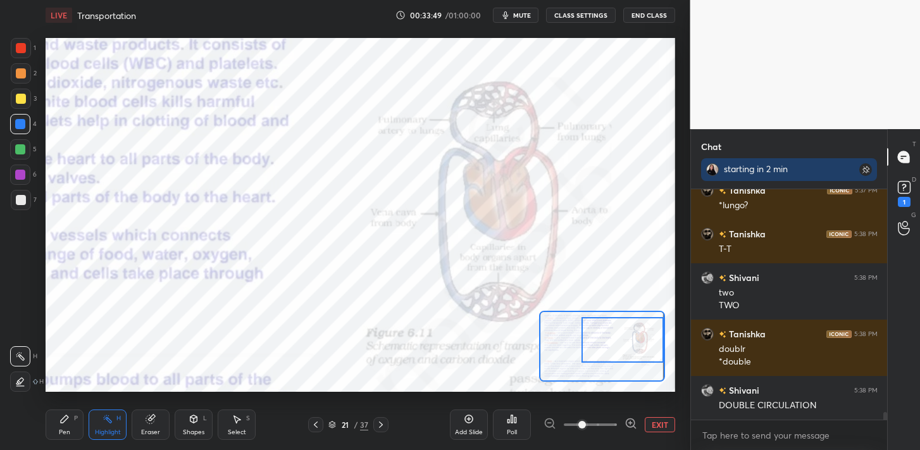
scroll to position [6948, 0]
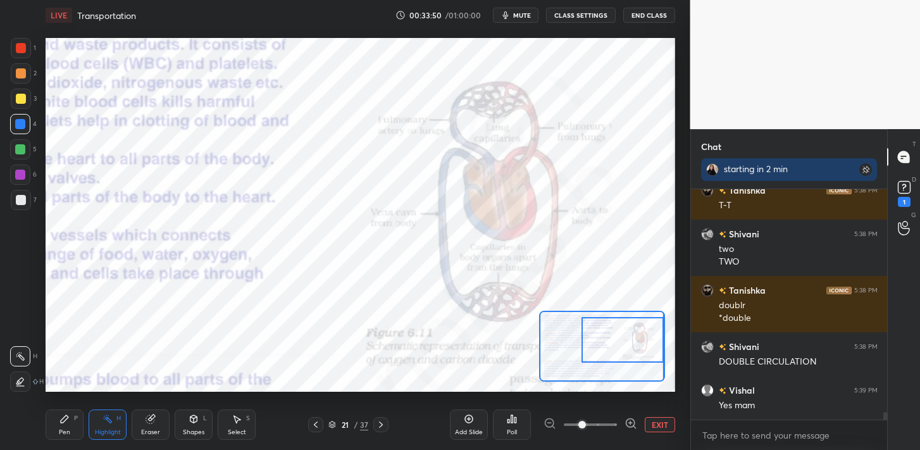
click at [383, 420] on icon at bounding box center [381, 424] width 10 height 10
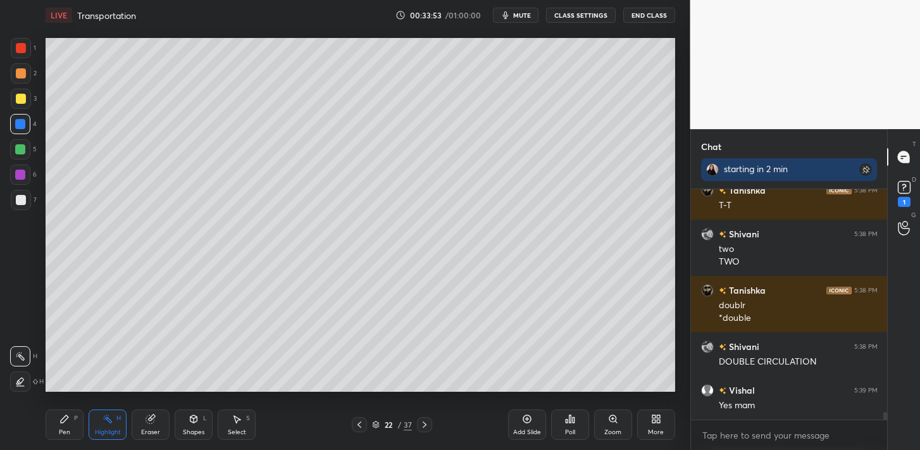
click at [361, 426] on icon at bounding box center [359, 424] width 10 height 10
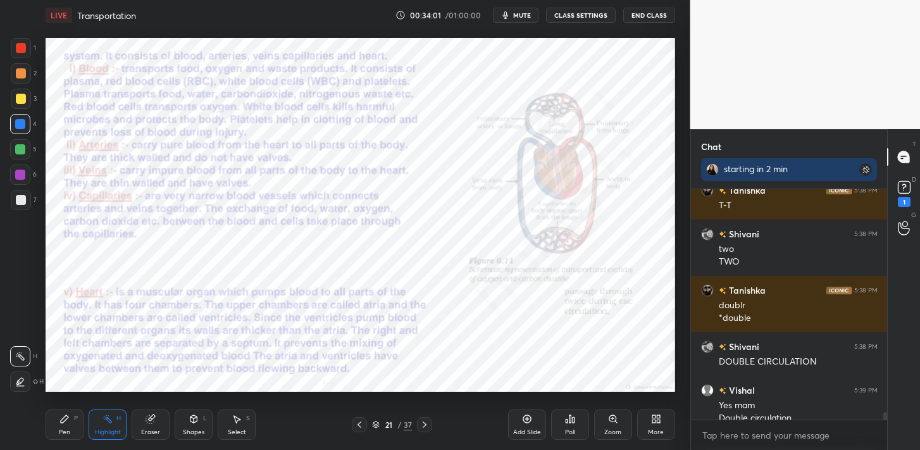
scroll to position [6961, 0]
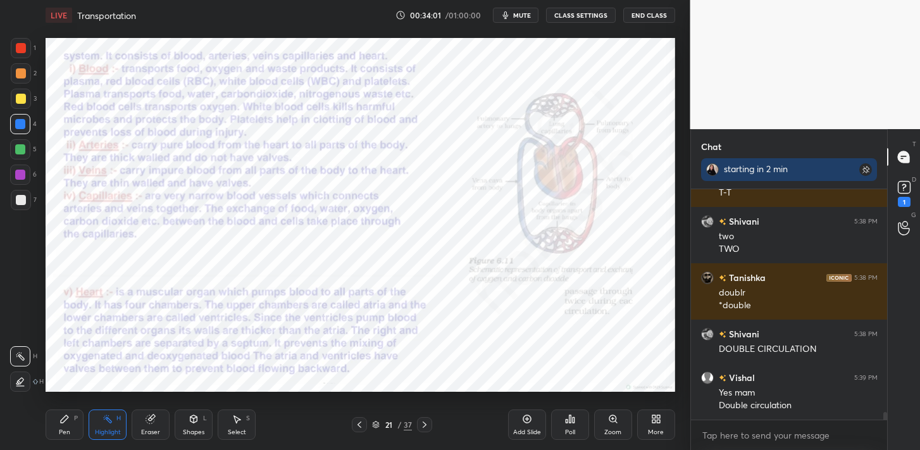
click at [430, 423] on div at bounding box center [424, 424] width 15 height 15
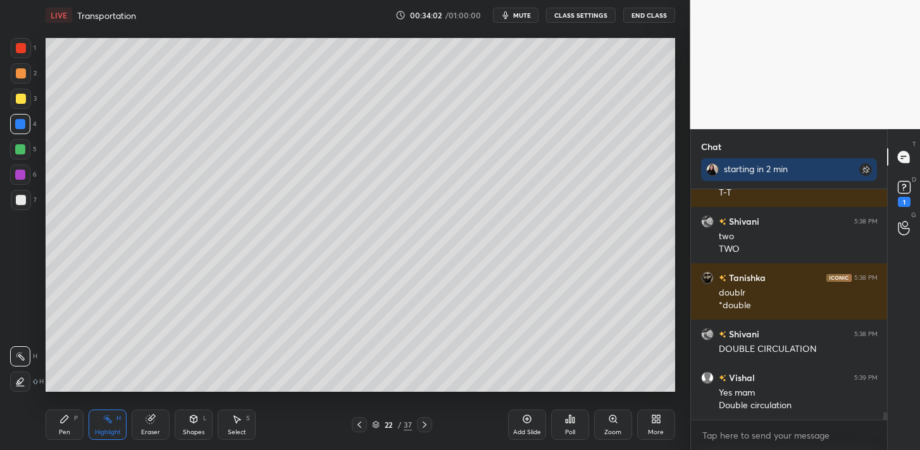
scroll to position [7005, 0]
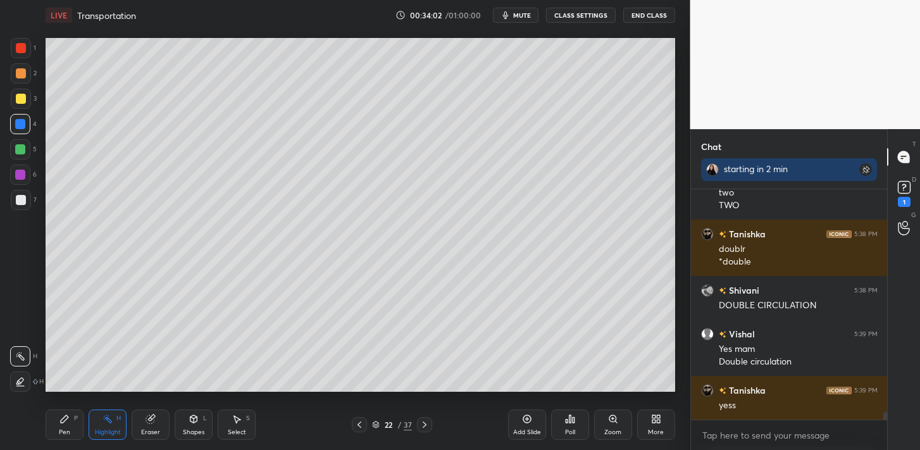
click at [427, 421] on icon at bounding box center [424, 424] width 10 height 10
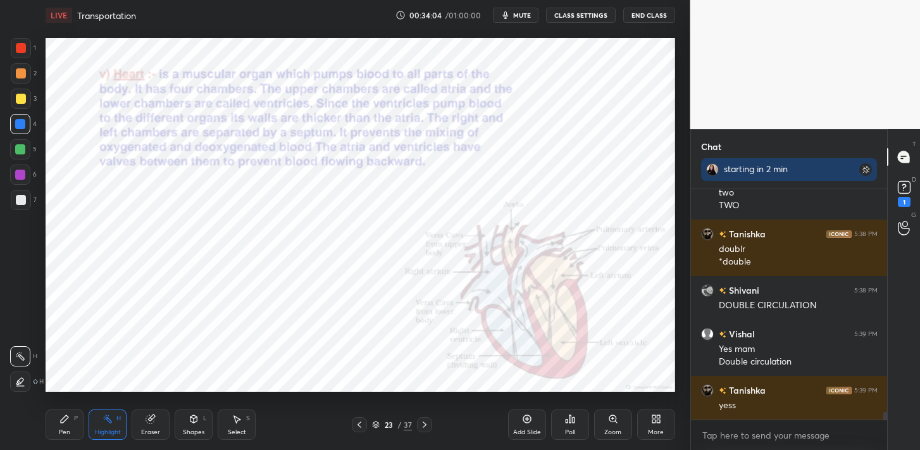
click at [429, 420] on icon at bounding box center [424, 424] width 10 height 10
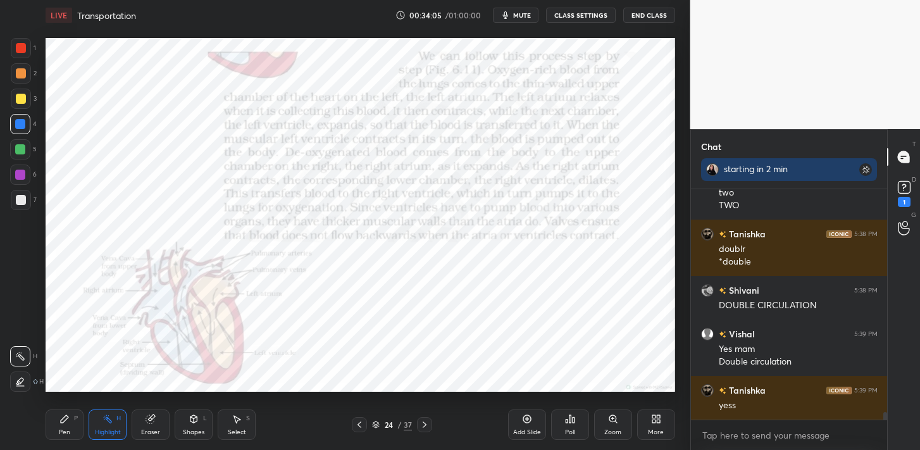
click at [428, 423] on icon at bounding box center [424, 424] width 10 height 10
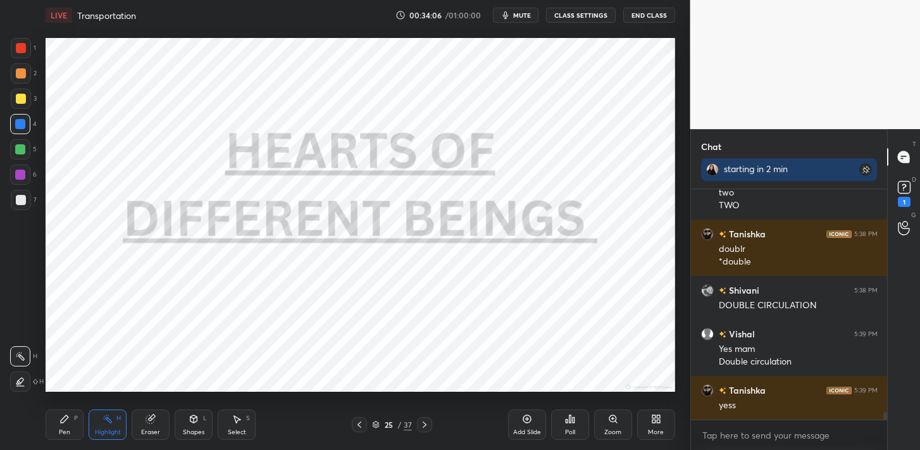
click at [427, 421] on icon at bounding box center [424, 424] width 10 height 10
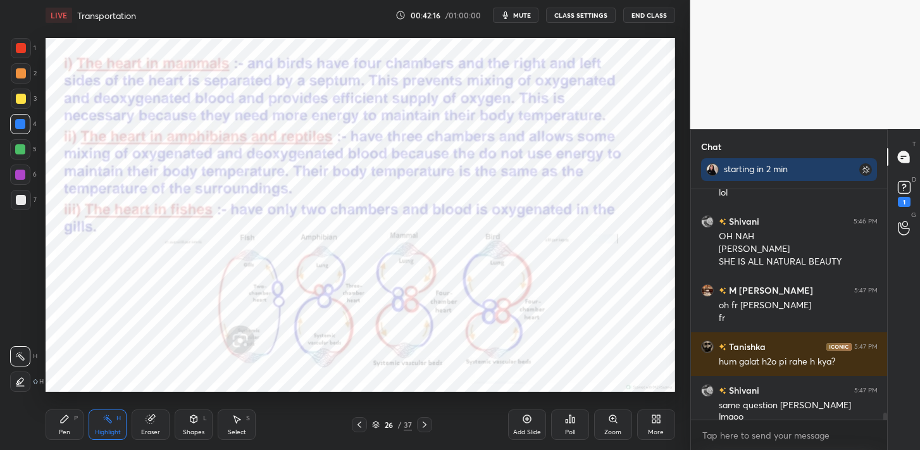
scroll to position [7442, 0]
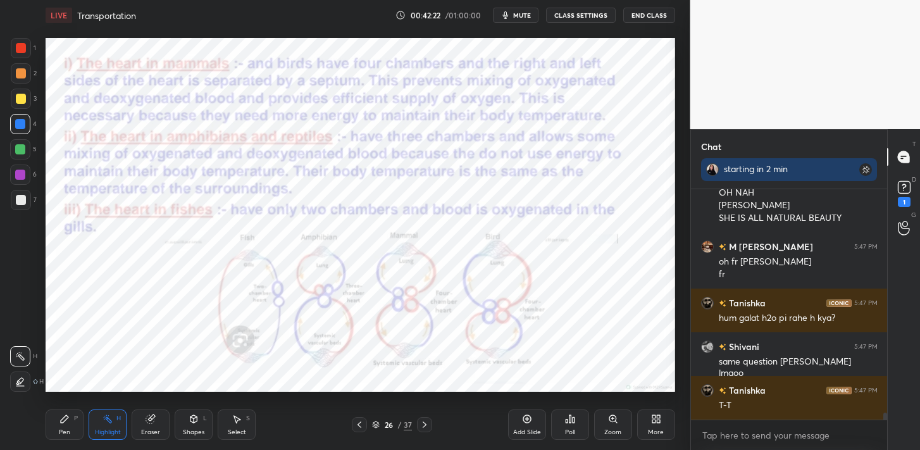
click at [30, 51] on div "1" at bounding box center [23, 48] width 25 height 20
click at [27, 50] on div at bounding box center [21, 48] width 20 height 20
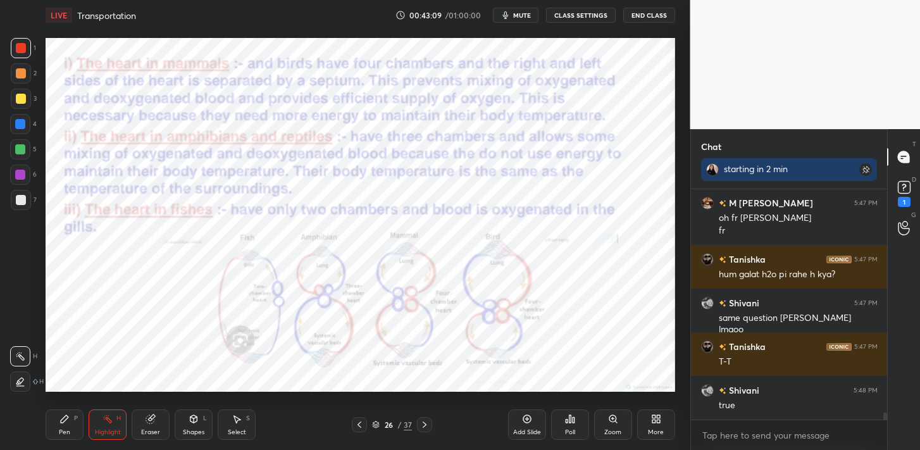
scroll to position [7530, 0]
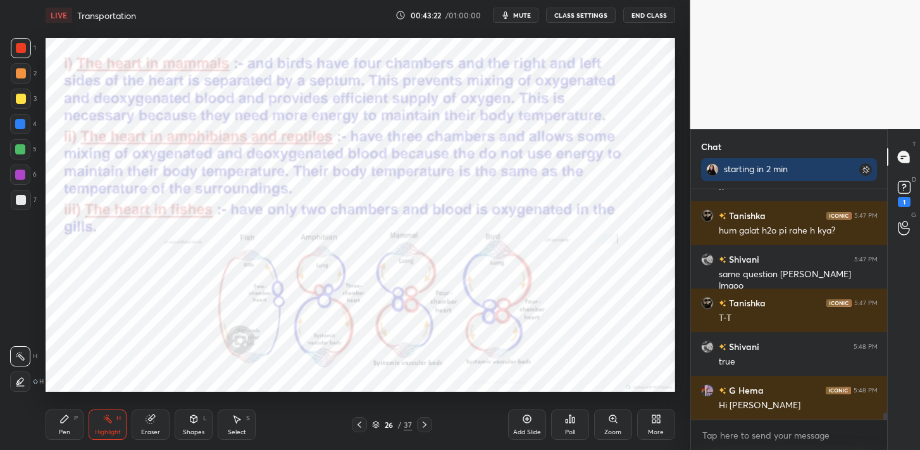
drag, startPoint x: 620, startPoint y: 425, endPoint x: 616, endPoint y: 411, distance: 13.8
click at [619, 422] on div "Zoom" at bounding box center [613, 424] width 38 height 30
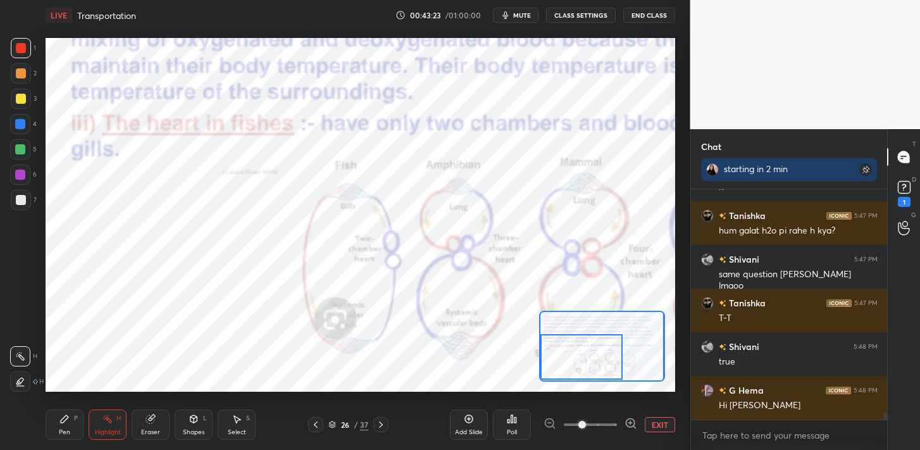
drag, startPoint x: 600, startPoint y: 344, endPoint x: 574, endPoint y: 357, distance: 28.6
click at [573, 357] on div at bounding box center [581, 357] width 82 height 46
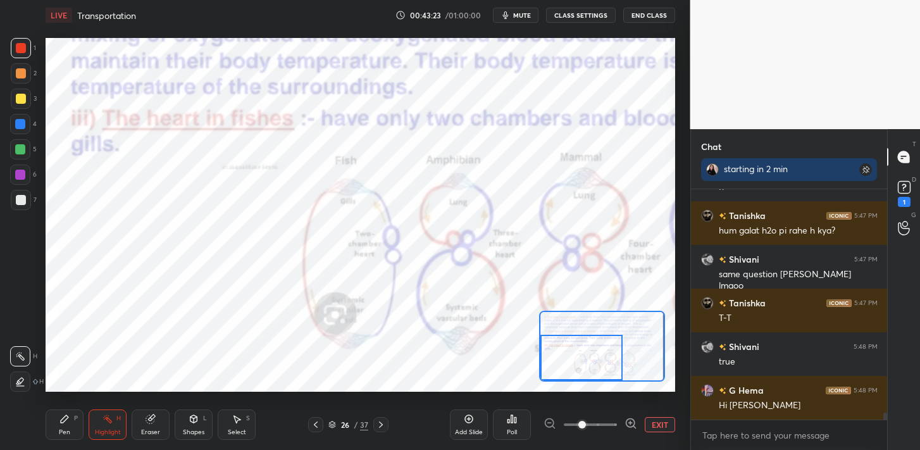
drag, startPoint x: 587, startPoint y: 347, endPoint x: 574, endPoint y: 359, distance: 17.0
click at [575, 360] on div at bounding box center [581, 358] width 82 height 46
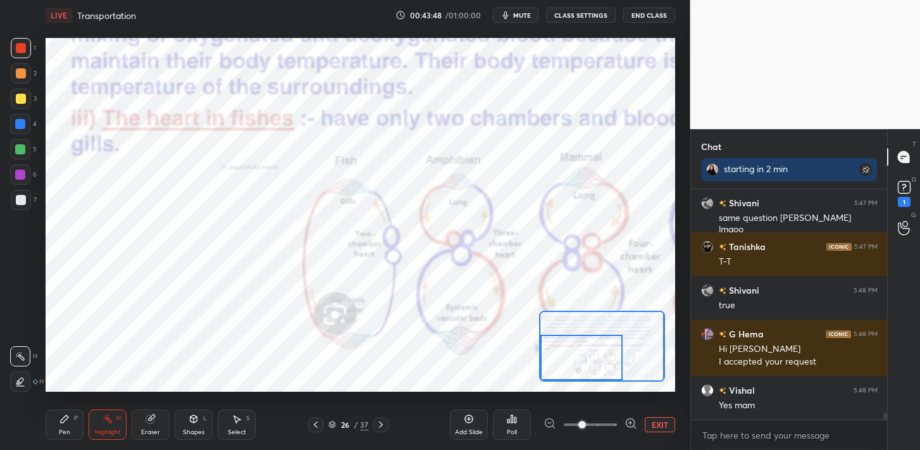
scroll to position [7630, 0]
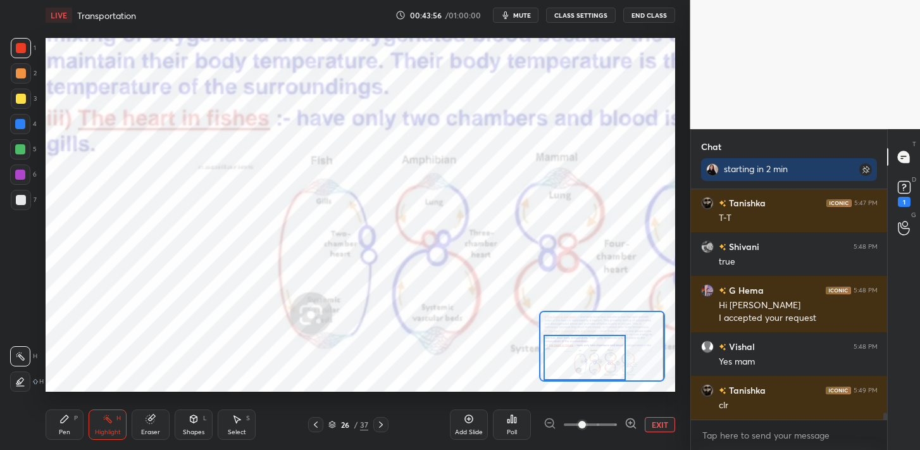
click at [583, 357] on div at bounding box center [584, 358] width 82 height 46
click at [378, 423] on icon at bounding box center [381, 424] width 10 height 10
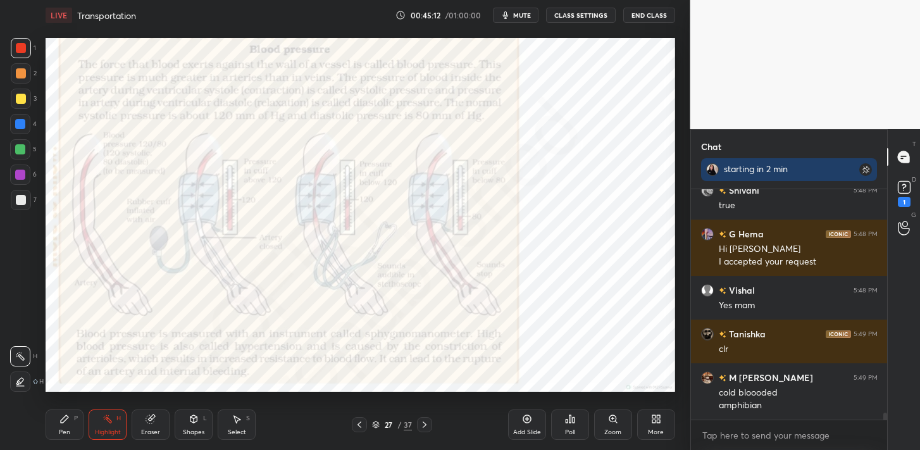
scroll to position [7730, 0]
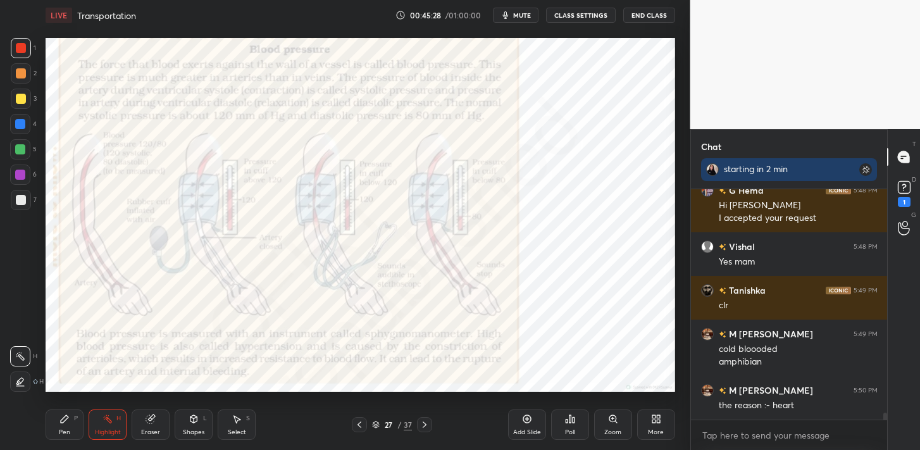
drag, startPoint x: 75, startPoint y: 421, endPoint x: 93, endPoint y: 402, distance: 26.9
click at [78, 418] on div "Pen P" at bounding box center [65, 424] width 38 height 30
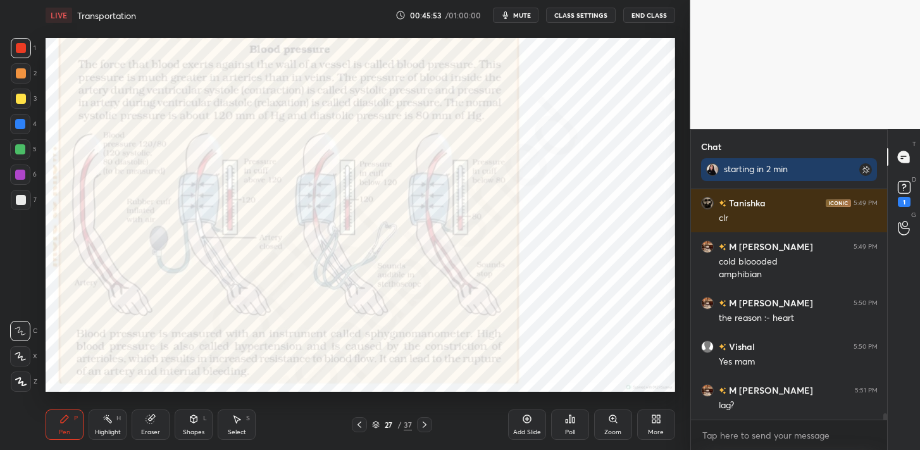
scroll to position [7861, 0]
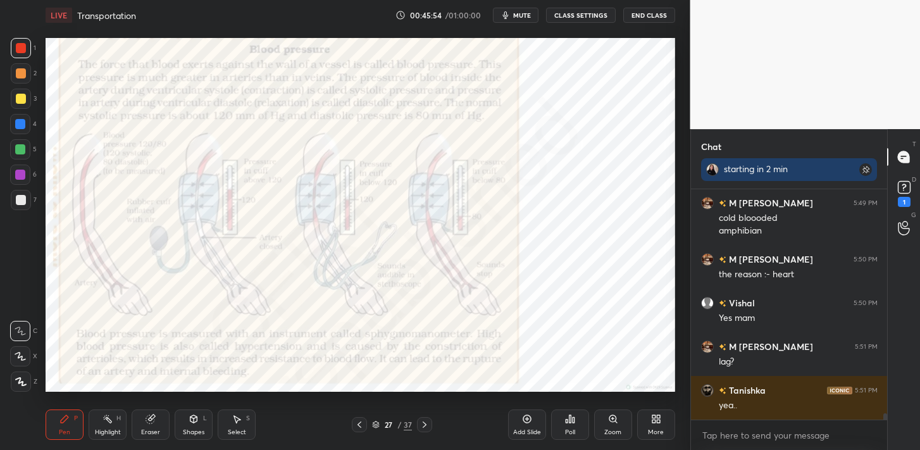
drag, startPoint x: 25, startPoint y: 118, endPoint x: 32, endPoint y: 119, distance: 6.4
click at [27, 118] on div at bounding box center [20, 124] width 20 height 20
drag, startPoint x: 22, startPoint y: 57, endPoint x: 33, endPoint y: 55, distance: 11.5
click at [27, 54] on div at bounding box center [21, 48] width 20 height 20
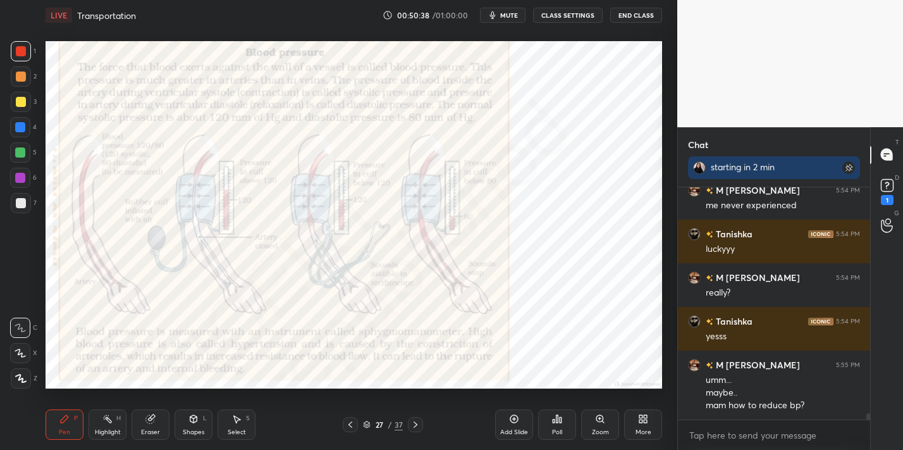
scroll to position [227, 189]
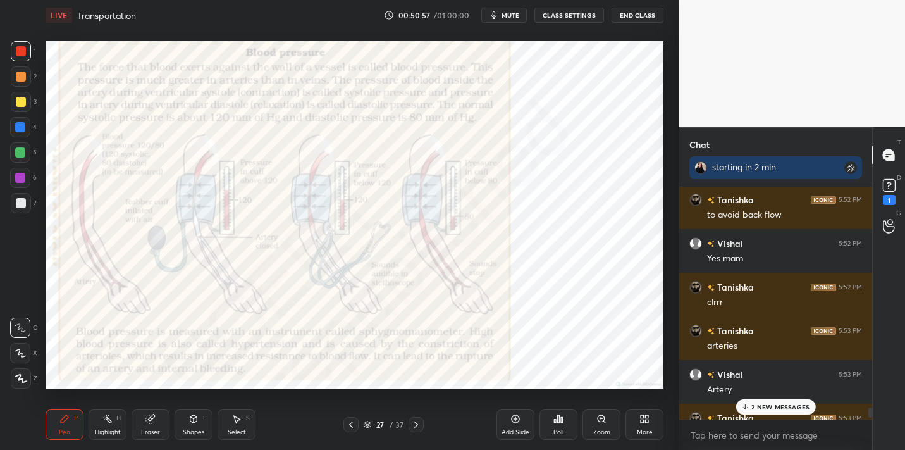
click at [762, 403] on p "2 NEW MESSAGES" at bounding box center [781, 407] width 58 height 8
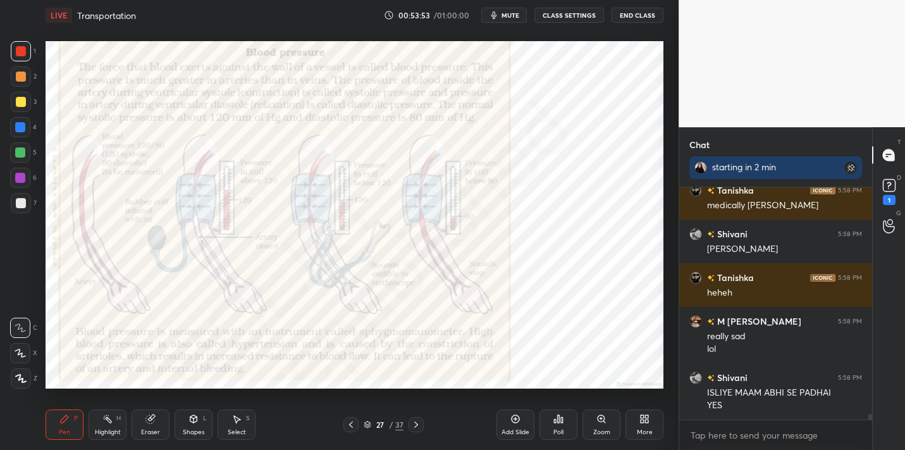
scroll to position [8794, 0]
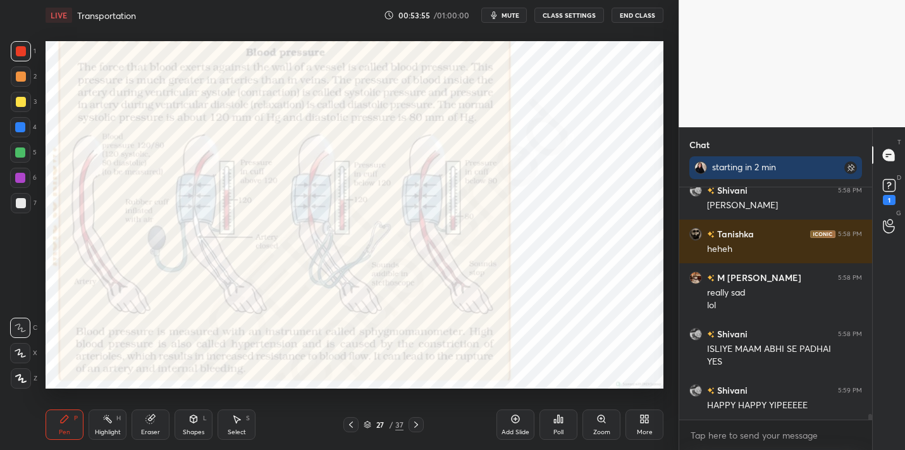
click at [419, 424] on icon at bounding box center [416, 424] width 10 height 10
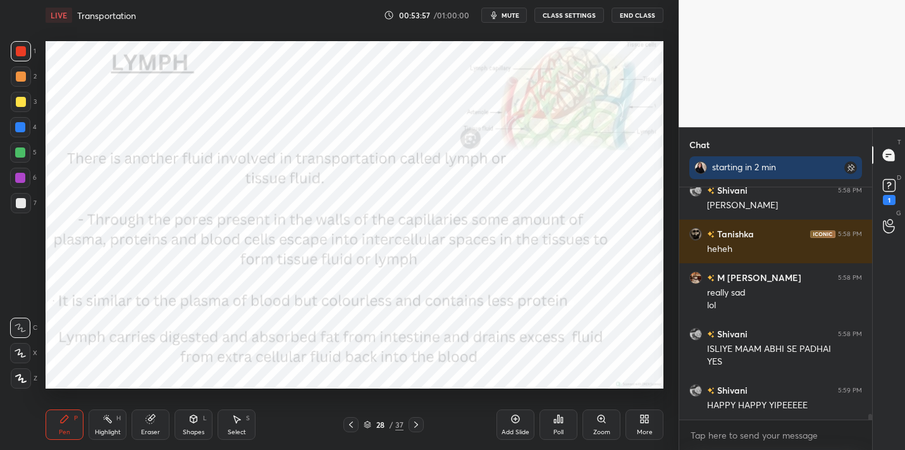
click at [411, 425] on icon at bounding box center [416, 424] width 10 height 10
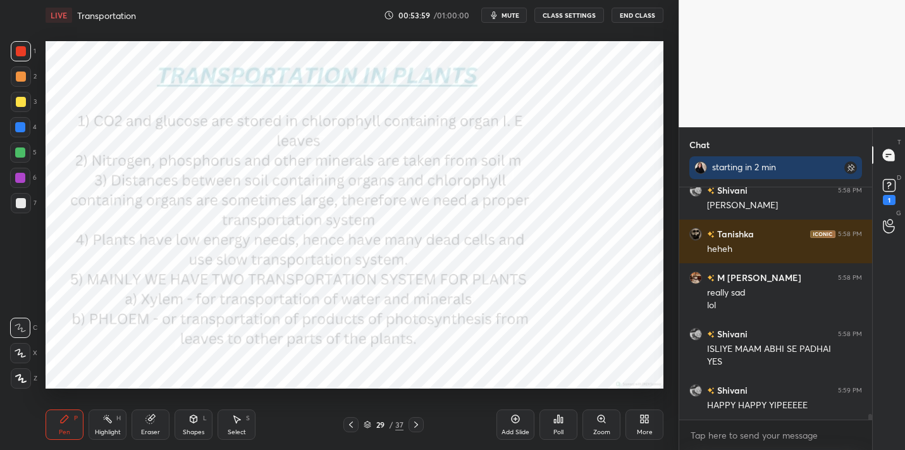
click at [416, 424] on icon at bounding box center [416, 424] width 10 height 10
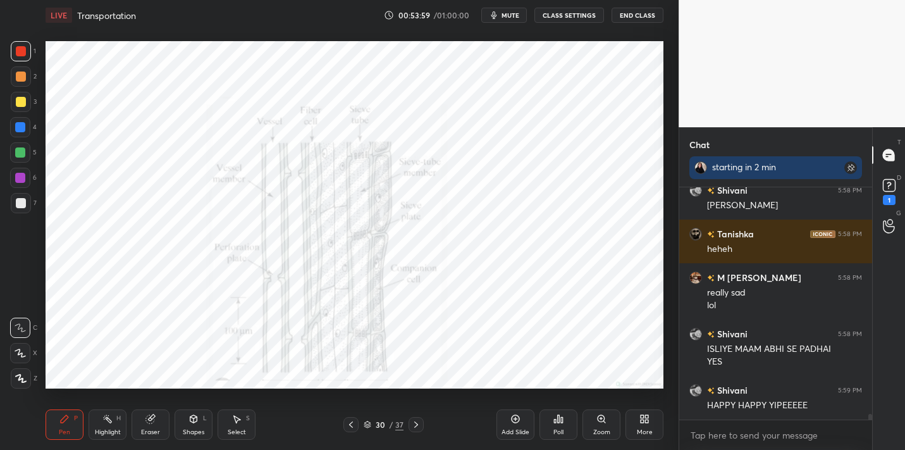
click at [416, 424] on icon at bounding box center [416, 424] width 10 height 10
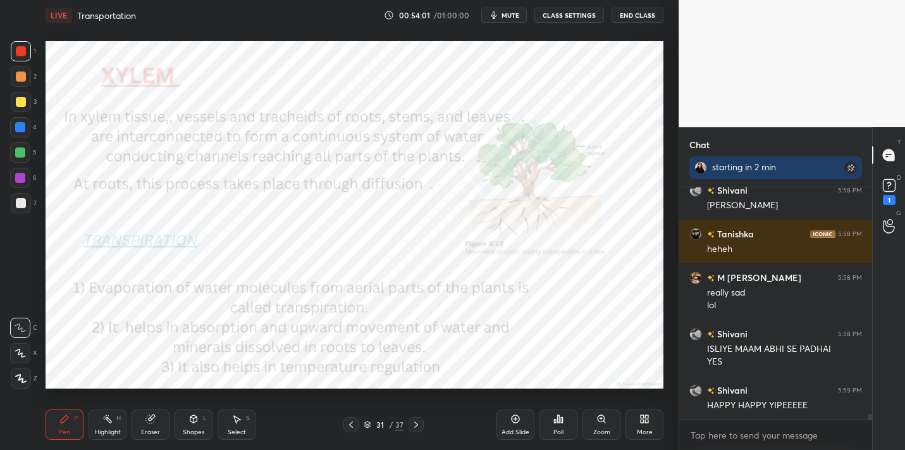
click at [413, 418] on div at bounding box center [416, 424] width 15 height 15
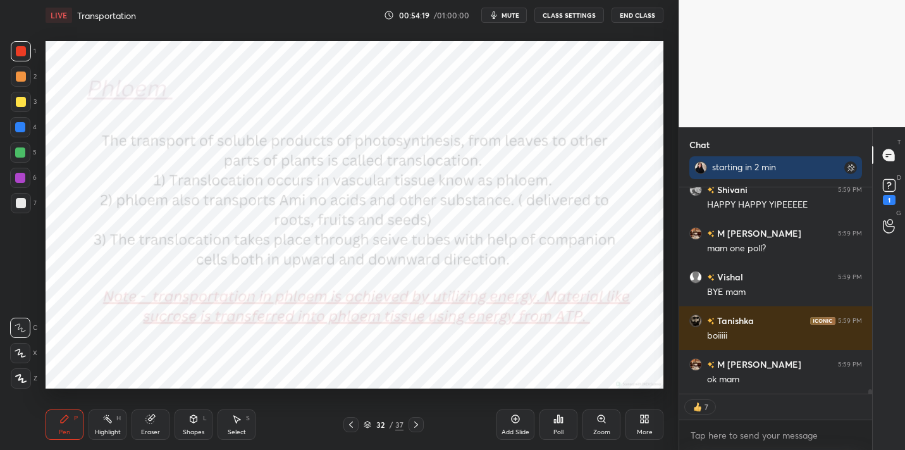
scroll to position [9007, 0]
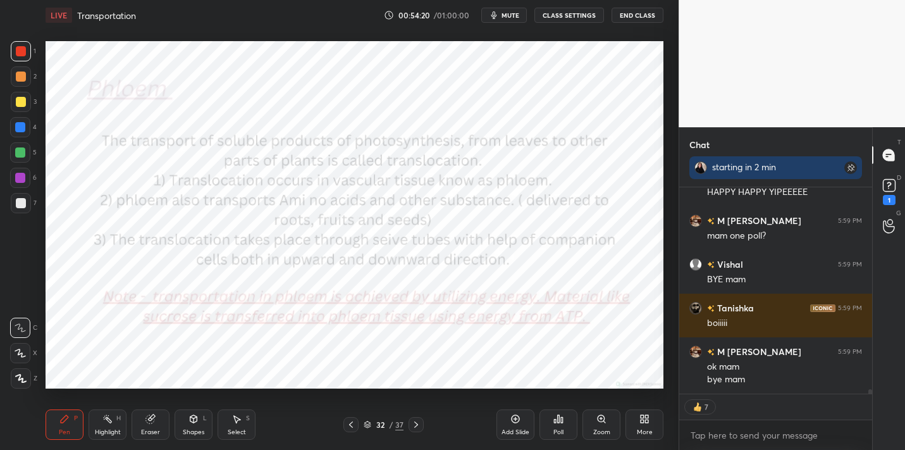
type textarea "x"
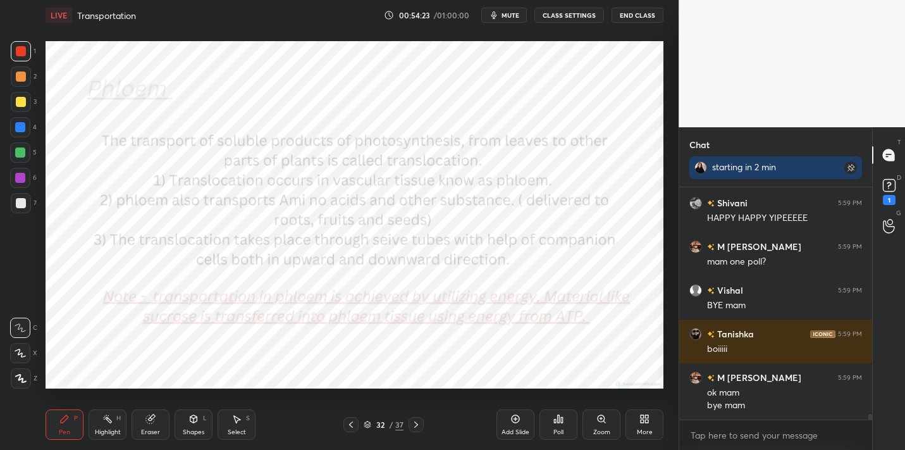
scroll to position [9025, 0]
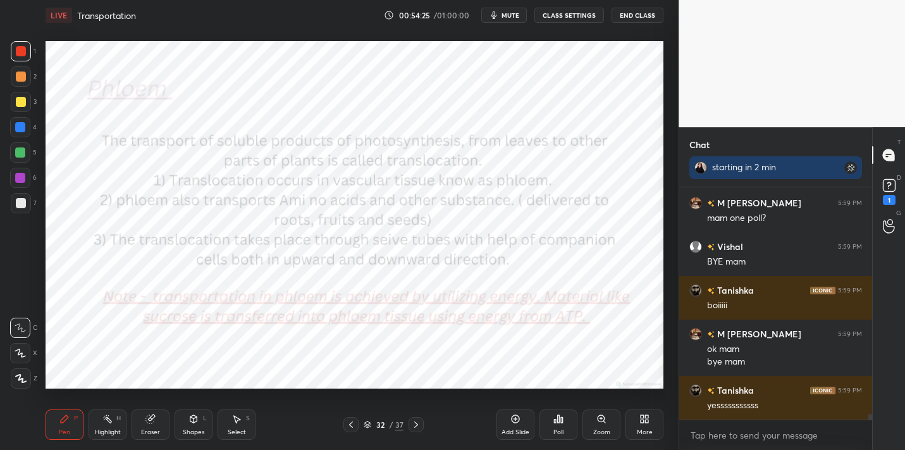
click at [652, 15] on button "End Class" at bounding box center [638, 15] width 52 height 15
